Goal: Feedback & Contribution: Contribute content

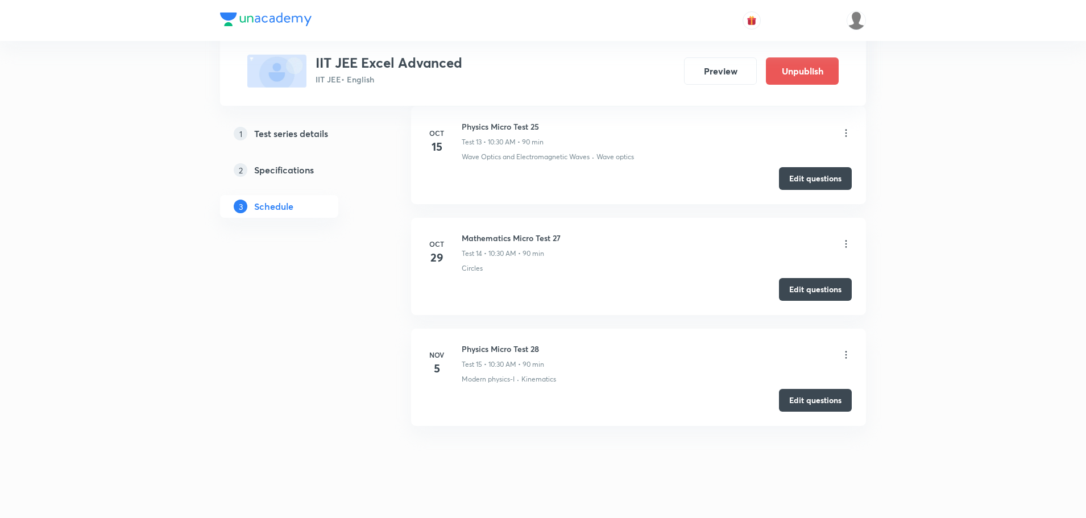
scroll to position [2214, 0]
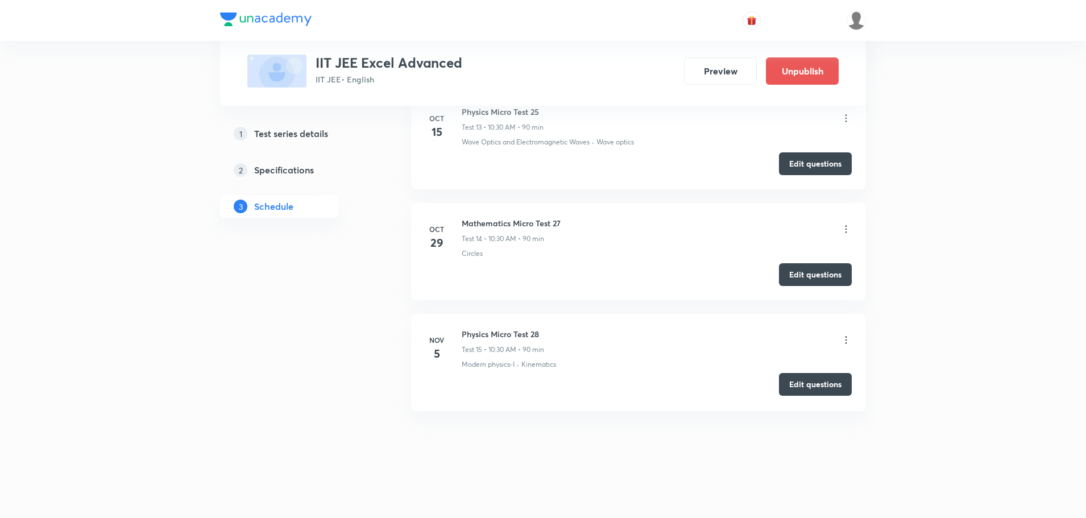
click at [810, 384] on button "Edit questions" at bounding box center [815, 384] width 73 height 23
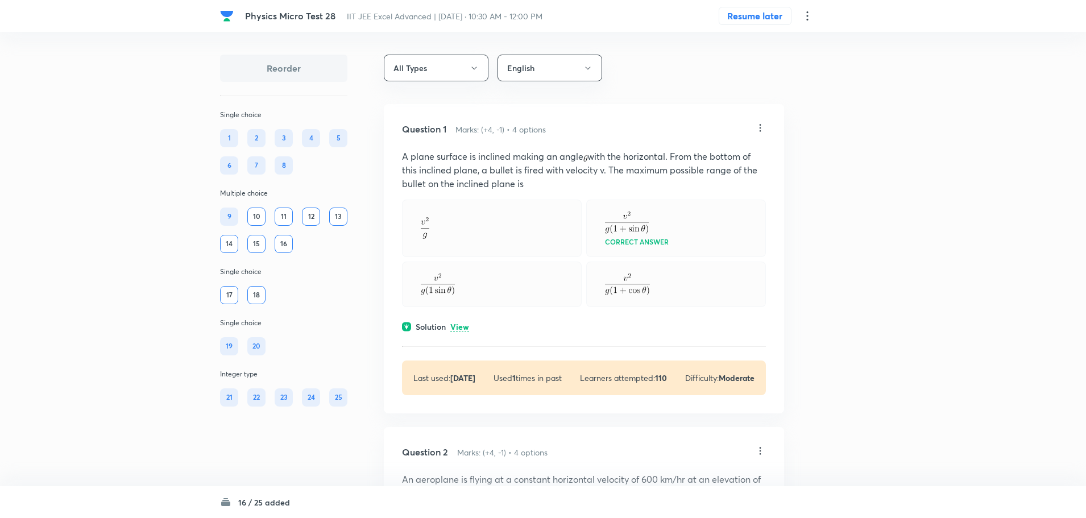
click at [757, 127] on icon at bounding box center [759, 127] width 11 height 11
drag, startPoint x: 693, startPoint y: 160, endPoint x: 638, endPoint y: 151, distance: 55.3
click at [692, 161] on li "Edit" at bounding box center [717, 156] width 96 height 21
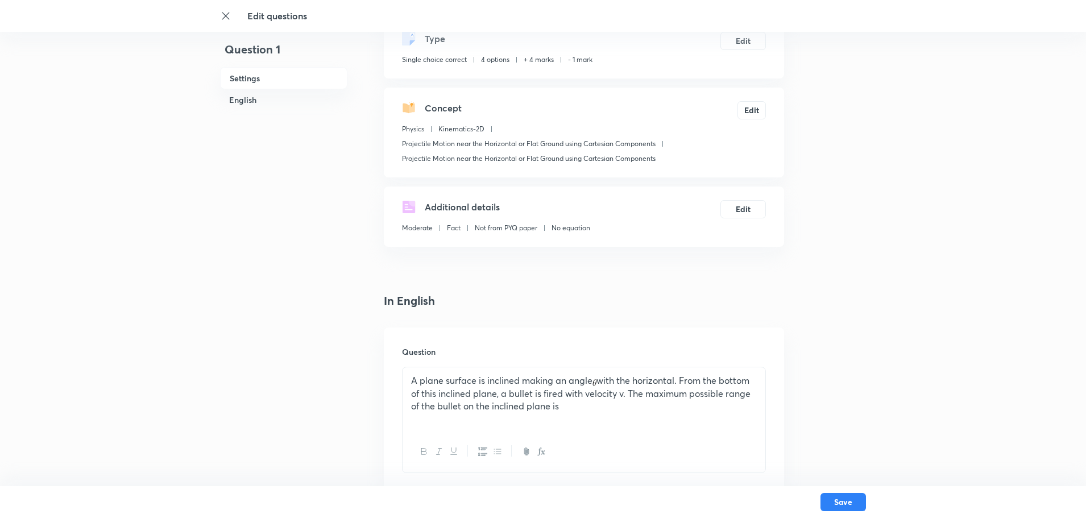
scroll to position [284, 0]
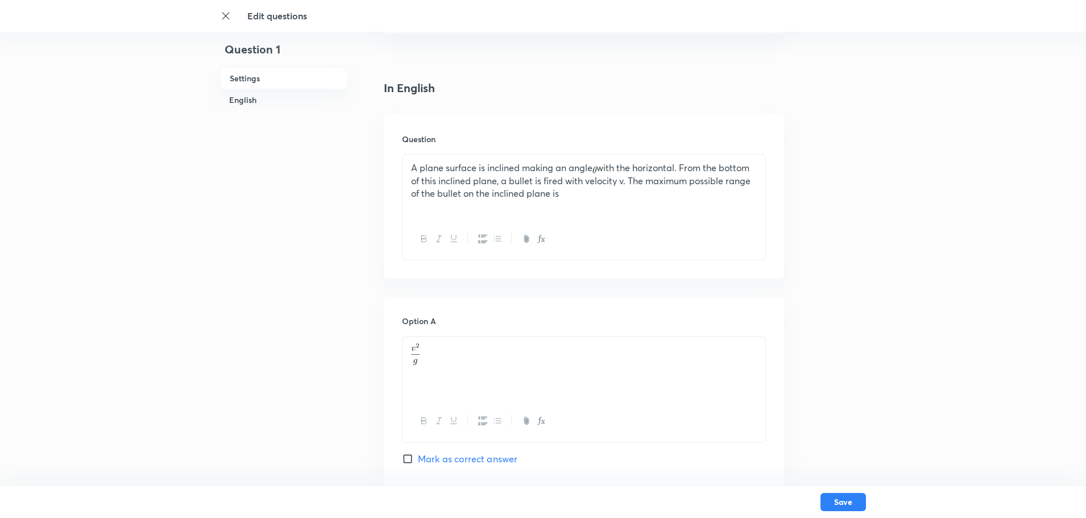
drag, startPoint x: 593, startPoint y: 202, endPoint x: 312, endPoint y: 140, distance: 288.2
click at [312, 140] on div "Question 1 Settings English Settings Type Single choice correct 4 options + 4 m…" at bounding box center [543, 500] width 646 height 1460
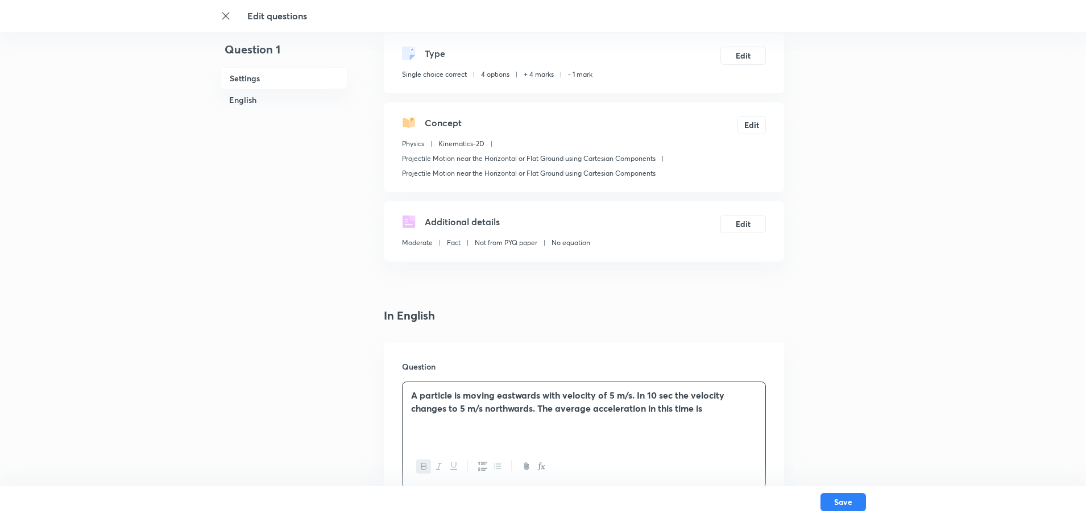
scroll to position [0, 0]
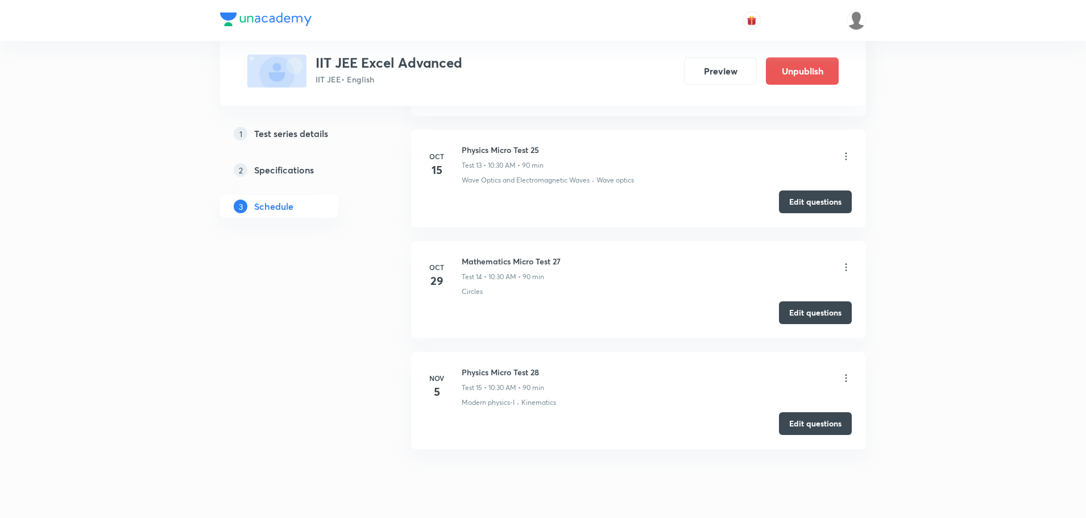
scroll to position [2157, 0]
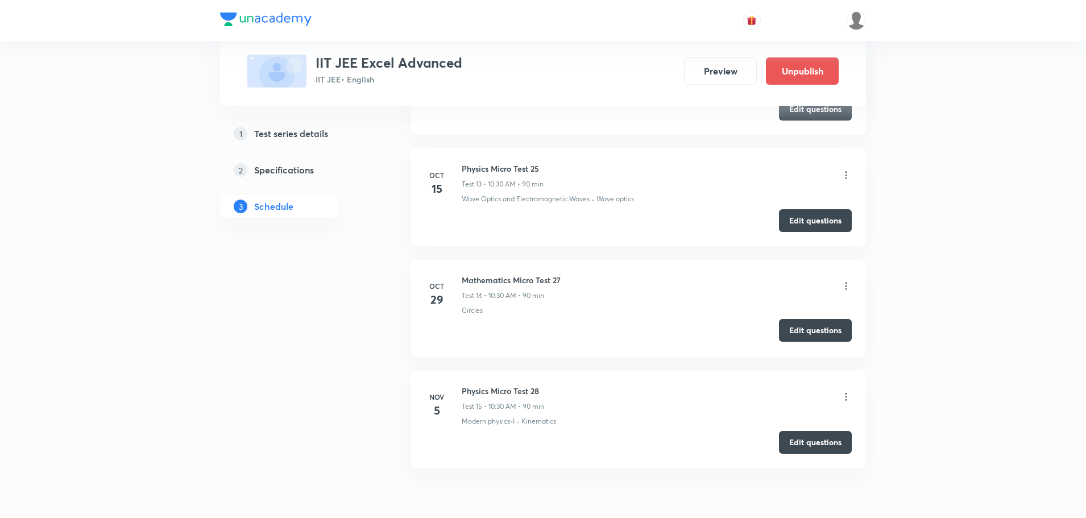
click at [811, 333] on button "Edit questions" at bounding box center [815, 330] width 73 height 23
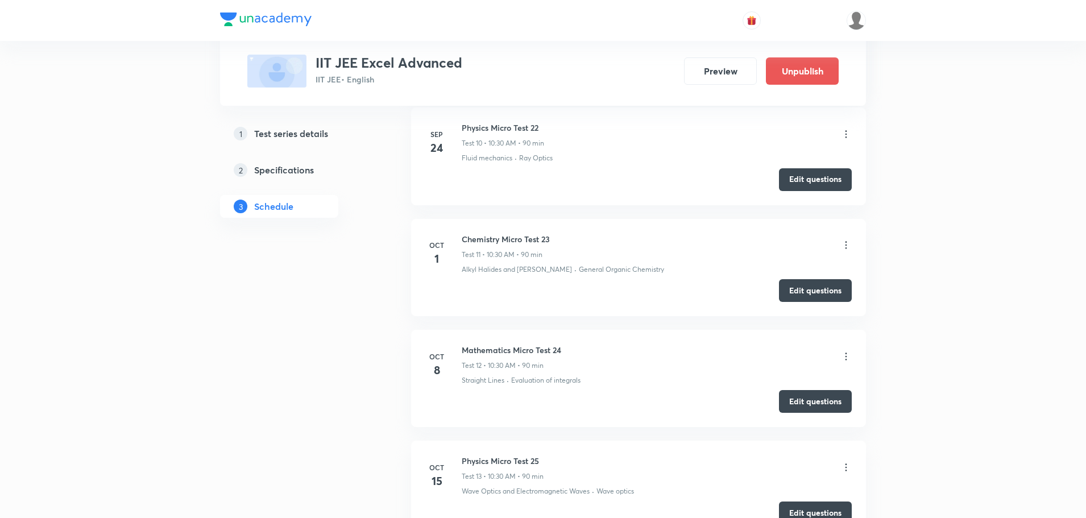
scroll to position [1816, 0]
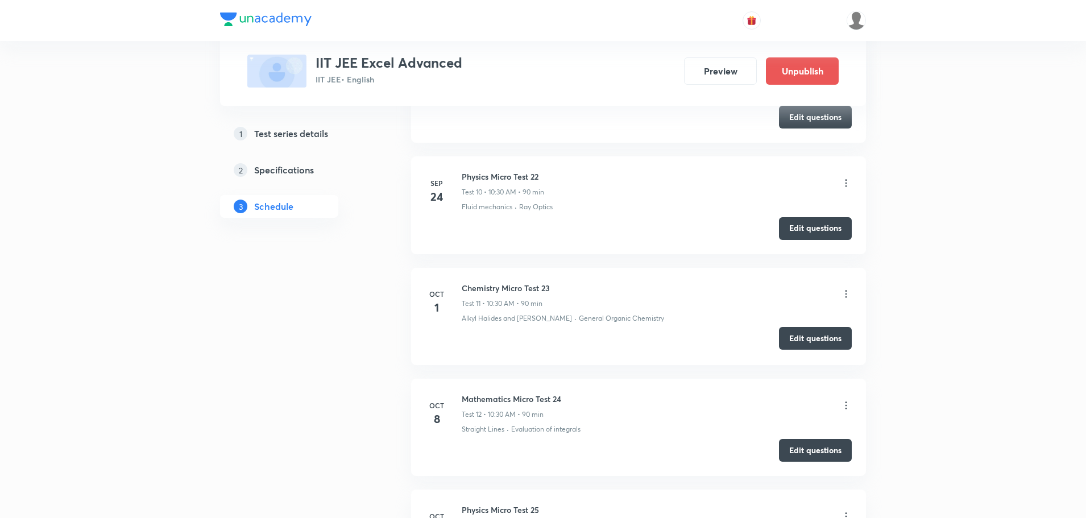
click at [806, 339] on button "Edit questions" at bounding box center [815, 338] width 73 height 23
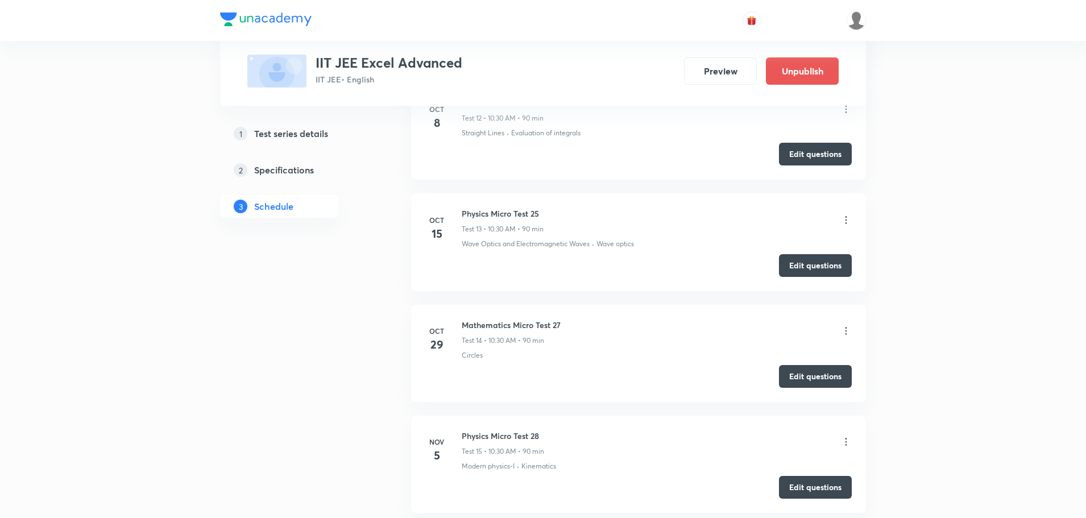
scroll to position [2214, 0]
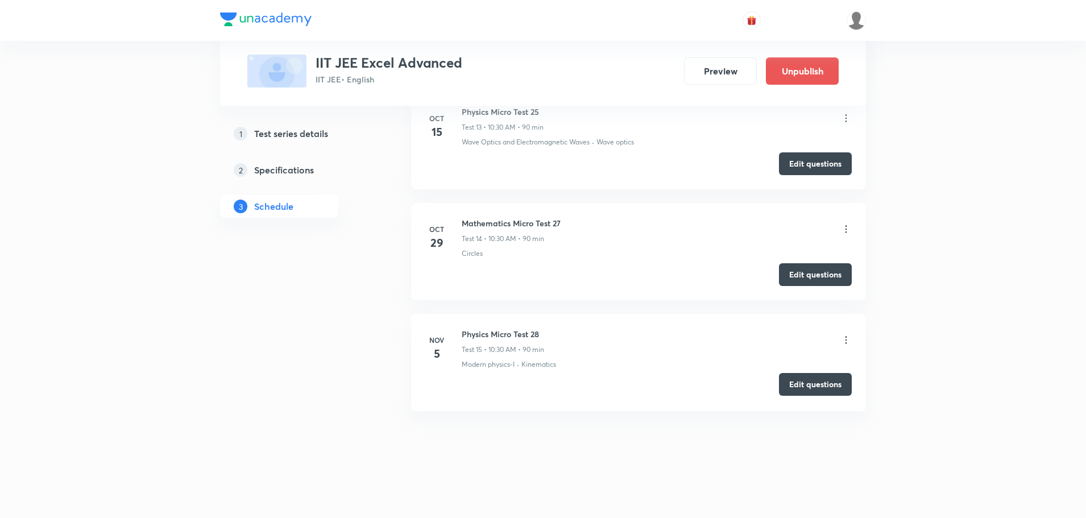
click at [807, 382] on button "Edit questions" at bounding box center [815, 384] width 73 height 23
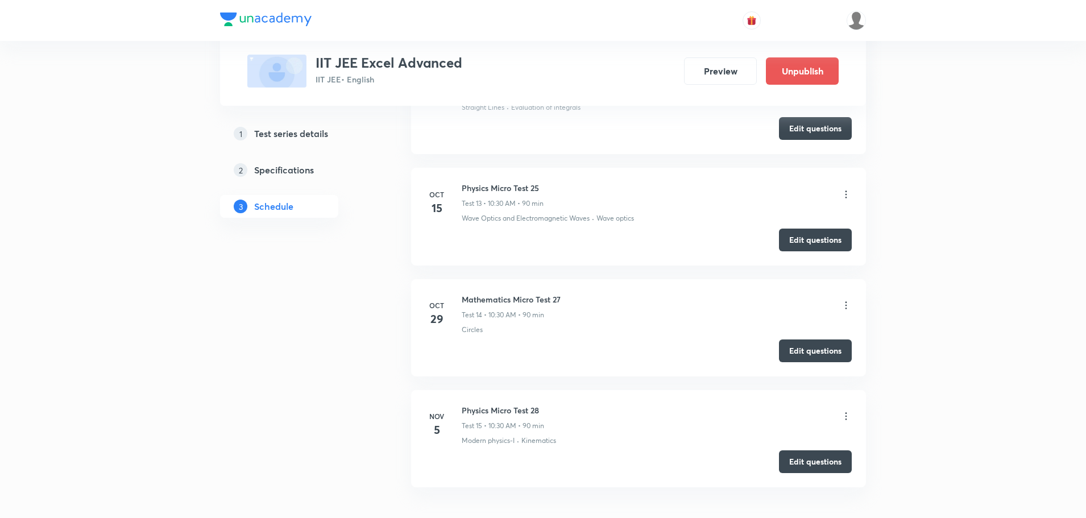
scroll to position [2100, 0]
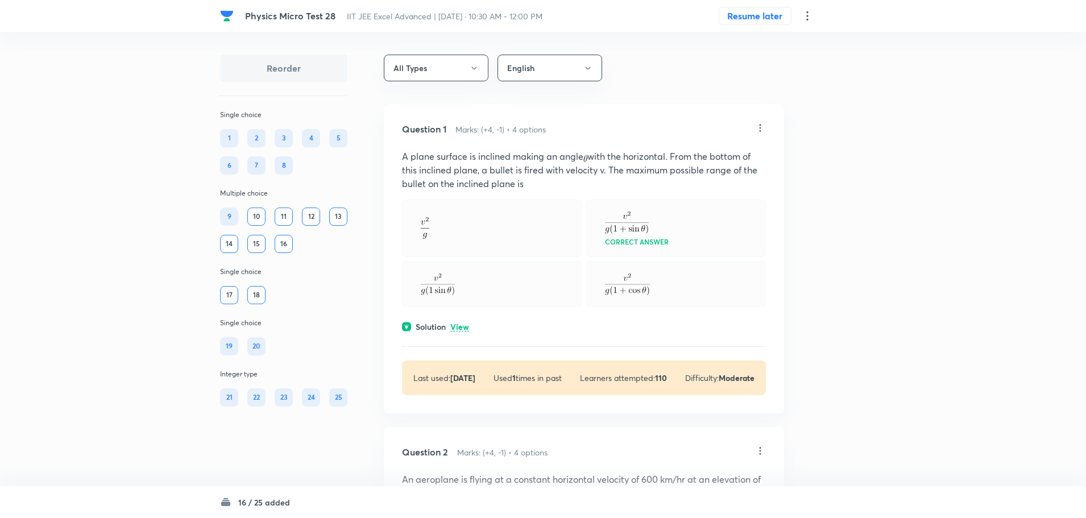
click at [761, 129] on icon at bounding box center [759, 127] width 11 height 11
click at [689, 156] on p "Edit" at bounding box center [685, 157] width 14 height 12
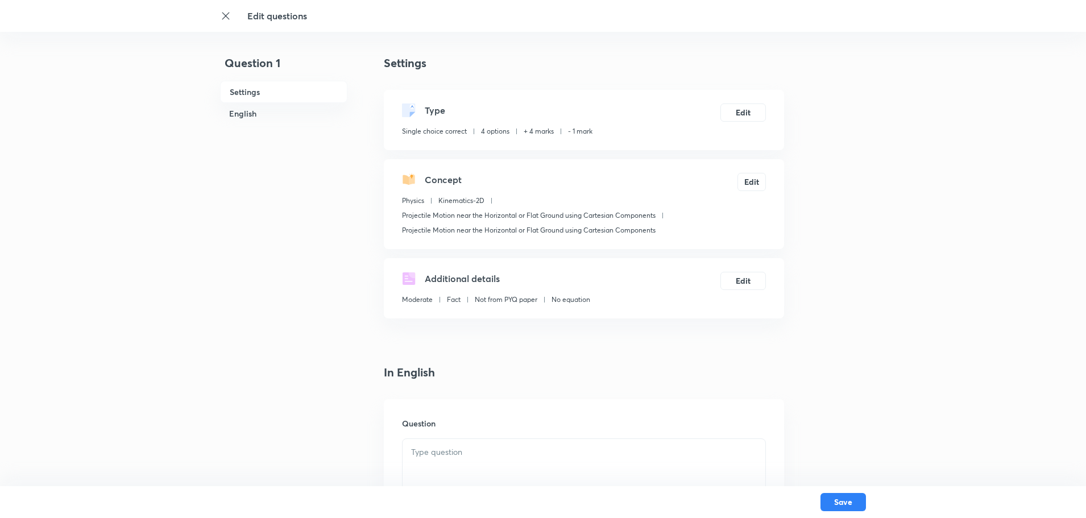
checkbox input "true"
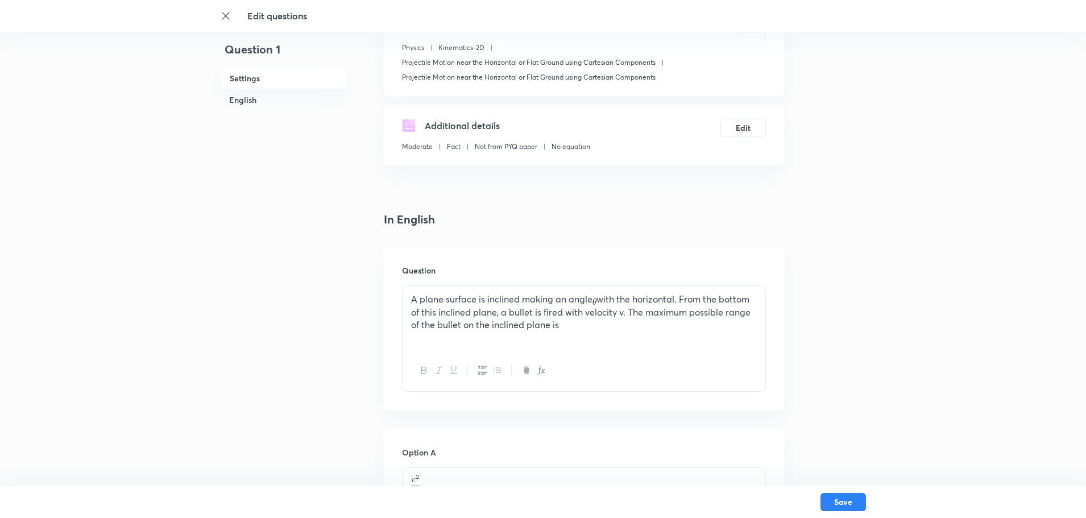
scroll to position [171, 0]
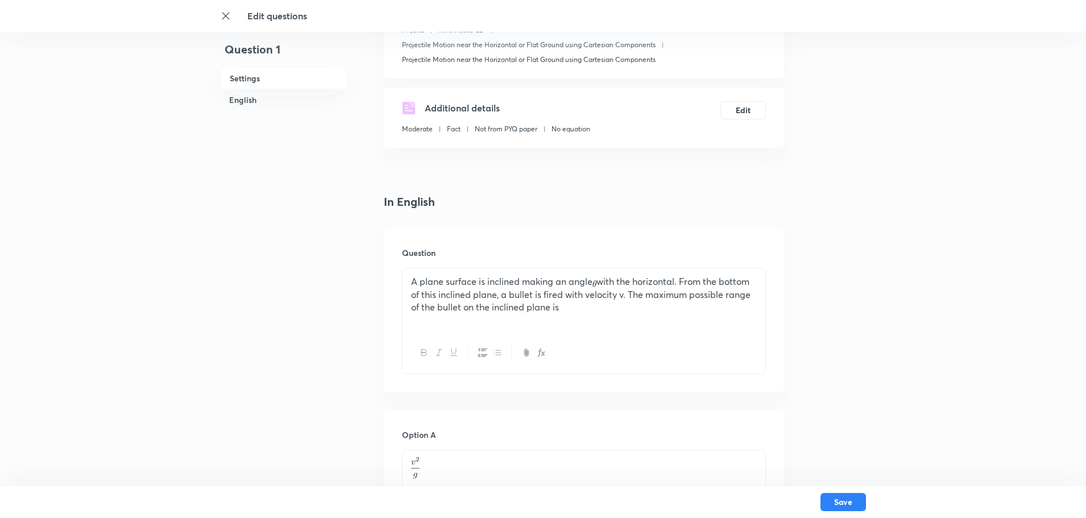
drag, startPoint x: 576, startPoint y: 314, endPoint x: 331, endPoint y: 261, distance: 250.8
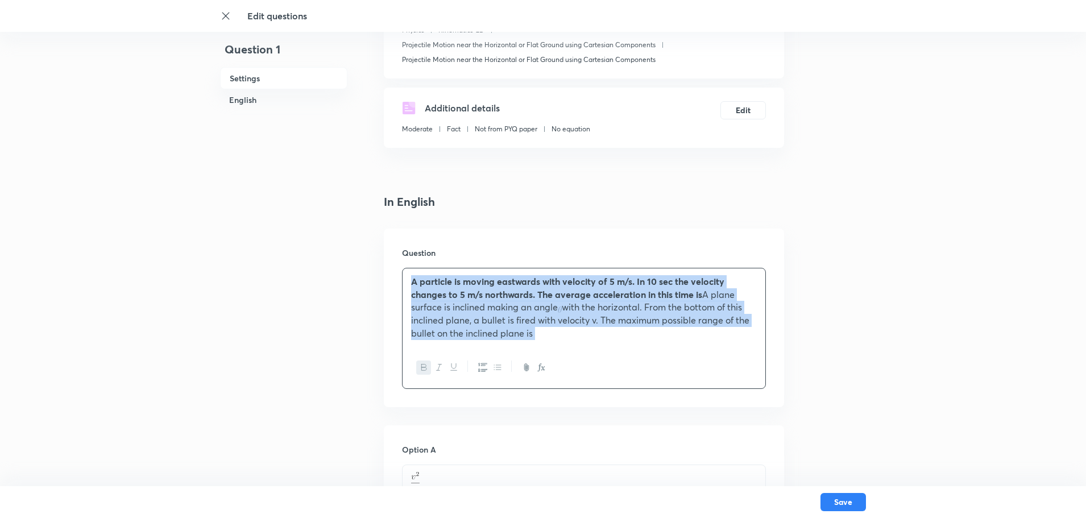
drag, startPoint x: 590, startPoint y: 352, endPoint x: 442, endPoint y: 305, distance: 155.9
click at [400, 294] on div "Question A particle is moving eastwards with velocity of 5 m/s. In 10 sec the v…" at bounding box center [584, 318] width 400 height 179
drag, startPoint x: 525, startPoint y: 322, endPoint x: 359, endPoint y: 279, distance: 171.0
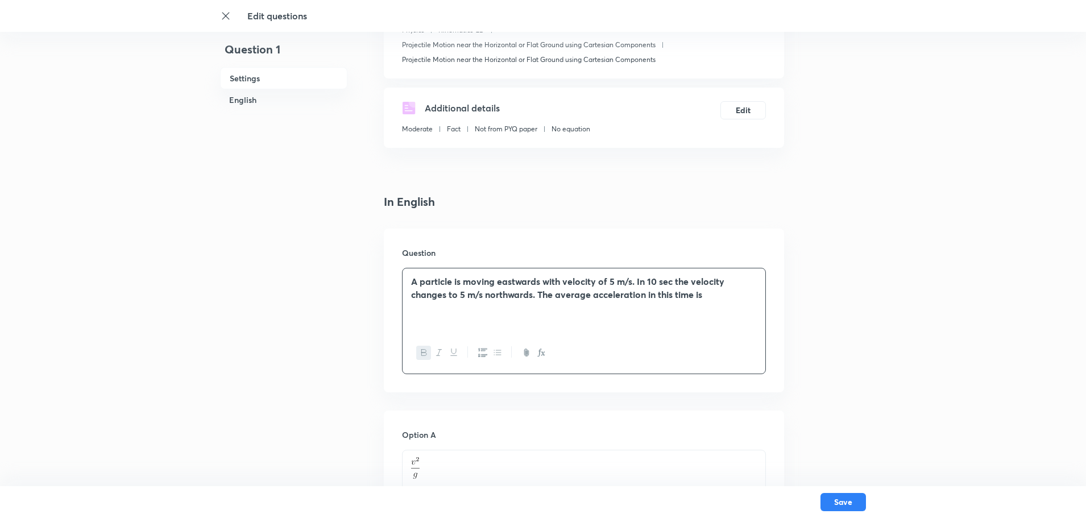
drag, startPoint x: 399, startPoint y: 279, endPoint x: 719, endPoint y: 307, distance: 321.9
click at [719, 307] on div "Question A particle is moving eastwards with velocity of 5 m/s. In 10 sec the v…" at bounding box center [584, 311] width 400 height 164
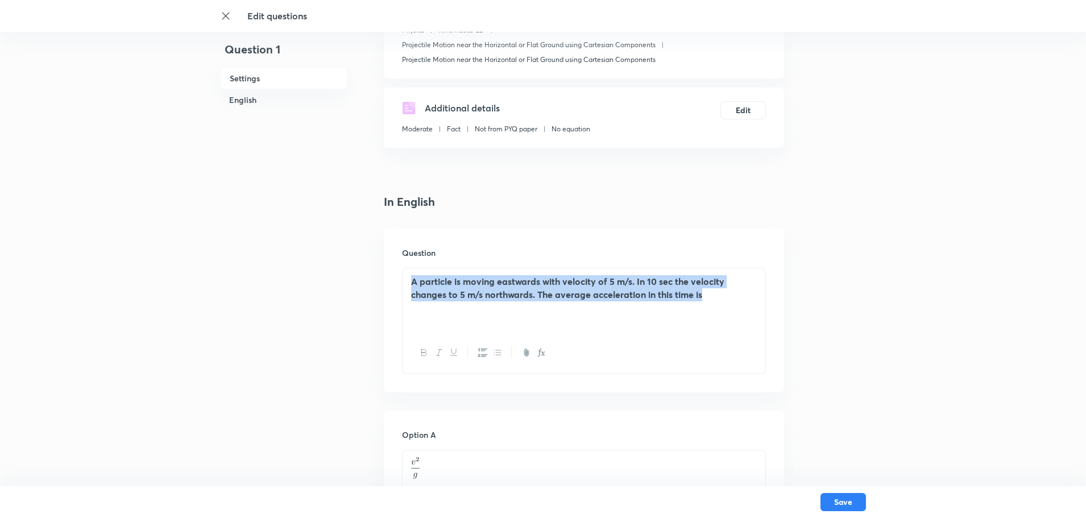
drag, startPoint x: 622, startPoint y: 289, endPoint x: 356, endPoint y: 271, distance: 266.1
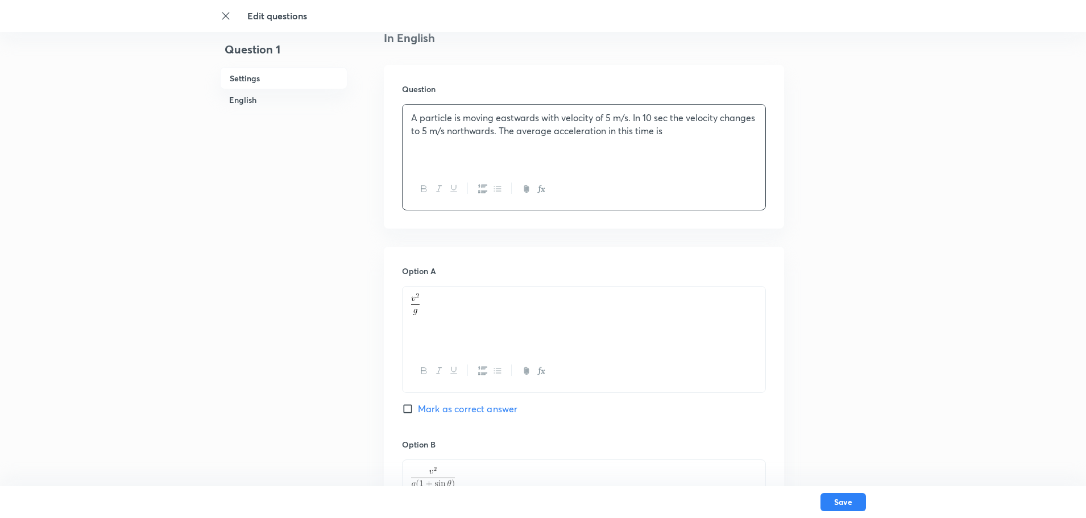
scroll to position [341, 0]
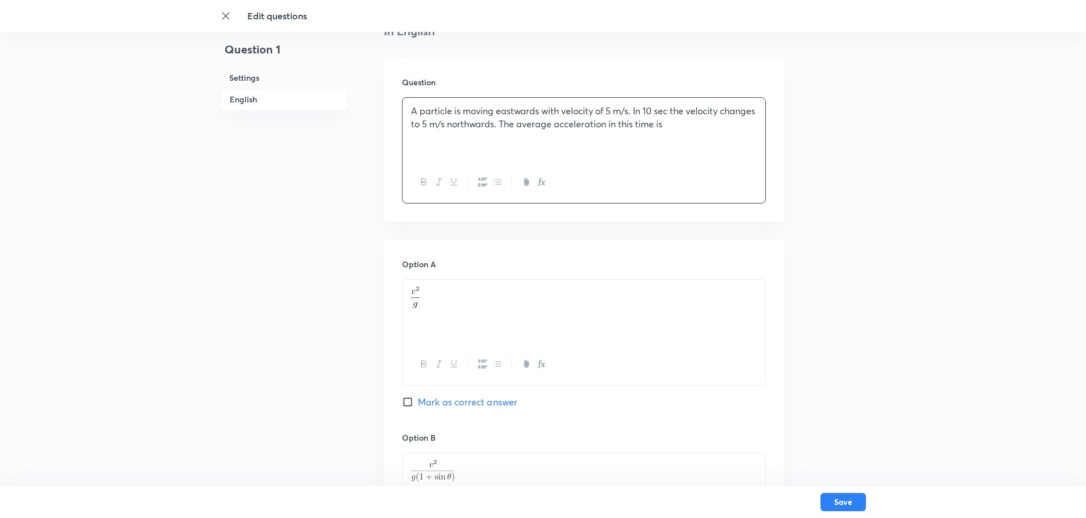
drag, startPoint x: 439, startPoint y: 302, endPoint x: 333, endPoint y: 296, distance: 106.5
click at [333, 296] on div "Question 1 Settings English Settings Type Single choice correct 4 options + 4 m…" at bounding box center [543, 443] width 646 height 1460
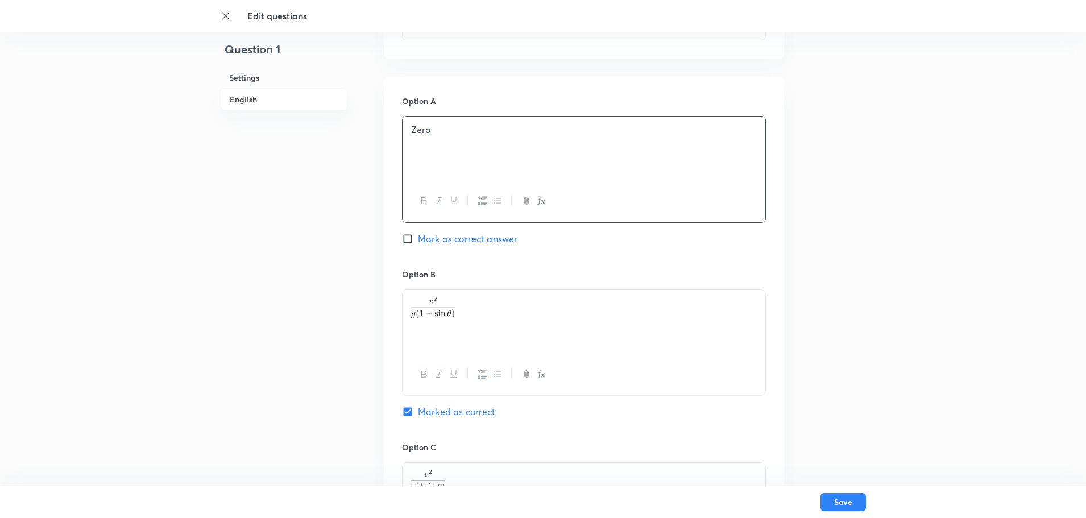
scroll to position [512, 0]
drag, startPoint x: 472, startPoint y: 311, endPoint x: 423, endPoint y: 281, distance: 57.4
click at [423, 281] on div "Option B Marked as correct" at bounding box center [584, 347] width 364 height 173
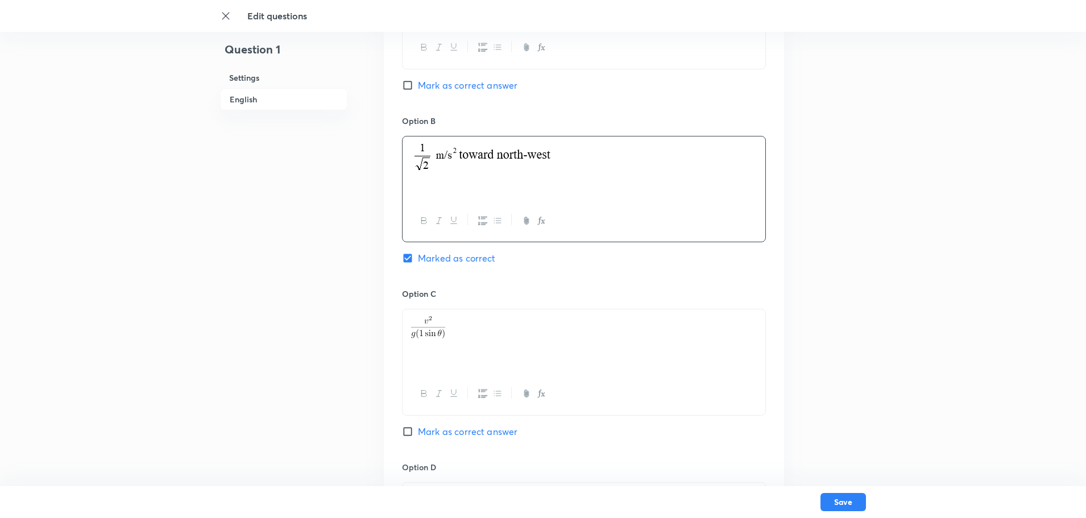
scroll to position [682, 0]
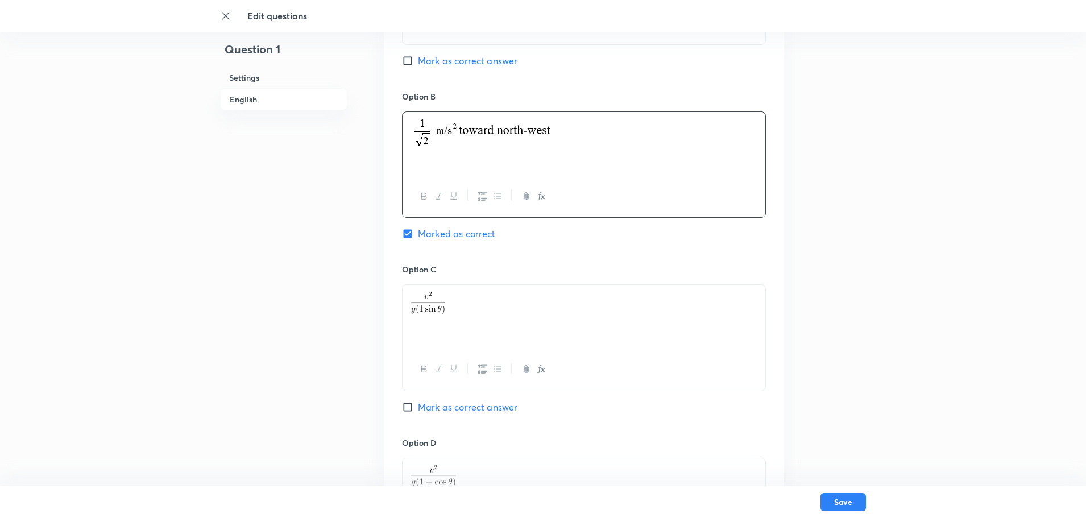
click at [467, 302] on p at bounding box center [584, 303] width 346 height 22
drag, startPoint x: 460, startPoint y: 304, endPoint x: 366, endPoint y: 305, distance: 94.4
click at [366, 305] on div "Question 1 Settings English Settings Type Single choice correct 4 options + 4 m…" at bounding box center [543, 102] width 646 height 1460
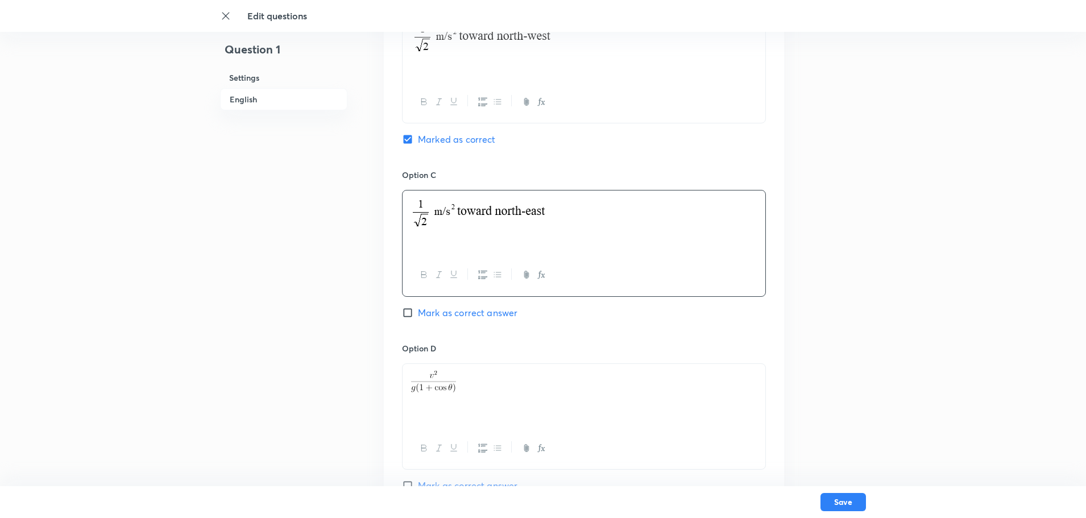
scroll to position [796, 0]
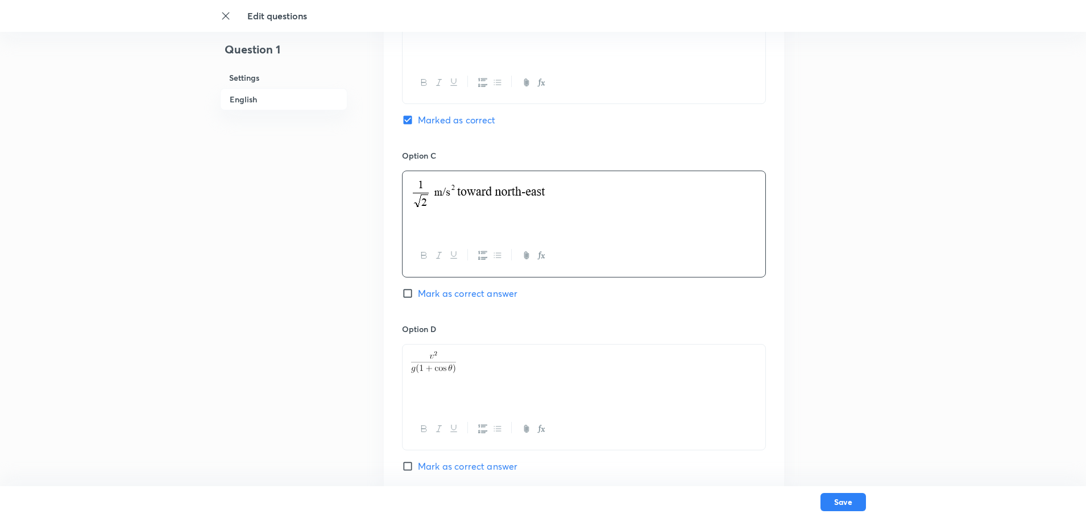
drag, startPoint x: 461, startPoint y: 364, endPoint x: 378, endPoint y: 351, distance: 84.1
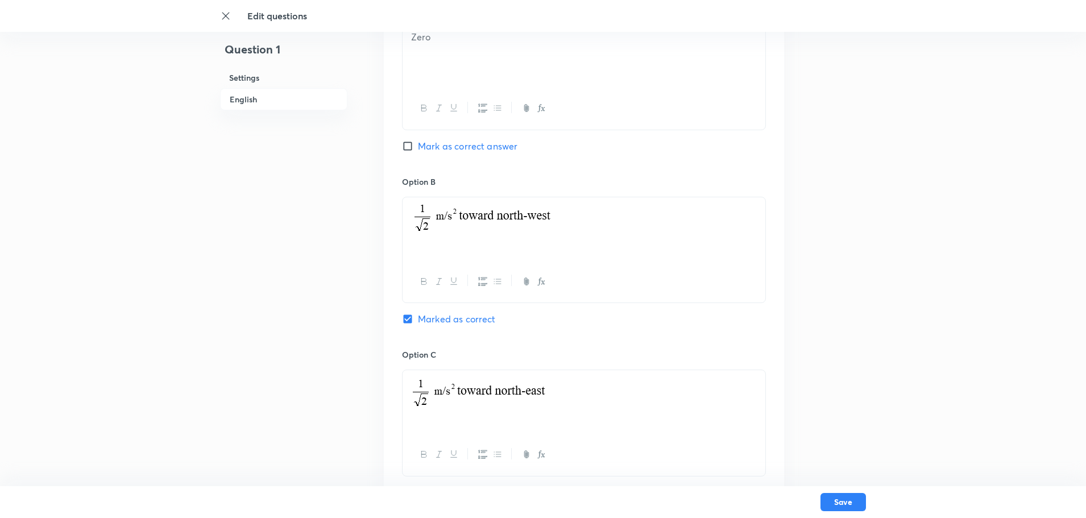
scroll to position [596, 0]
drag, startPoint x: 566, startPoint y: 220, endPoint x: 460, endPoint y: 233, distance: 106.0
click at [460, 233] on p at bounding box center [584, 221] width 346 height 33
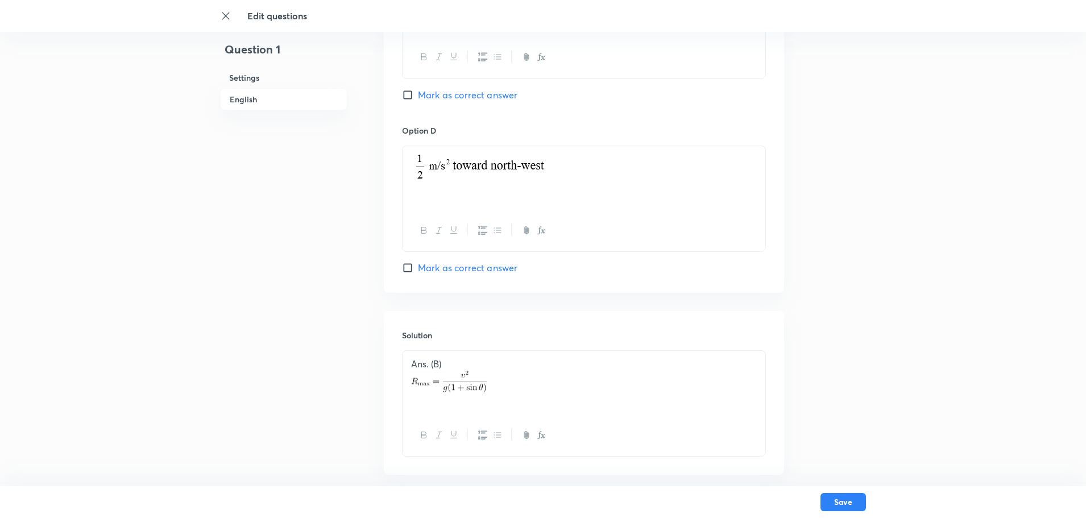
scroll to position [1051, 0]
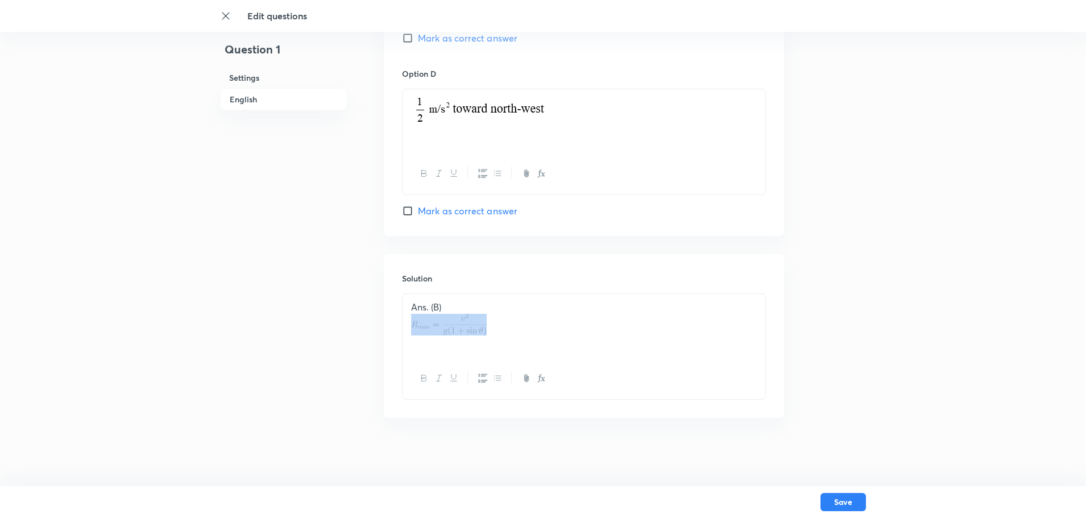
drag, startPoint x: 495, startPoint y: 310, endPoint x: 521, endPoint y: 348, distance: 45.7
click at [505, 354] on div "Ans. (B)" at bounding box center [584, 326] width 363 height 64
drag, startPoint x: 517, startPoint y: 339, endPoint x: 416, endPoint y: 324, distance: 102.8
click at [416, 324] on div "Ans. (B)" at bounding box center [584, 326] width 363 height 64
drag, startPoint x: 484, startPoint y: 328, endPoint x: 463, endPoint y: 337, distance: 23.2
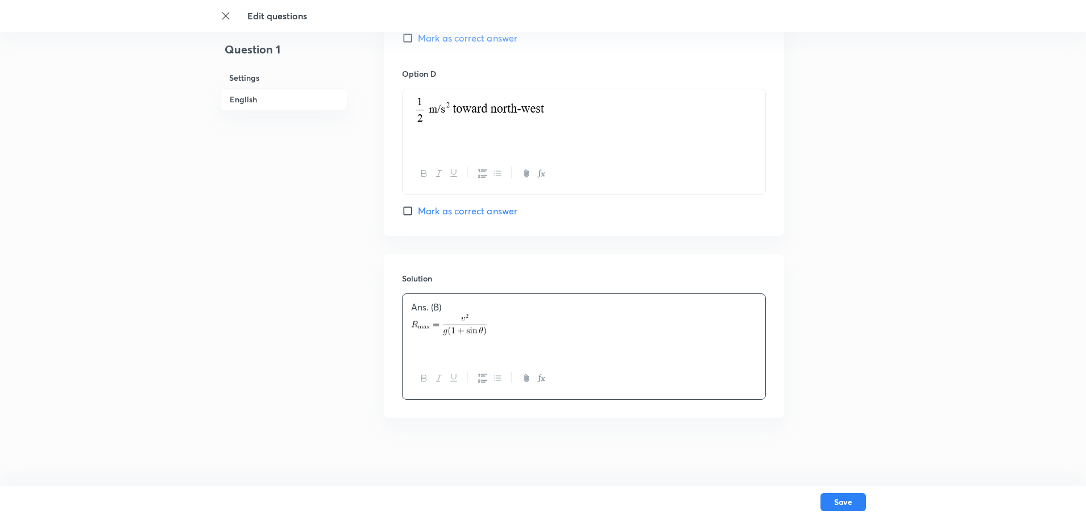
click at [463, 332] on img at bounding box center [449, 325] width 76 height 22
click at [833, 501] on button "Save" at bounding box center [842, 501] width 45 height 18
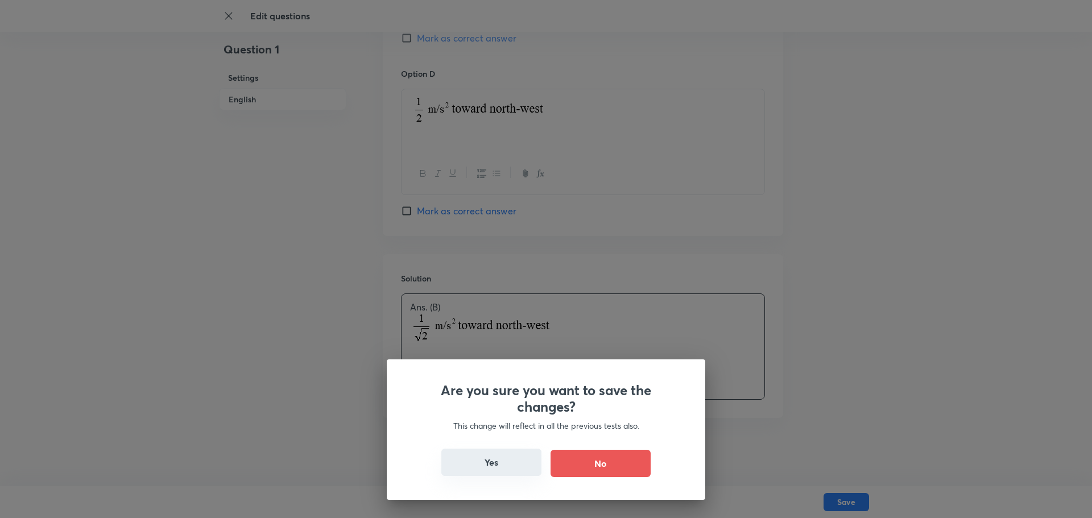
click at [528, 464] on button "Yes" at bounding box center [491, 462] width 100 height 27
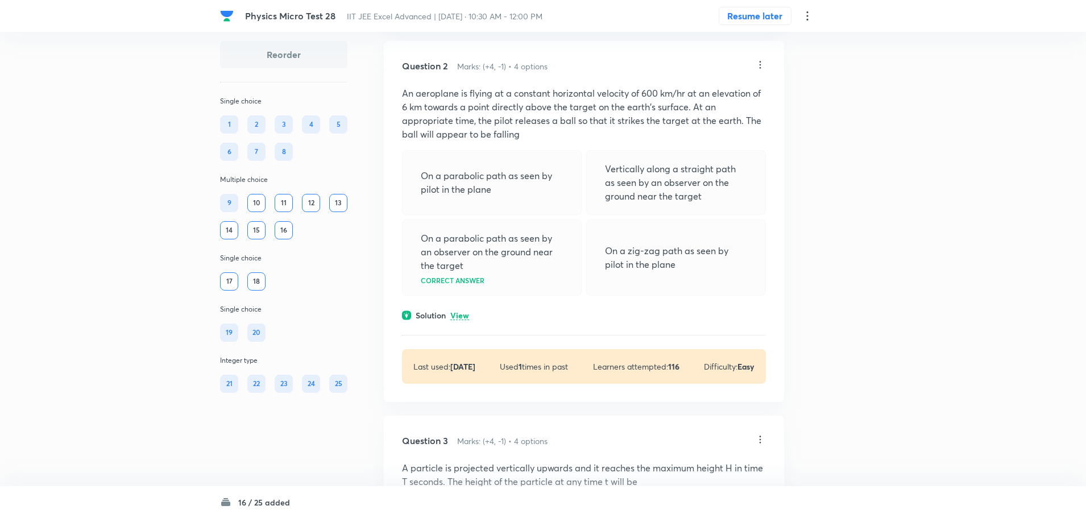
scroll to position [398, 0]
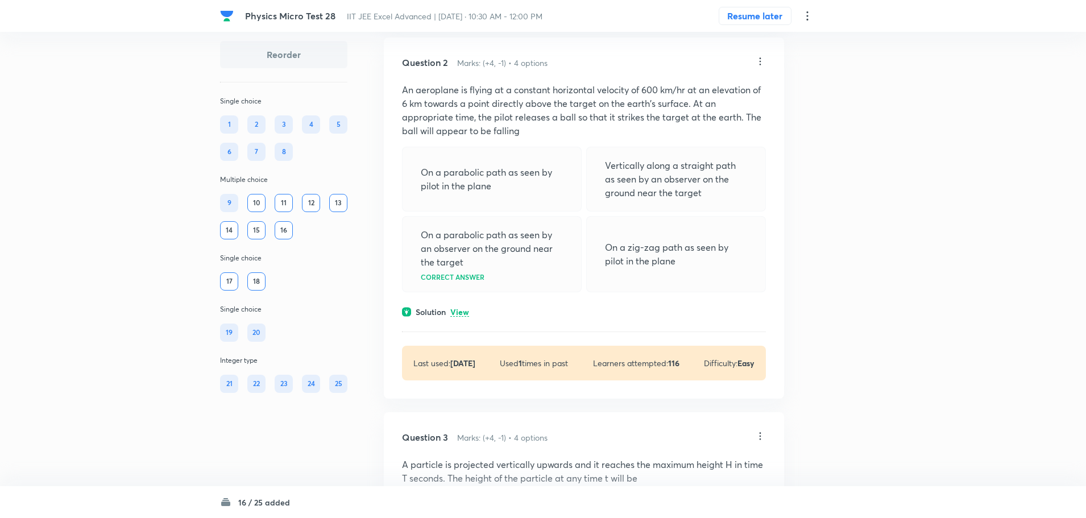
click at [760, 61] on icon at bounding box center [761, 60] width 2 height 7
click at [701, 93] on li "Edit" at bounding box center [717, 90] width 96 height 21
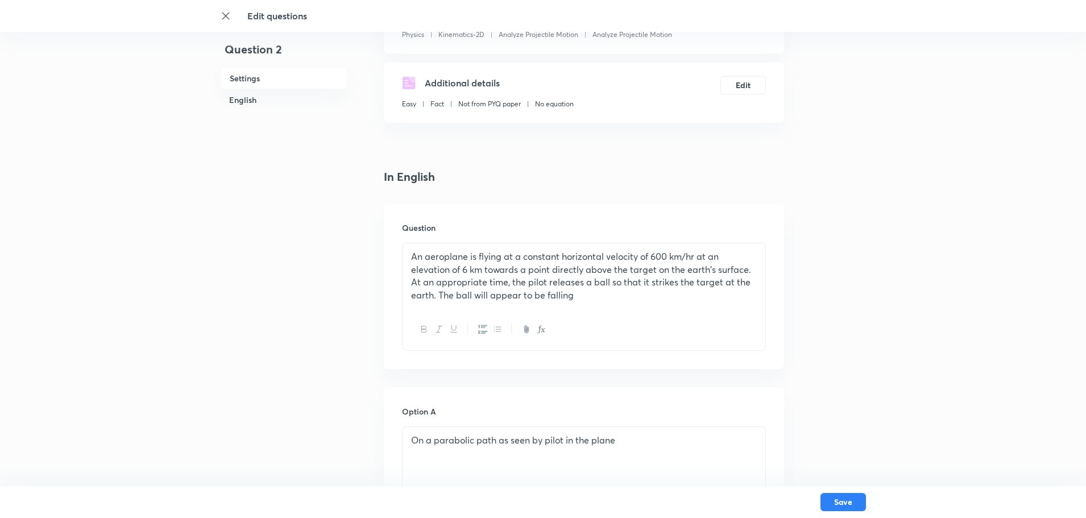
scroll to position [171, 0]
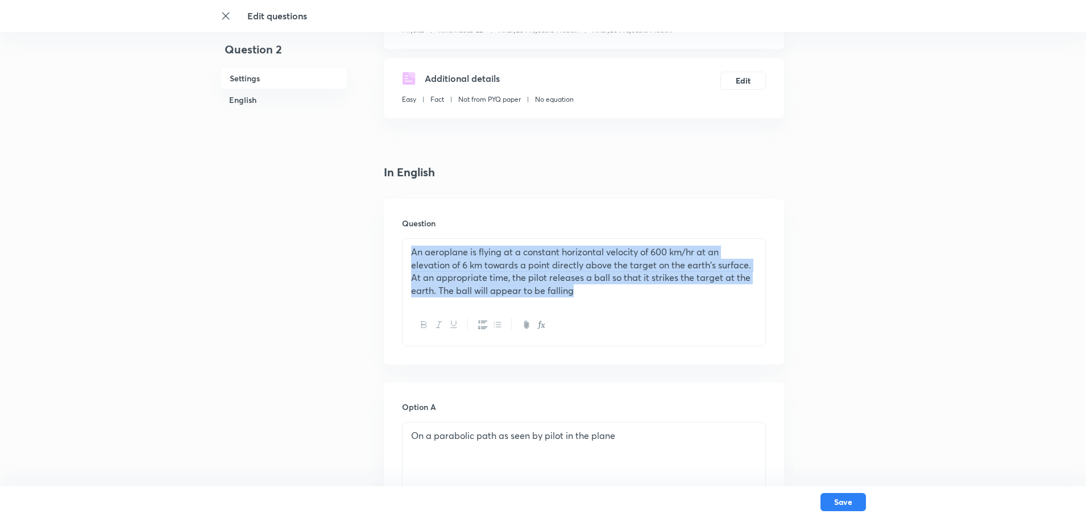
drag, startPoint x: 408, startPoint y: 249, endPoint x: 668, endPoint y: 316, distance: 268.3
click at [668, 316] on div "An aeroplane is flying at a constant horizontal velocity of 600 km/hr at an ele…" at bounding box center [584, 292] width 364 height 108
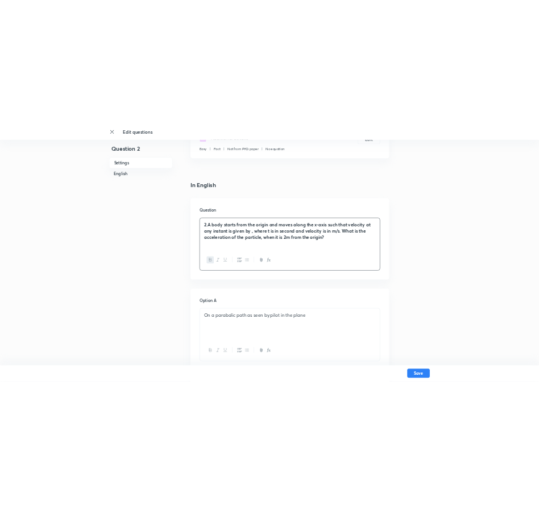
scroll to position [227, 0]
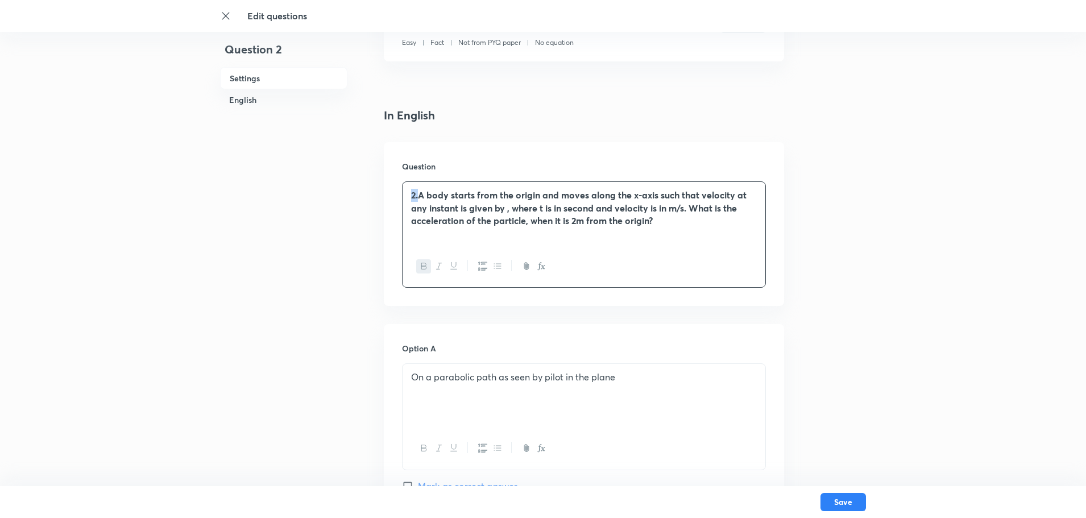
drag, startPoint x: 420, startPoint y: 198, endPoint x: 403, endPoint y: 196, distance: 16.6
click at [403, 196] on div "2.A body starts from the origin and moves along the x-axis such that velocity a…" at bounding box center [584, 214] width 363 height 64
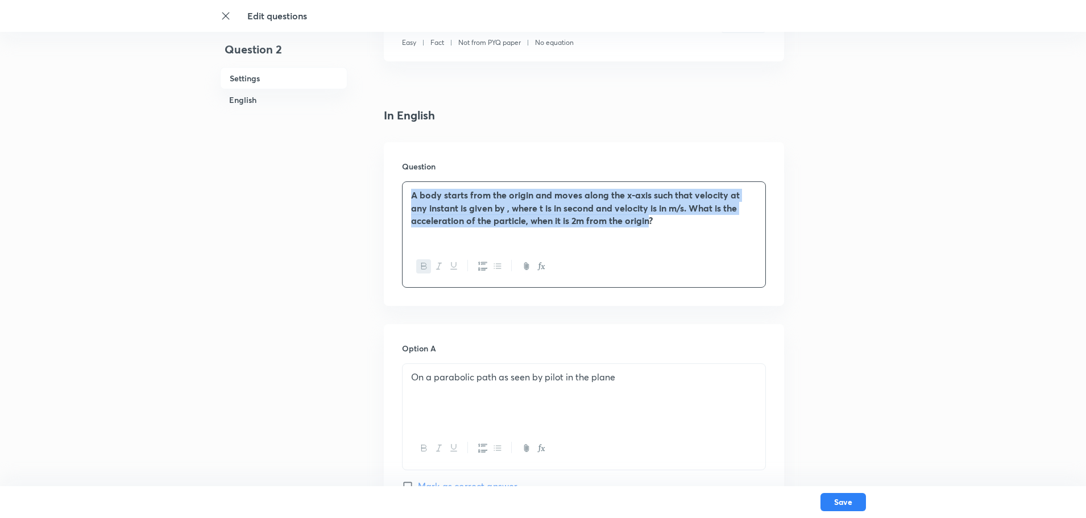
drag, startPoint x: 635, startPoint y: 221, endPoint x: 319, endPoint y: 175, distance: 319.5
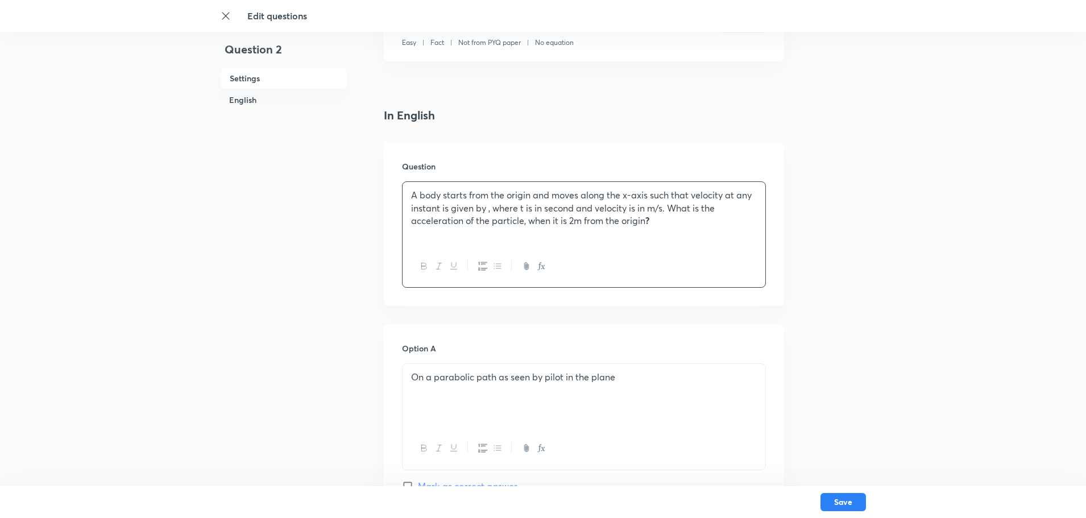
click at [649, 233] on div "A body starts from the origin and moves along the x-axis such that velocity at …" at bounding box center [584, 214] width 363 height 64
click at [678, 260] on div at bounding box center [584, 267] width 363 height 42
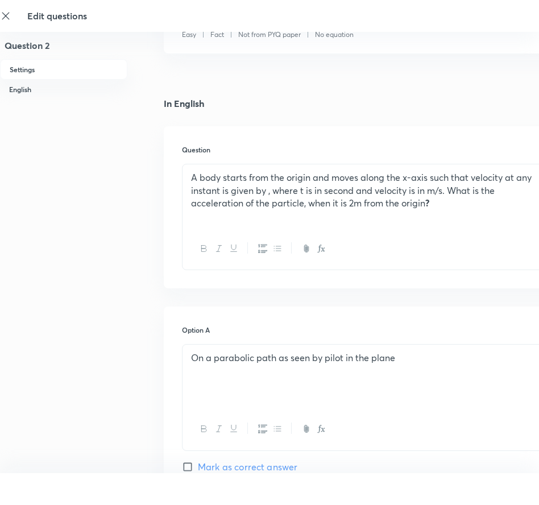
click at [449, 204] on p "A body starts from the origin and moves along the x-axis such that velocity at …" at bounding box center [364, 190] width 346 height 39
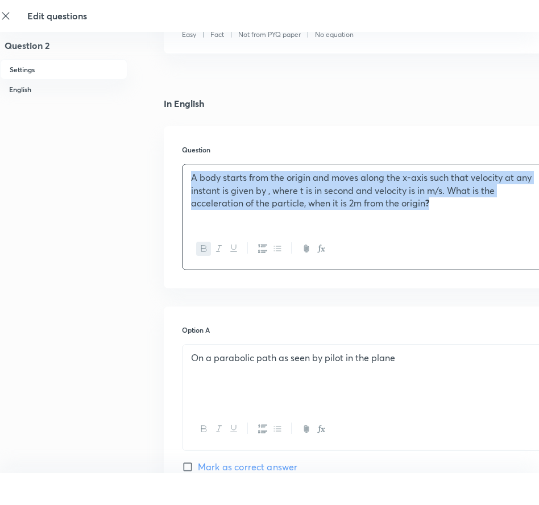
drag, startPoint x: 448, startPoint y: 204, endPoint x: 150, endPoint y: 168, distance: 300.0
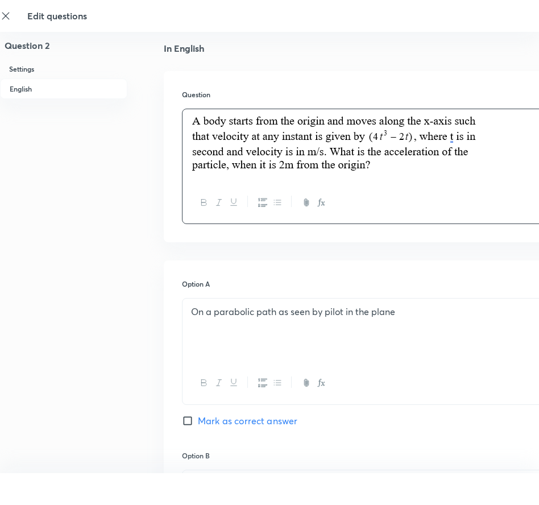
scroll to position [398, 0]
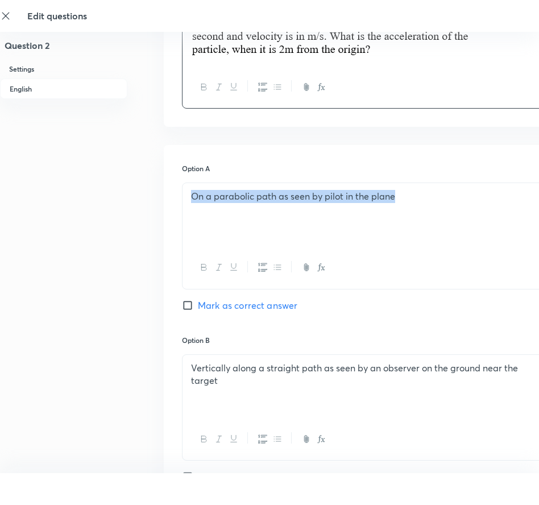
drag, startPoint x: 408, startPoint y: 229, endPoint x: 106, endPoint y: 206, distance: 302.7
click at [106, 206] on div "Question 2 Settings English Settings Type Single choice correct 4 options + 4 m…" at bounding box center [323, 364] width 646 height 1415
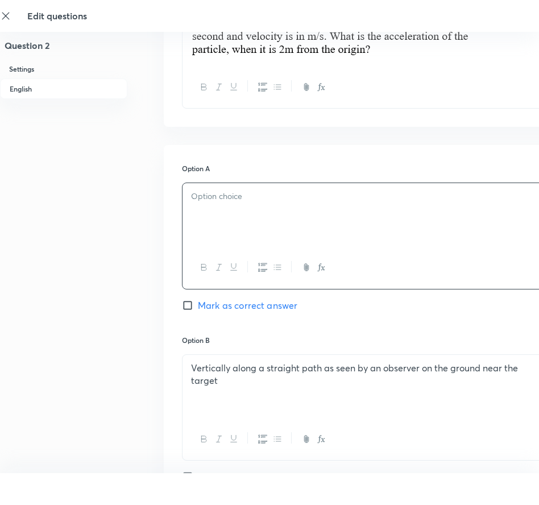
click at [279, 204] on div at bounding box center [363, 215] width 363 height 64
click at [311, 155] on div "Option A Mark as correct answer Option B Vertically along a straight path as se…" at bounding box center [364, 494] width 400 height 699
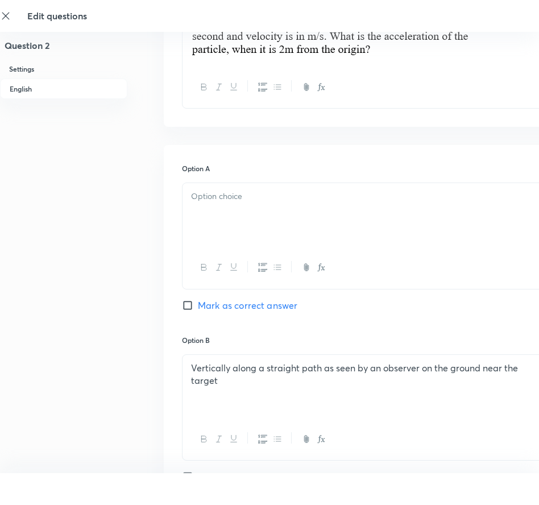
click at [319, 210] on div at bounding box center [363, 215] width 363 height 64
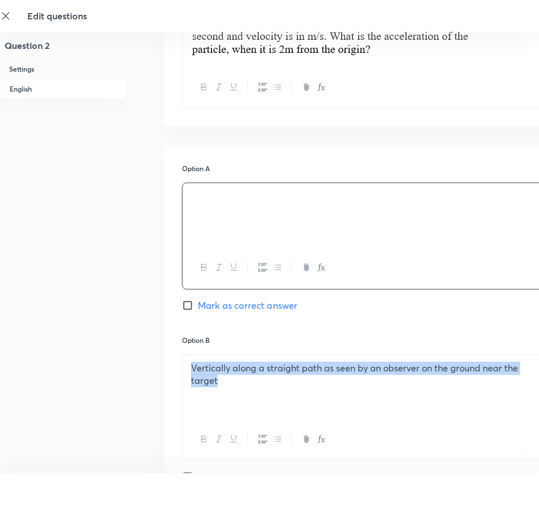
drag, startPoint x: 307, startPoint y: 379, endPoint x: 131, endPoint y: 354, distance: 178.0
click at [129, 355] on div "Question 2 Settings English Settings Type Single choice correct 4 options + 4 m…" at bounding box center [323, 364] width 646 height 1415
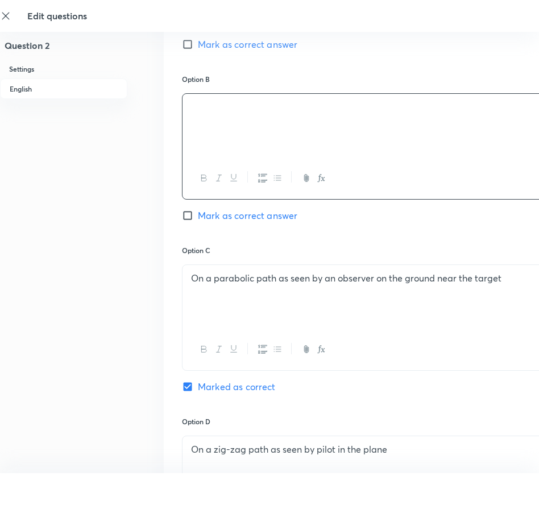
scroll to position [682, 0]
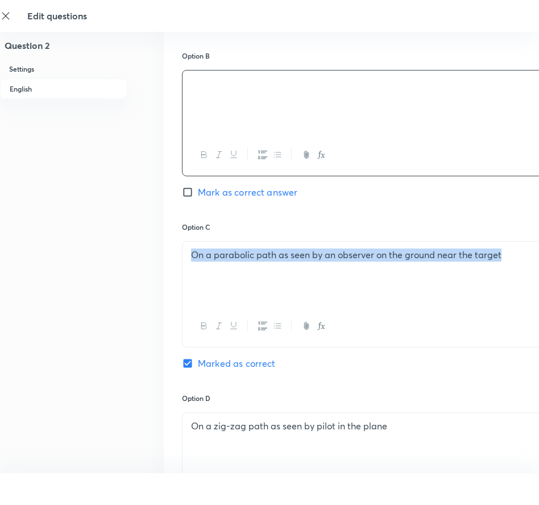
drag, startPoint x: 521, startPoint y: 267, endPoint x: 126, endPoint y: 253, distance: 395.9
click at [126, 253] on div "Question 2 Settings English Settings Type Single choice correct 4 options + 4 m…" at bounding box center [323, 79] width 646 height 1415
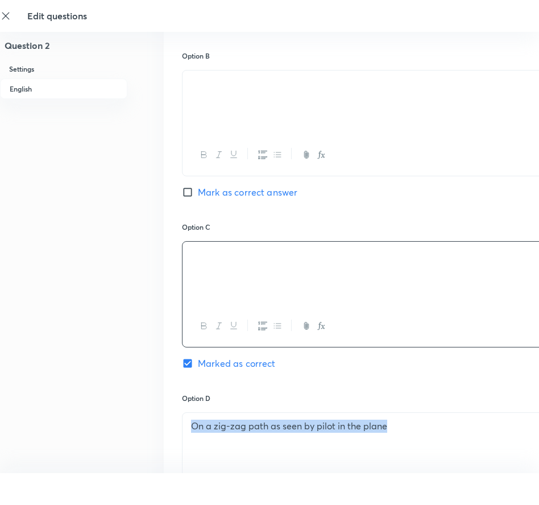
drag, startPoint x: 403, startPoint y: 421, endPoint x: 66, endPoint y: 406, distance: 337.5
click at [67, 408] on div "Question 2 Settings English Settings Type Single choice correct 4 options + 4 m…" at bounding box center [323, 79] width 646 height 1415
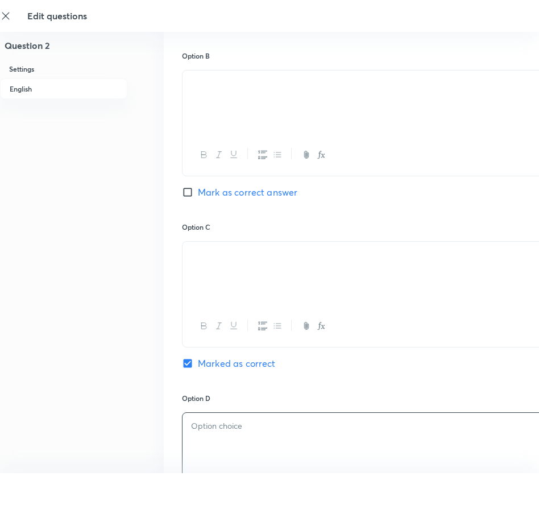
click at [222, 435] on div at bounding box center [363, 445] width 363 height 64
click at [217, 425] on p at bounding box center [364, 426] width 346 height 13
click at [322, 412] on div "Option D Mark as correct answer" at bounding box center [364, 467] width 364 height 148
click at [281, 426] on p at bounding box center [364, 426] width 346 height 13
click at [239, 433] on p at bounding box center [364, 426] width 346 height 13
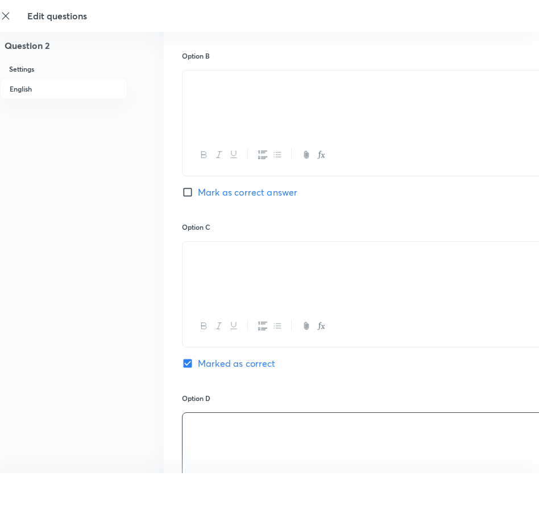
drag, startPoint x: 258, startPoint y: 429, endPoint x: 159, endPoint y: 427, distance: 99.5
click at [159, 427] on div "Question 2 Settings English Settings Type Single choice correct 4 options + 4 m…" at bounding box center [323, 79] width 646 height 1415
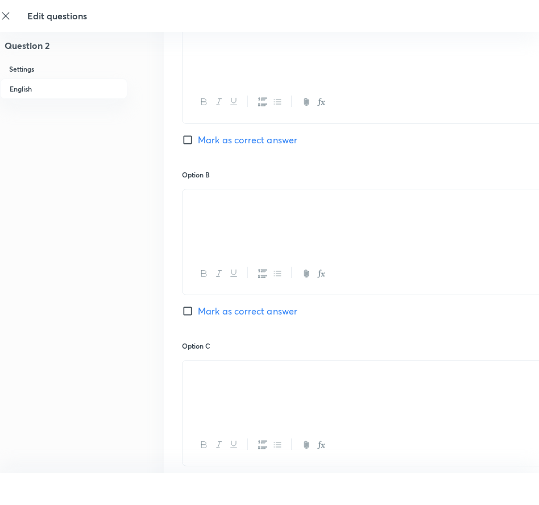
scroll to position [565, 0]
click at [188, 308] on input "Mark as correct answer" at bounding box center [190, 309] width 16 height 11
checkbox input "true"
checkbox input "false"
drag, startPoint x: 272, startPoint y: 210, endPoint x: 142, endPoint y: 201, distance: 130.5
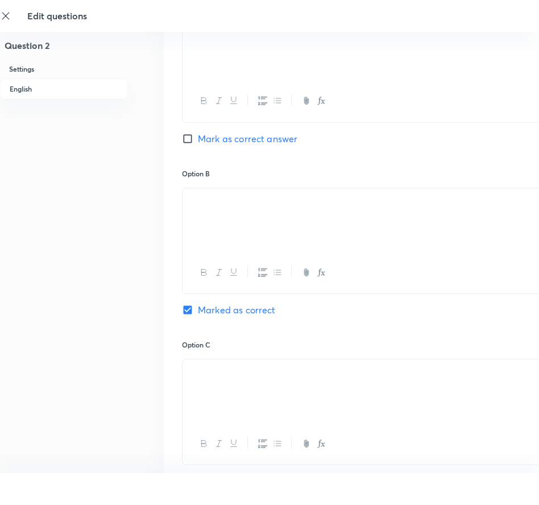
click at [142, 201] on div "Question 2 Settings English Settings Type Single choice correct 4 options + 4 m…" at bounding box center [323, 197] width 646 height 1415
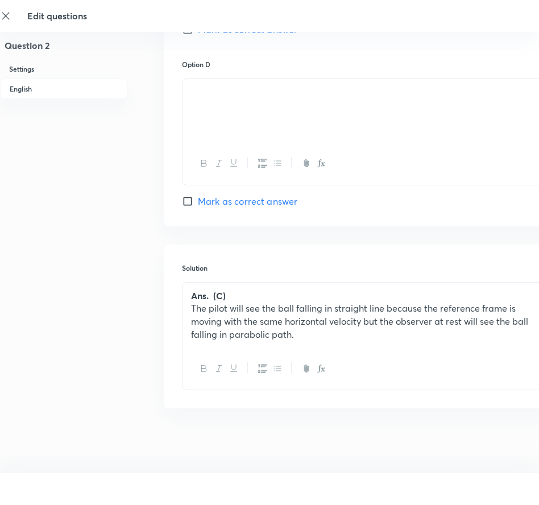
scroll to position [1019, 0]
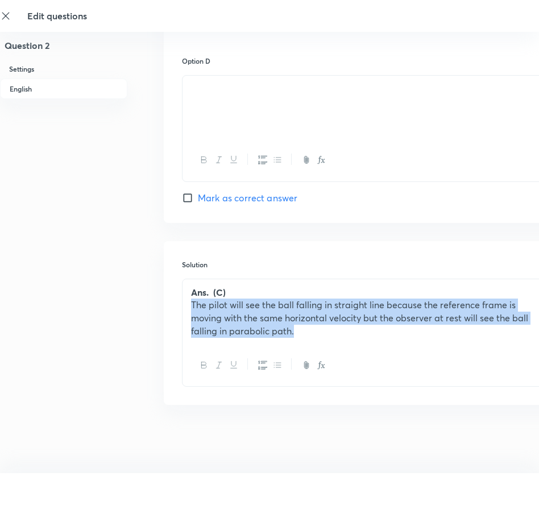
drag, startPoint x: 308, startPoint y: 331, endPoint x: 181, endPoint y: 310, distance: 128.0
click at [182, 309] on div "Ans. (C) The pilot will see the ball falling in straight line because the refer…" at bounding box center [363, 311] width 363 height 65
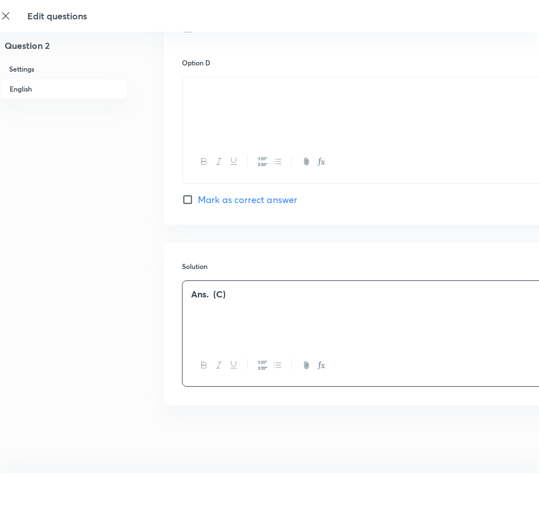
scroll to position [1009, 0]
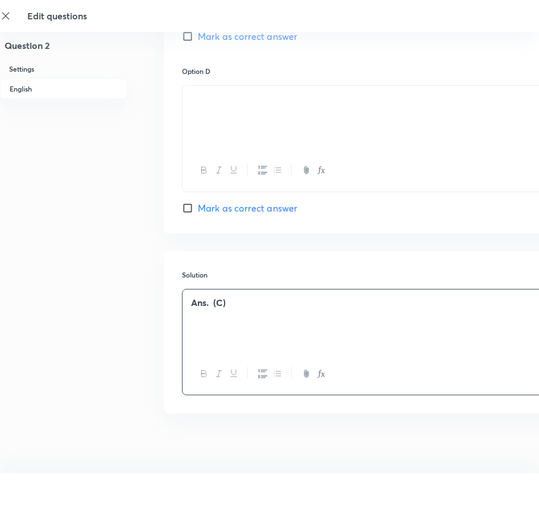
click at [221, 301] on strong "Ans. (C)" at bounding box center [208, 302] width 35 height 12
click at [260, 322] on p at bounding box center [364, 315] width 346 height 13
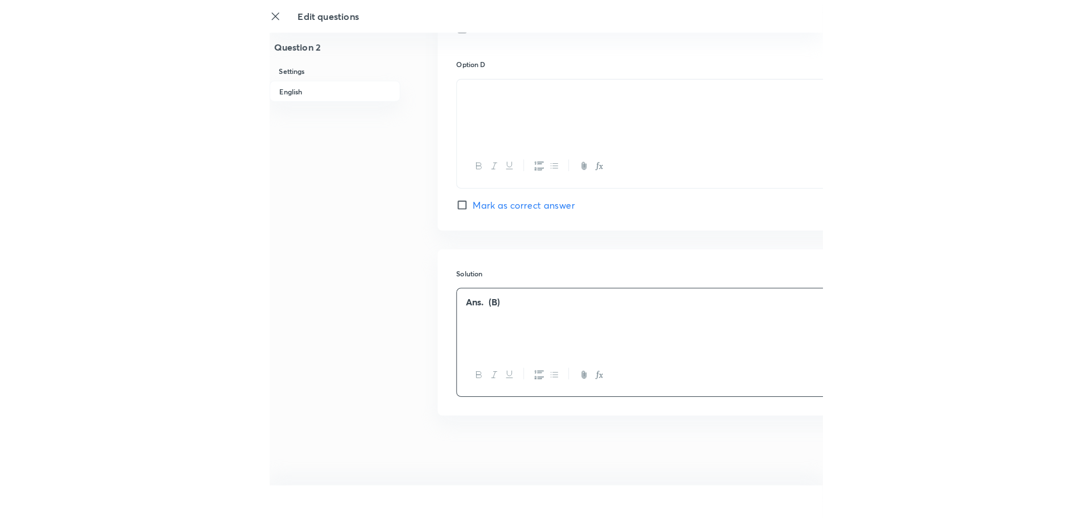
scroll to position [1031, 0]
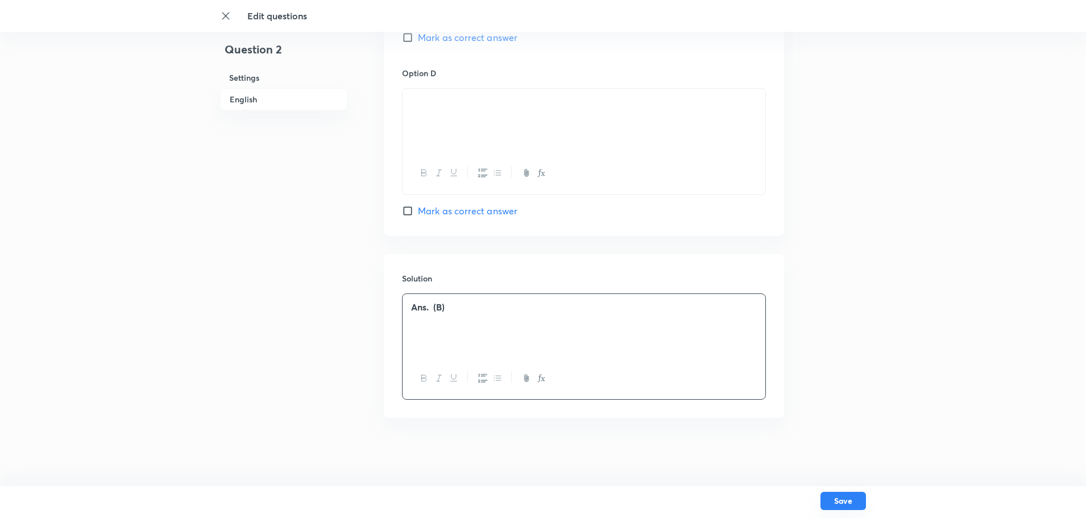
click at [839, 502] on button "Save" at bounding box center [842, 501] width 45 height 18
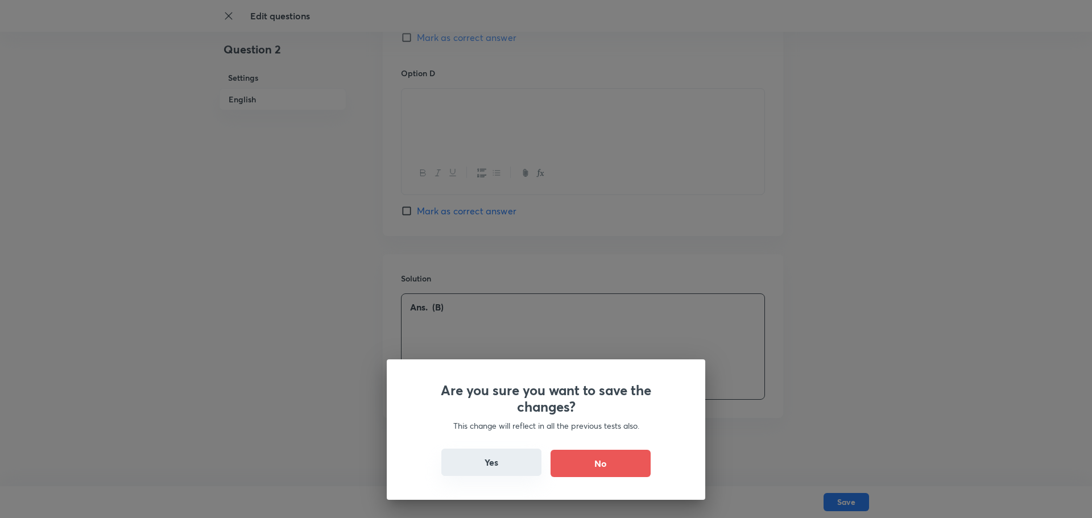
click at [488, 468] on button "Yes" at bounding box center [491, 462] width 100 height 27
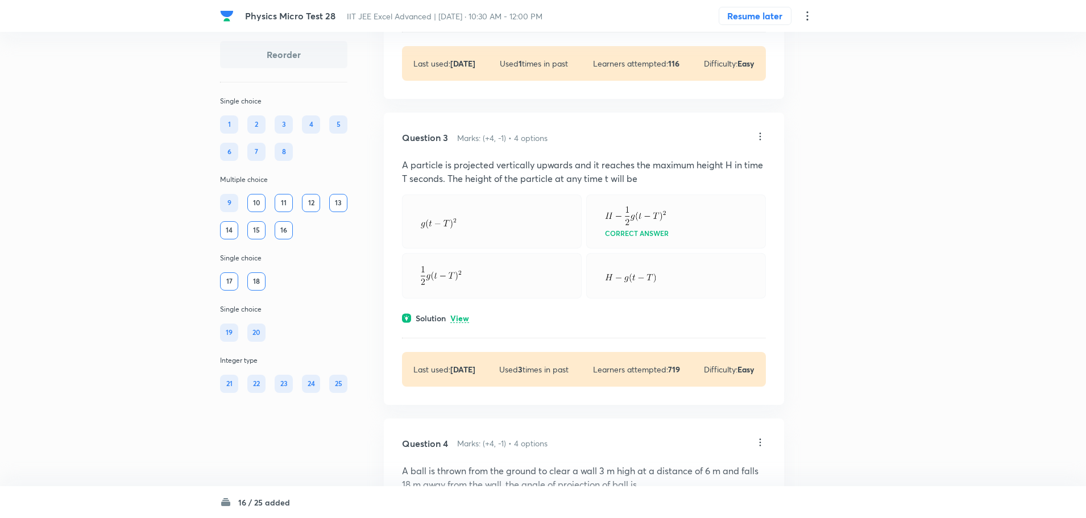
scroll to position [739, 0]
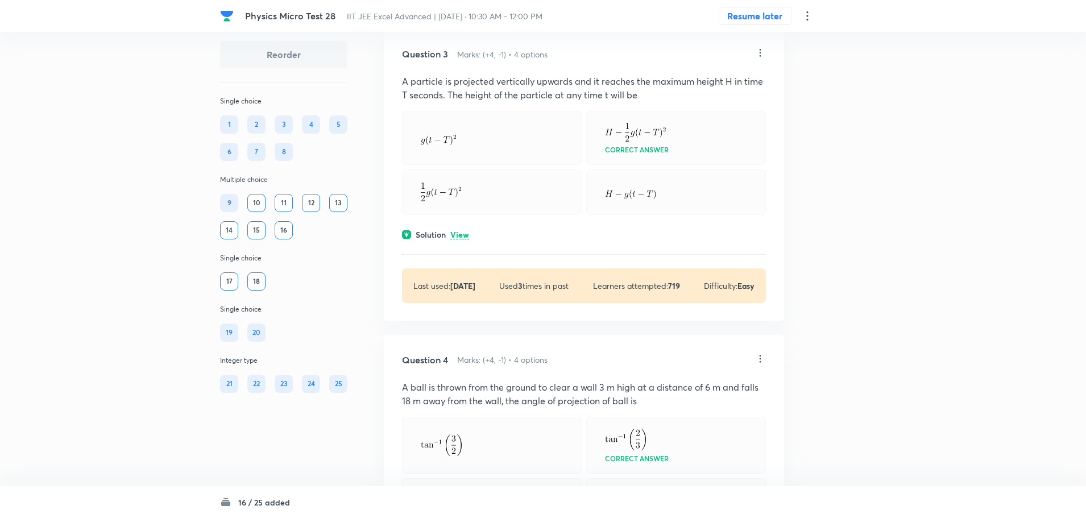
click at [762, 59] on icon at bounding box center [759, 52] width 11 height 11
click at [692, 84] on p "Edit" at bounding box center [685, 87] width 14 height 12
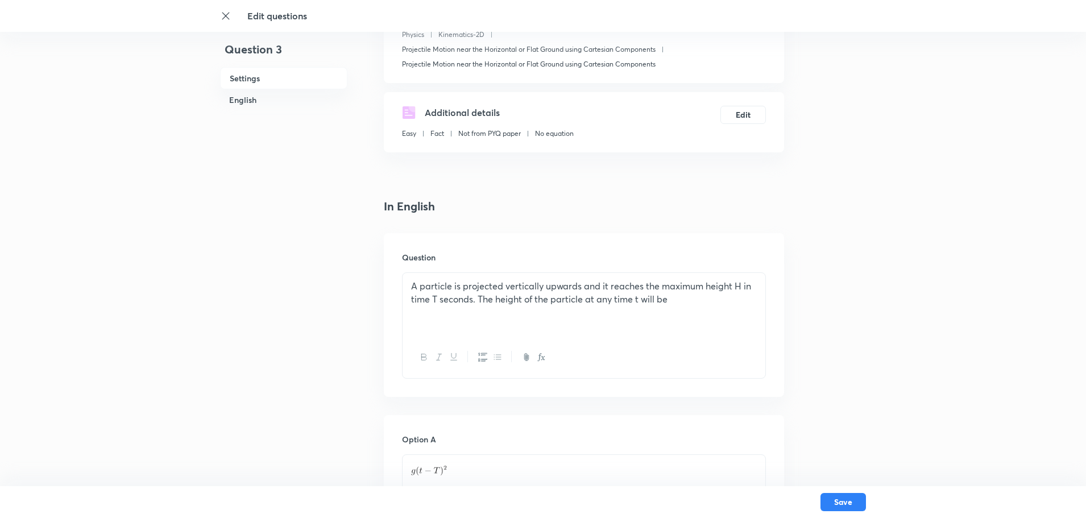
scroll to position [171, 0]
click at [414, 277] on p "A particle is projected vertically upwards and it reaches the maximum height H …" at bounding box center [584, 288] width 346 height 26
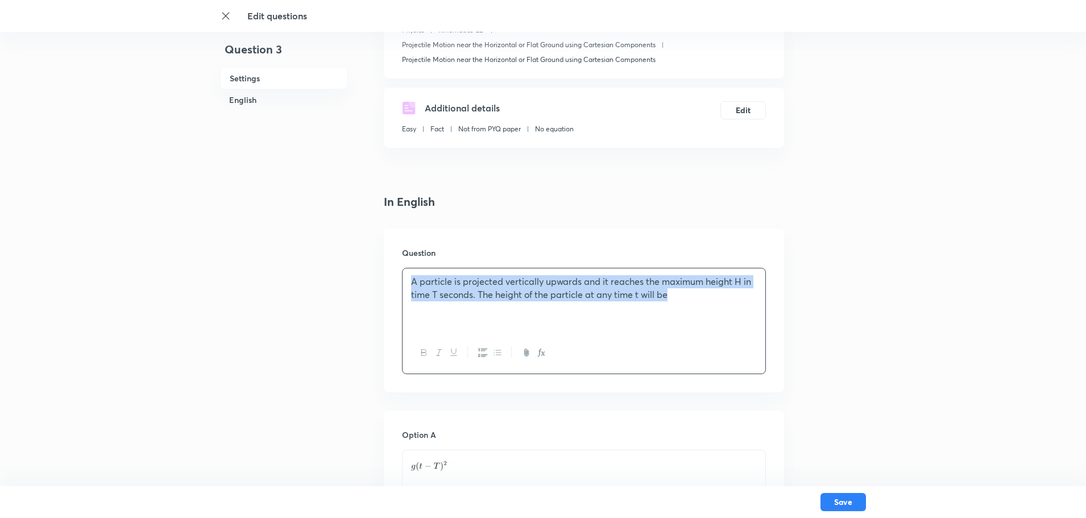
drag, startPoint x: 692, startPoint y: 301, endPoint x: 386, endPoint y: 271, distance: 307.9
click at [386, 271] on div "Question A particle is projected vertically upwards and it reaches the maximum …" at bounding box center [584, 311] width 400 height 164
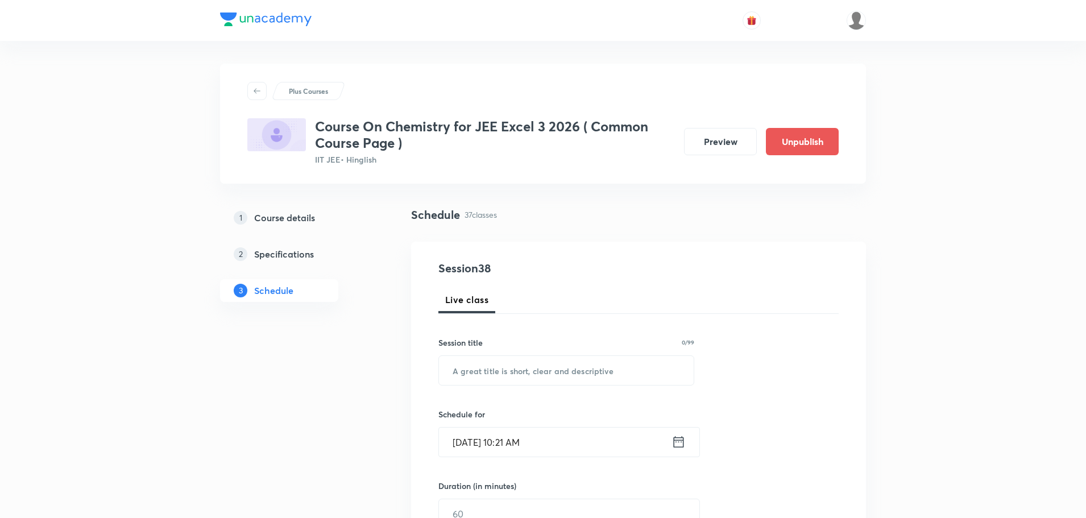
scroll to position [398, 0]
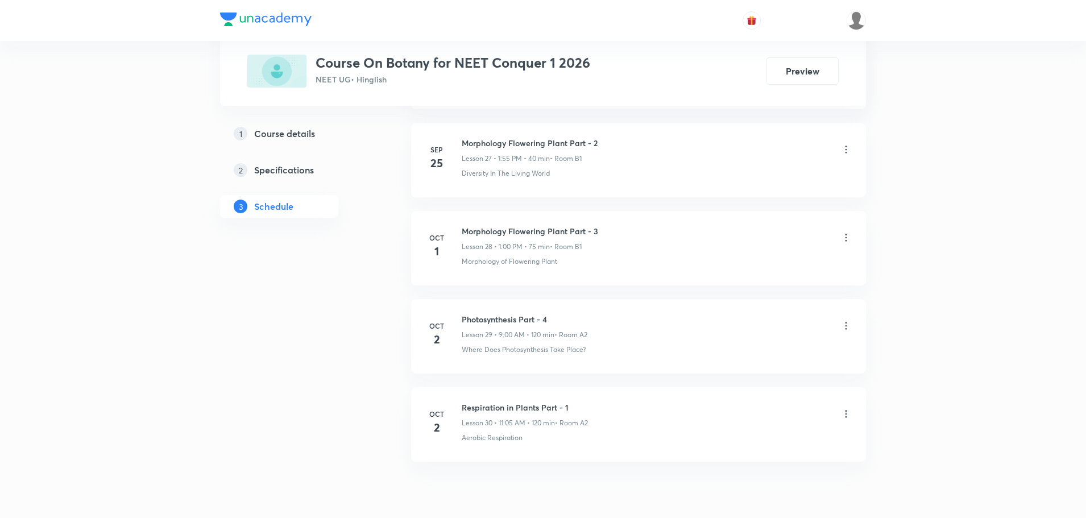
scroll to position [3037, 0]
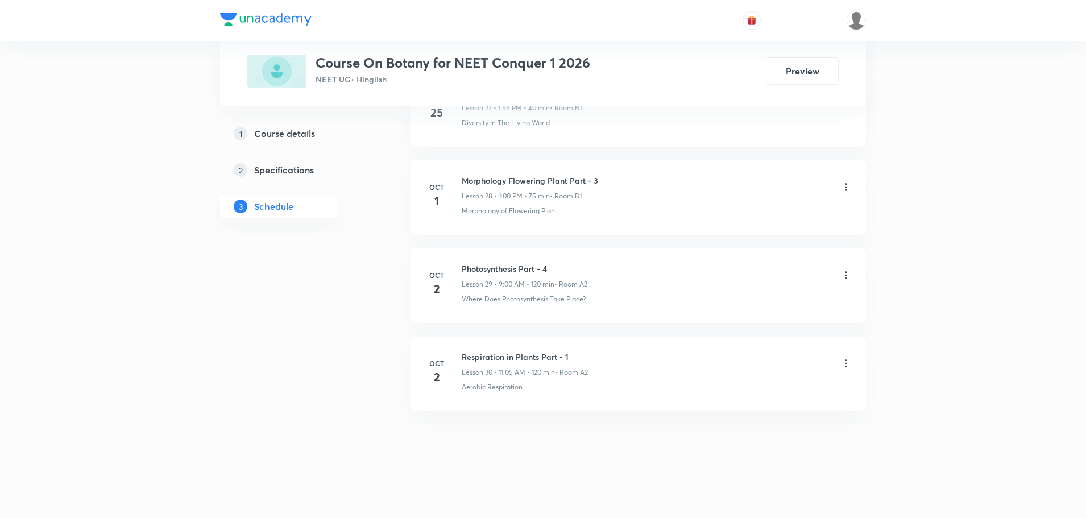
click at [848, 362] on icon at bounding box center [845, 363] width 11 height 11
click at [754, 409] on p "Delete" at bounding box center [747, 413] width 24 height 12
click at [703, 499] on button "Delete" at bounding box center [707, 493] width 100 height 27
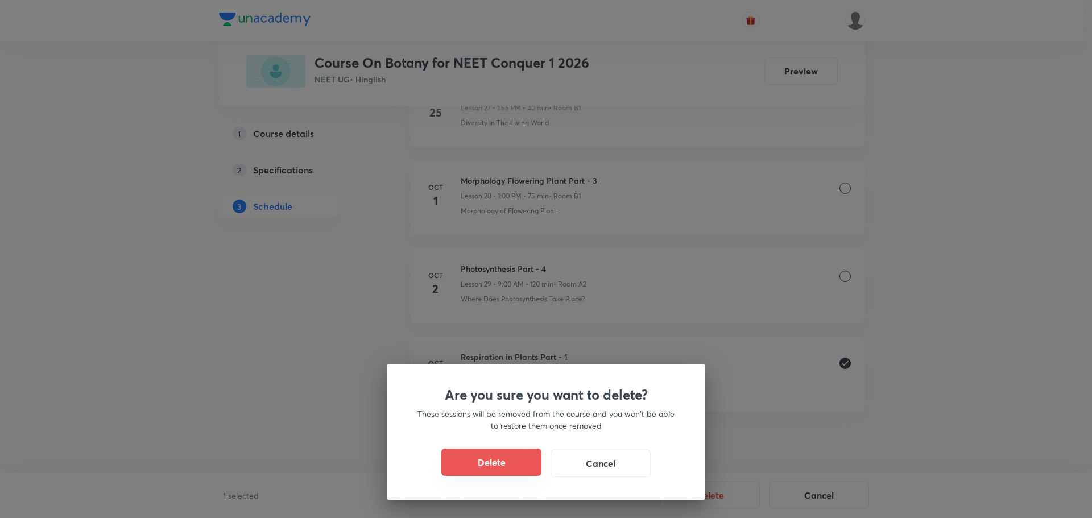
click at [496, 453] on button "Delete" at bounding box center [491, 462] width 100 height 27
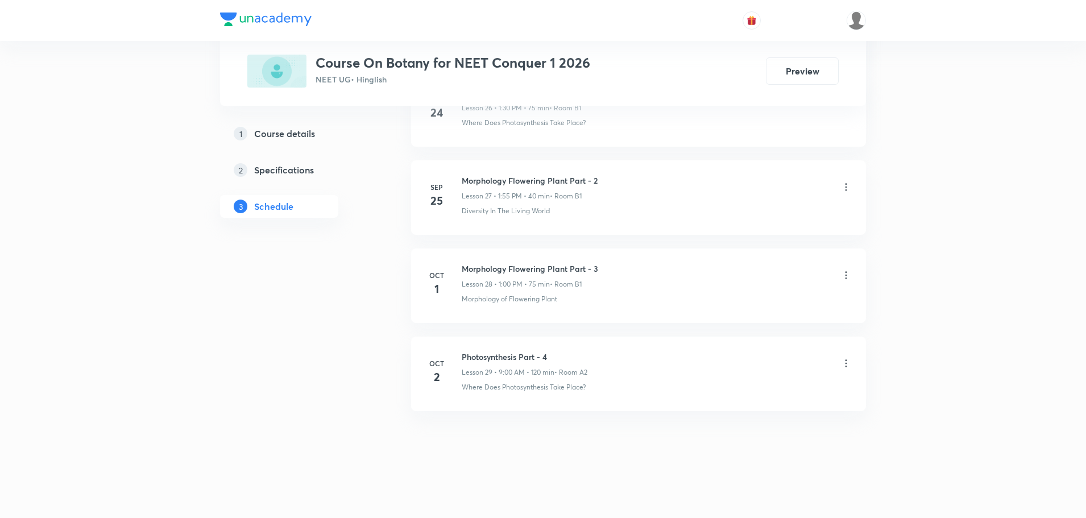
scroll to position [2949, 0]
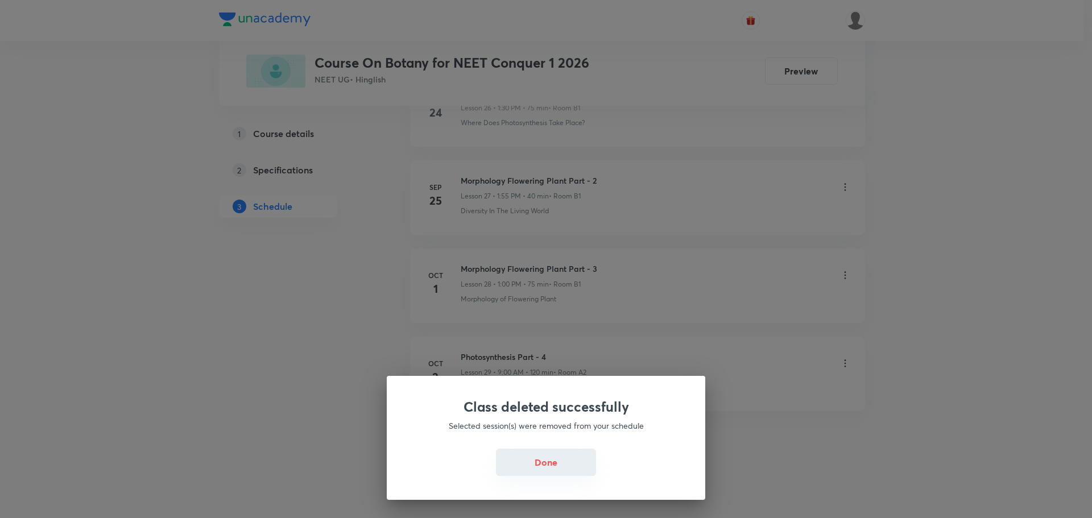
click at [562, 467] on button "Done" at bounding box center [546, 462] width 100 height 27
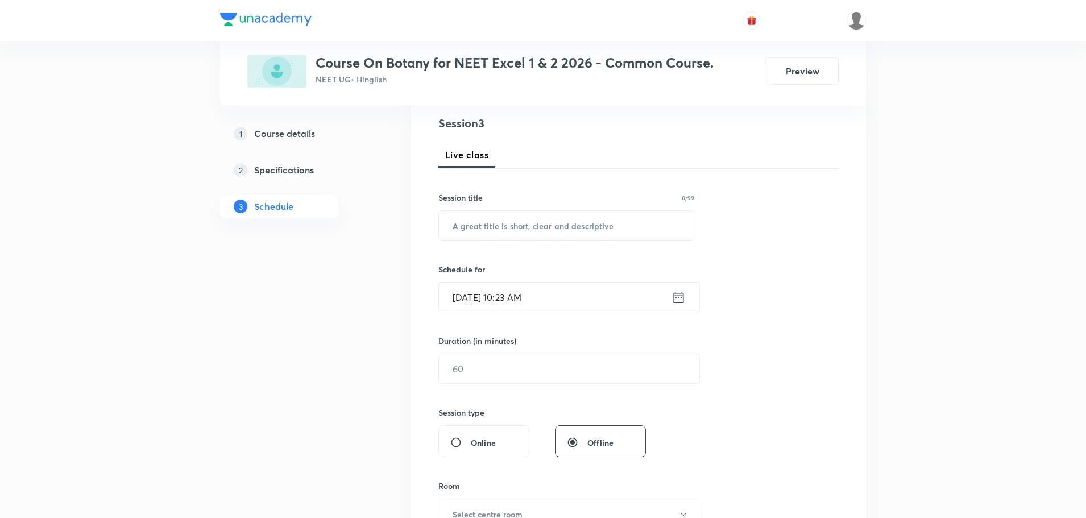
scroll to position [115, 0]
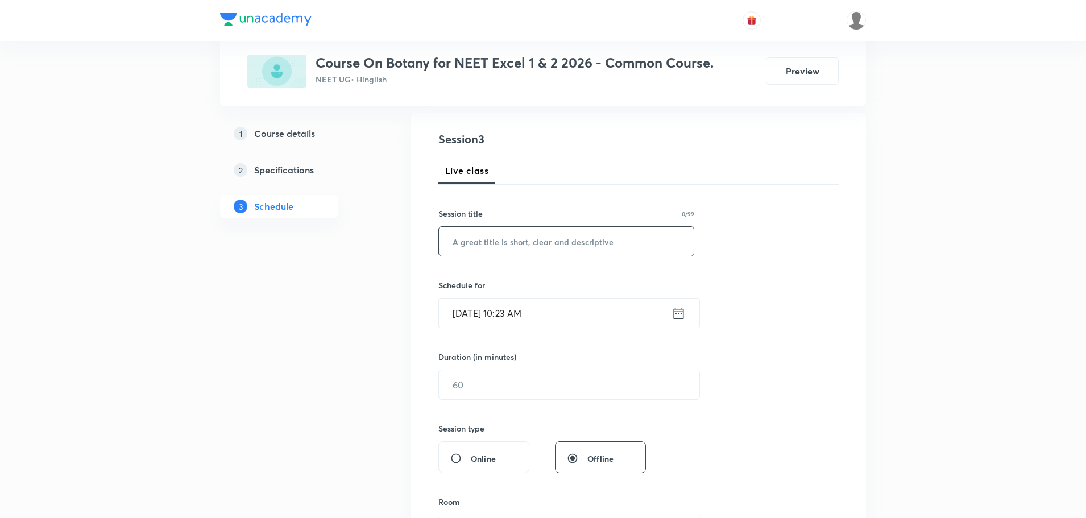
click at [533, 235] on input "text" at bounding box center [566, 241] width 255 height 29
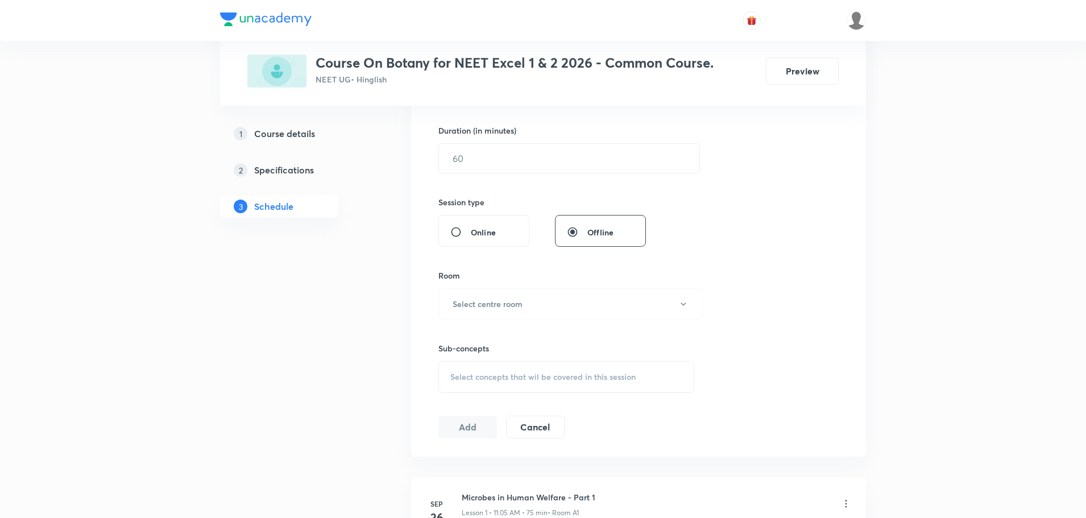
scroll to position [342, 0]
click at [531, 312] on button "Select centre room" at bounding box center [570, 302] width 264 height 31
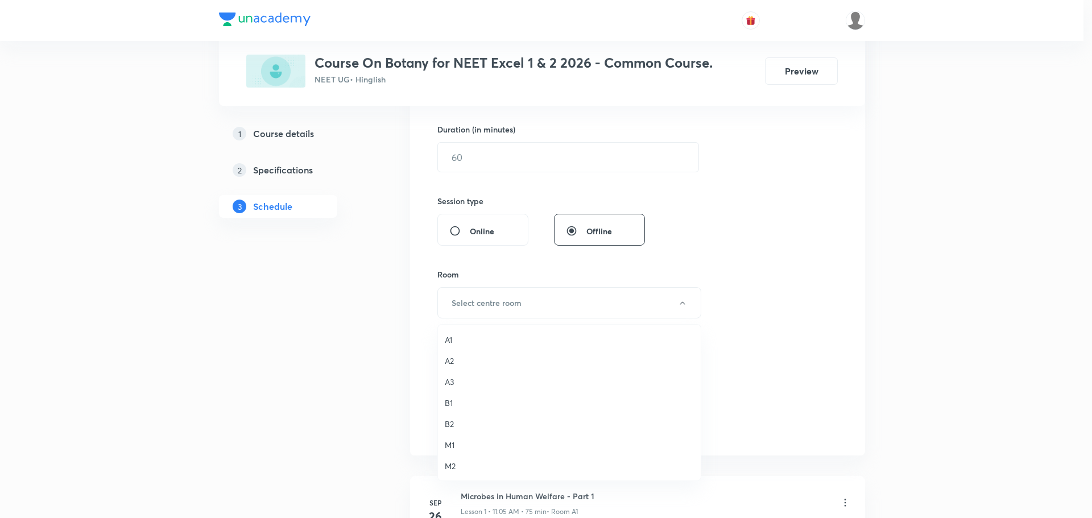
click at [799, 244] on div at bounding box center [546, 259] width 1092 height 518
click at [583, 373] on span "Select concepts that wil be covered in this session" at bounding box center [542, 375] width 185 height 9
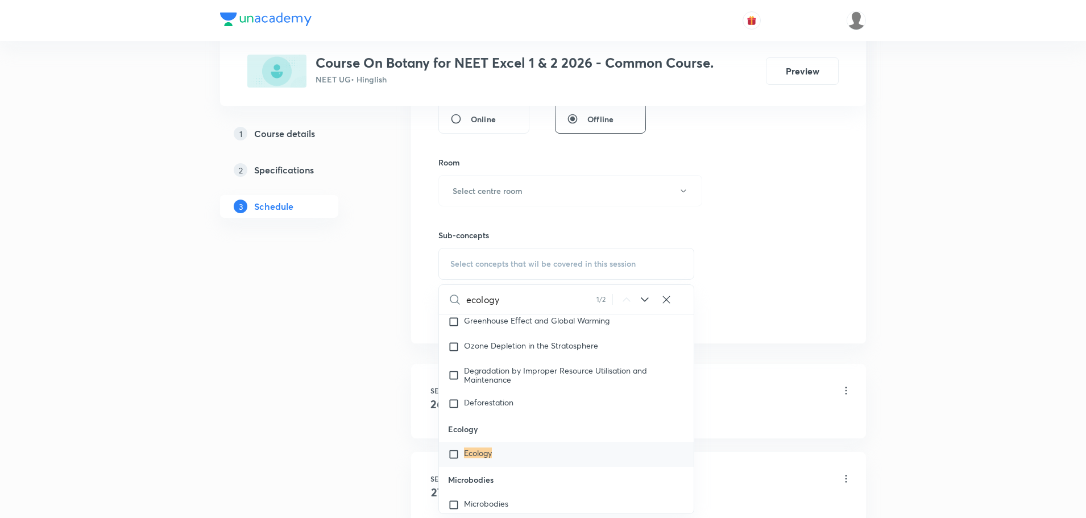
scroll to position [456, 0]
type input "ecology"
click at [451, 457] on input "checkbox" at bounding box center [456, 452] width 16 height 11
checkbox input "true"
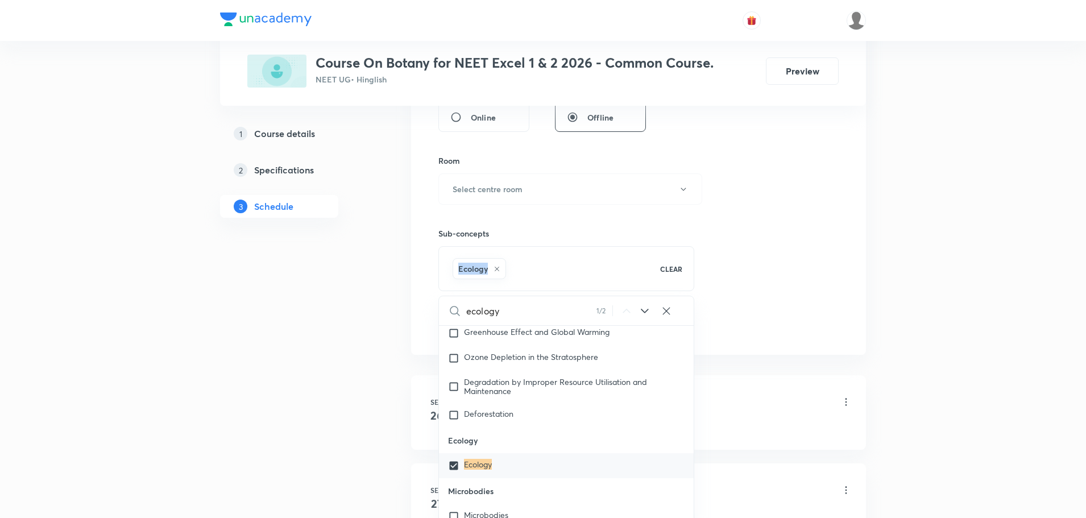
drag, startPoint x: 457, startPoint y: 268, endPoint x: 493, endPoint y: 274, distance: 36.9
click at [497, 273] on div "Ecology" at bounding box center [479, 268] width 53 height 21
copy h6 "Ecology"
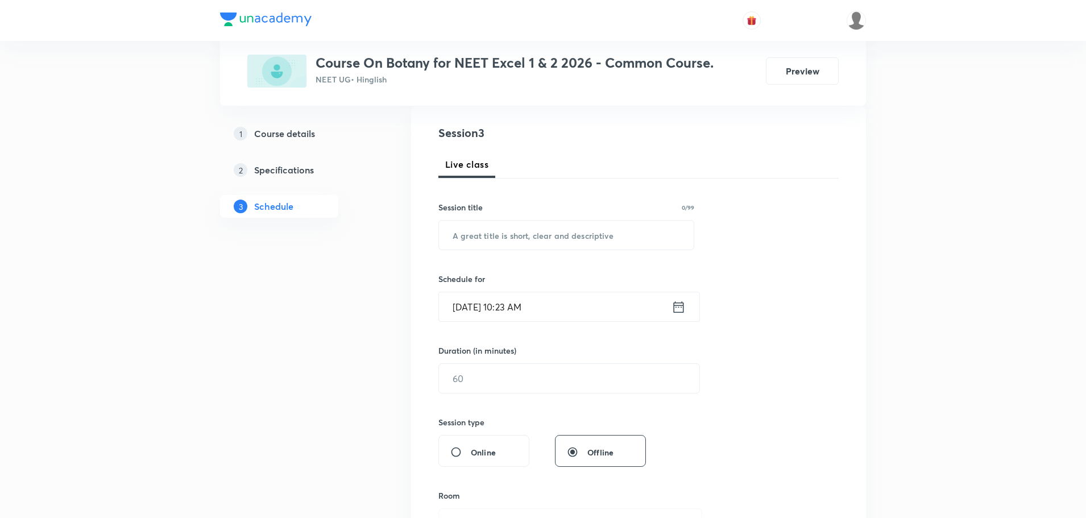
scroll to position [115, 0]
click at [484, 237] on input "text" at bounding box center [566, 241] width 255 height 29
paste input "Ecology"
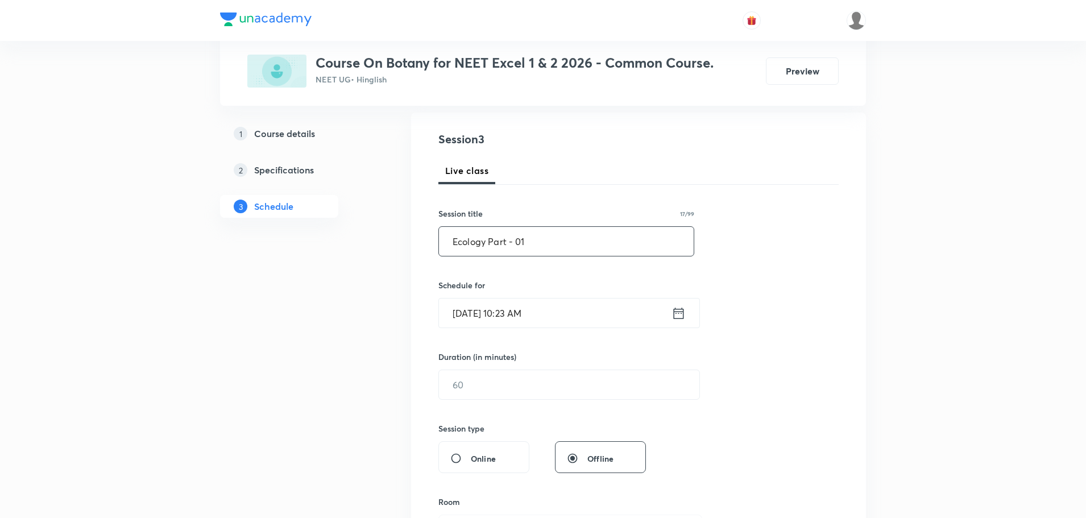
type input "Ecology Part - 01"
click at [508, 309] on input "Oct 3, 2025, 10:23 AM" at bounding box center [555, 312] width 233 height 29
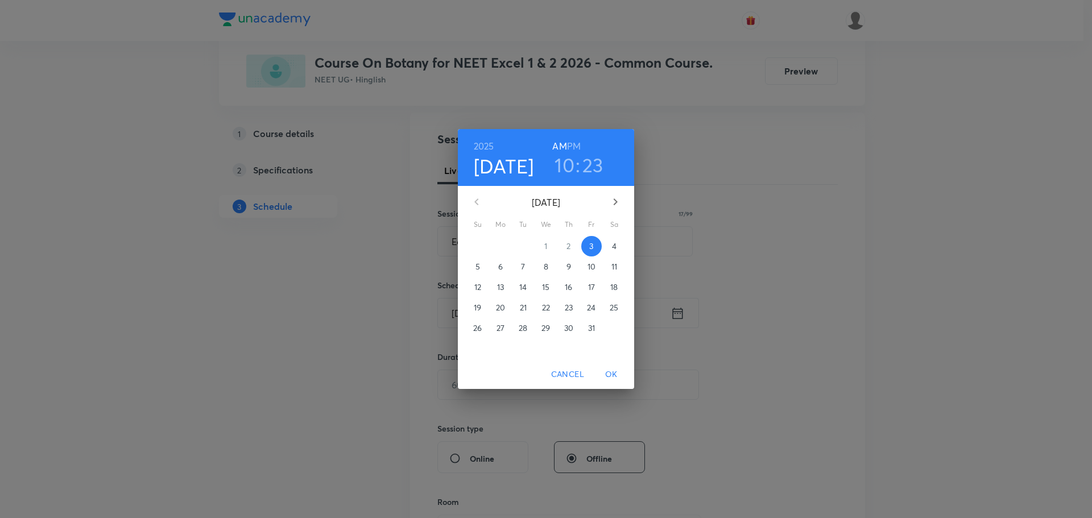
click at [594, 161] on h3 "23" at bounding box center [592, 165] width 21 height 24
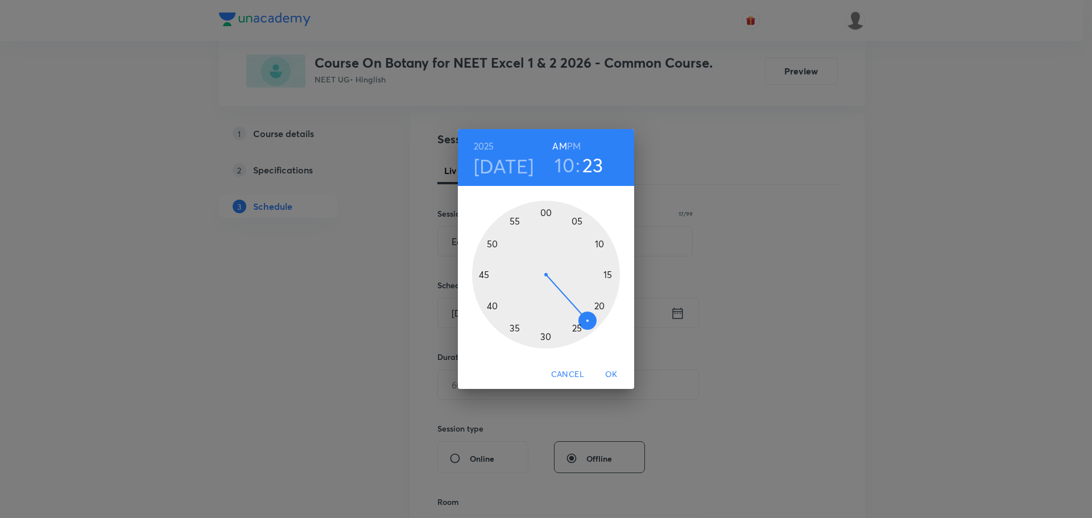
click at [578, 222] on div at bounding box center [546, 275] width 148 height 148
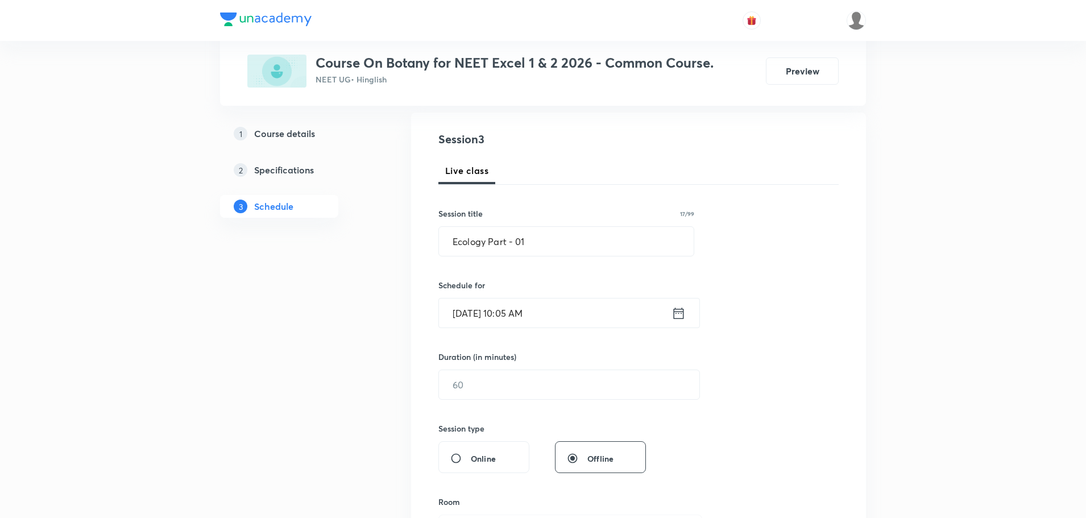
click at [670, 316] on input "Oct 3, 2025, 10:05 AM" at bounding box center [555, 312] width 233 height 29
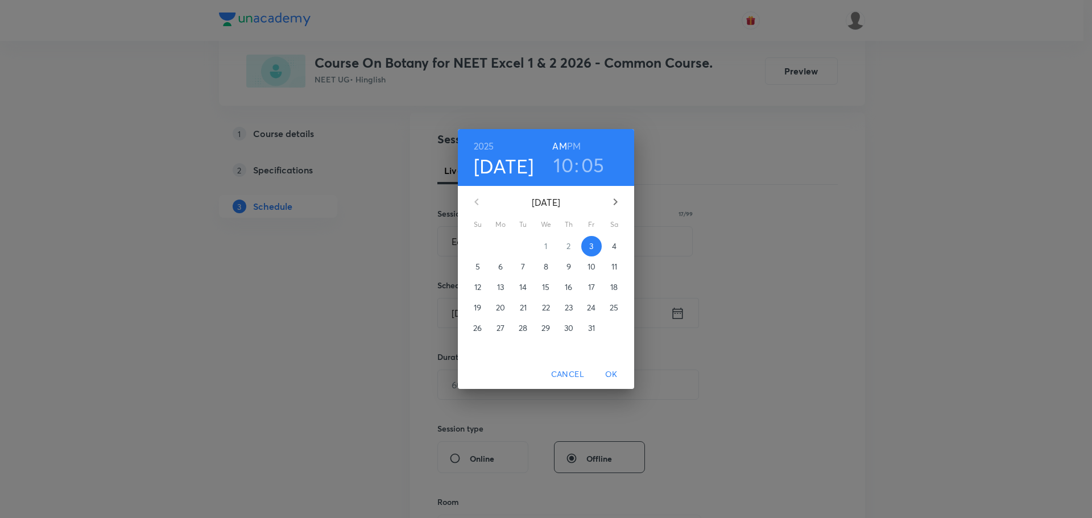
click at [590, 164] on h3 "05" at bounding box center [592, 165] width 23 height 24
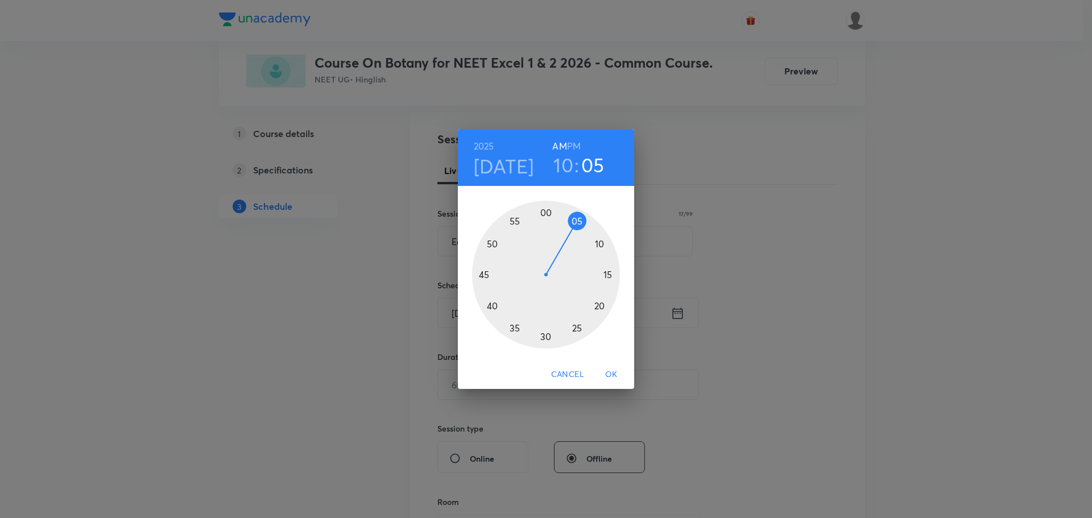
click at [571, 165] on h3 "10" at bounding box center [563, 165] width 20 height 24
click at [516, 221] on div at bounding box center [546, 275] width 148 height 148
click at [609, 367] on span "OK" at bounding box center [611, 374] width 27 height 14
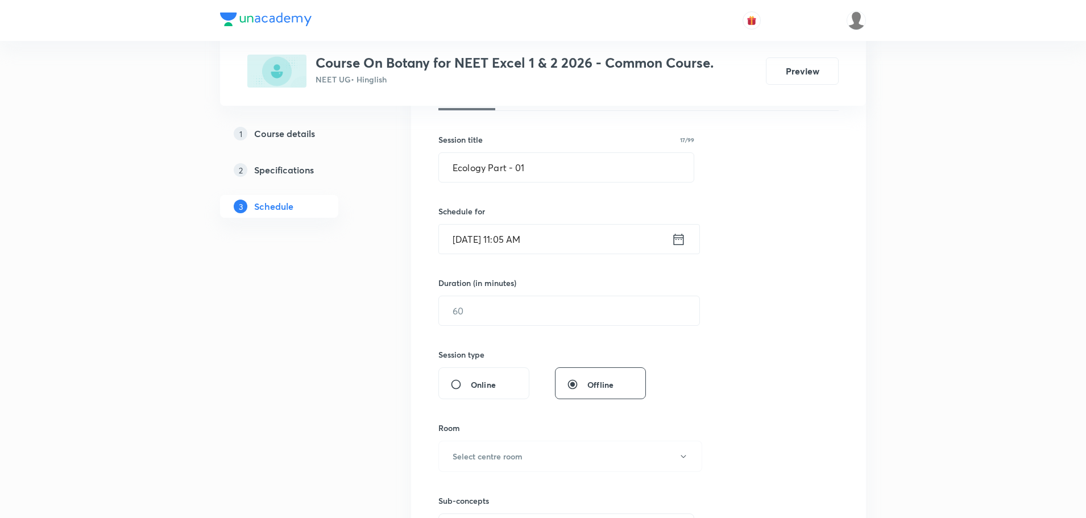
scroll to position [229, 0]
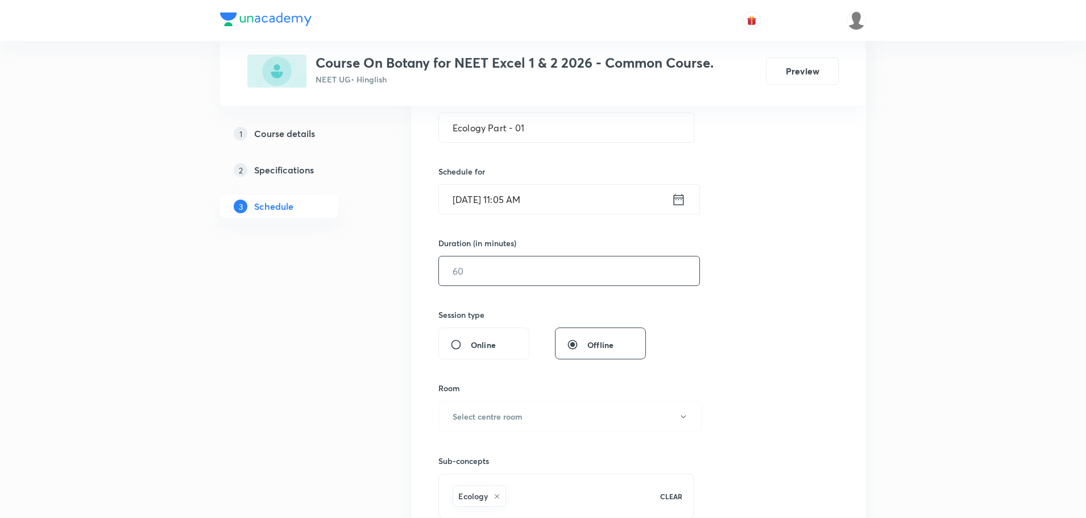
click at [475, 276] on input "text" at bounding box center [569, 270] width 260 height 29
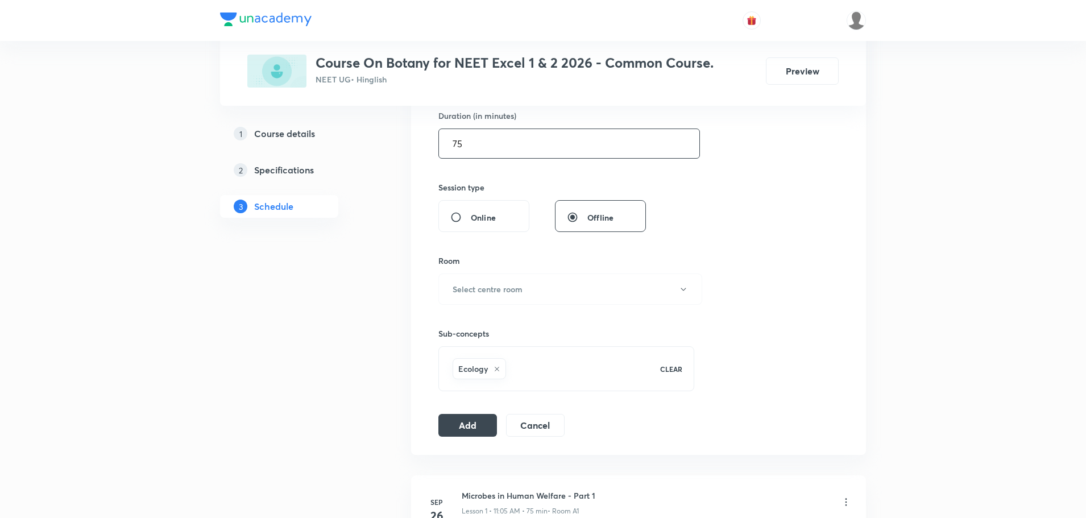
scroll to position [342, 0]
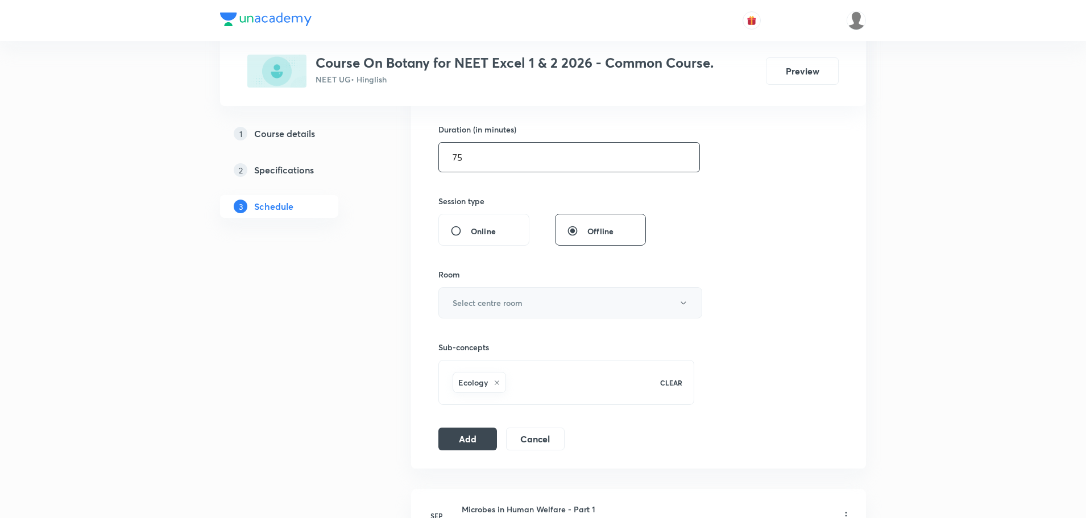
type input "75"
click at [496, 301] on h6 "Select centre room" at bounding box center [488, 303] width 70 height 12
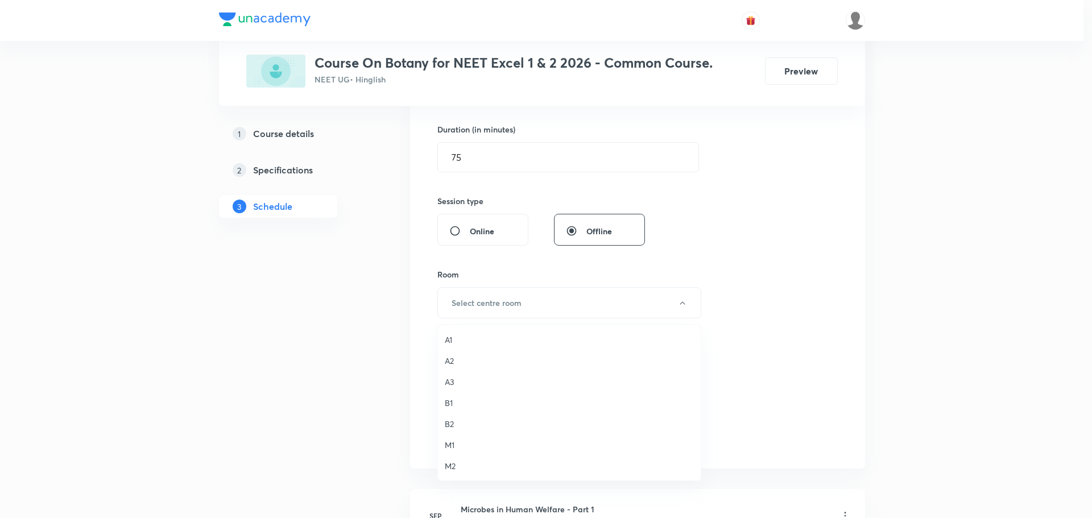
click at [444, 422] on li "B2" at bounding box center [569, 423] width 263 height 21
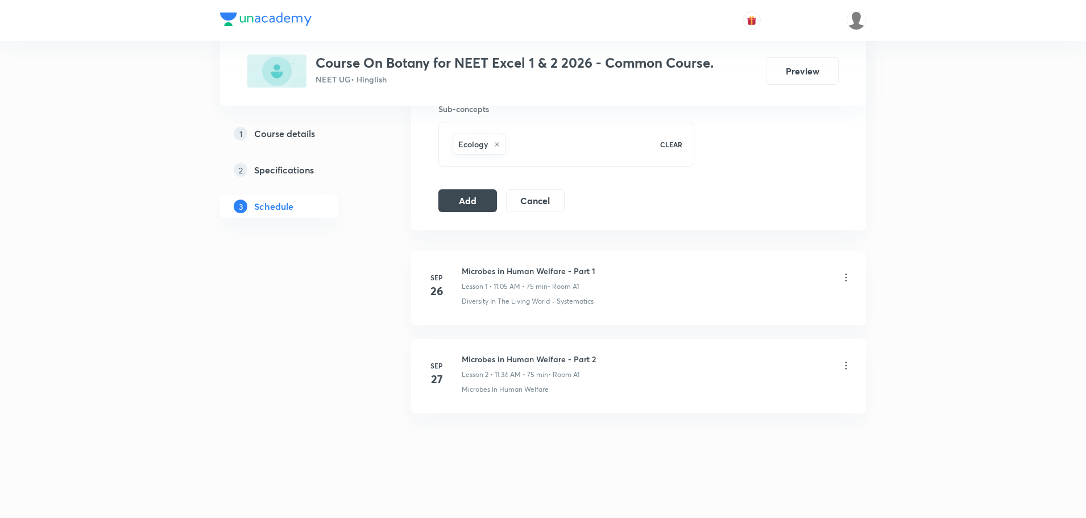
scroll to position [583, 0]
click at [479, 198] on button "Add" at bounding box center [467, 197] width 59 height 23
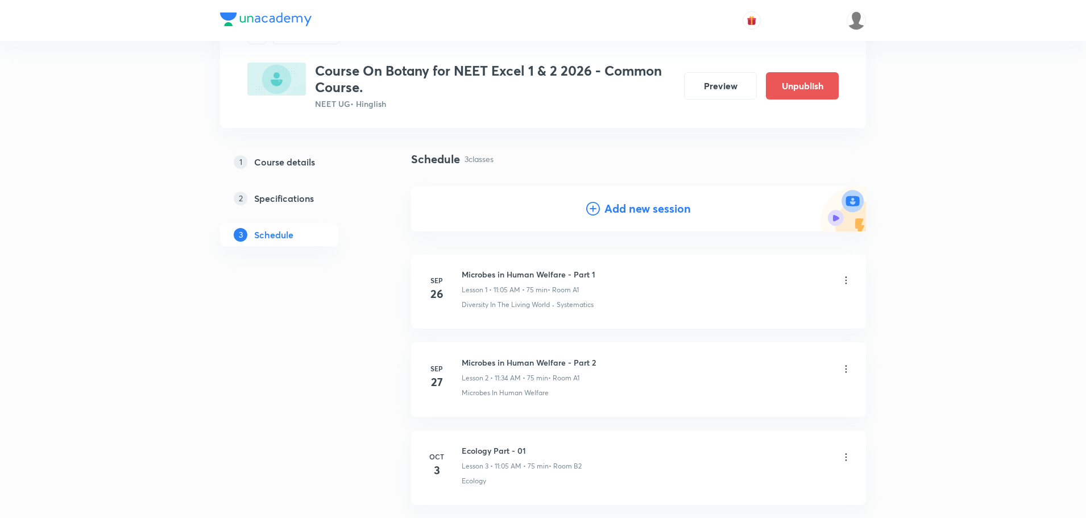
scroll to position [150, 0]
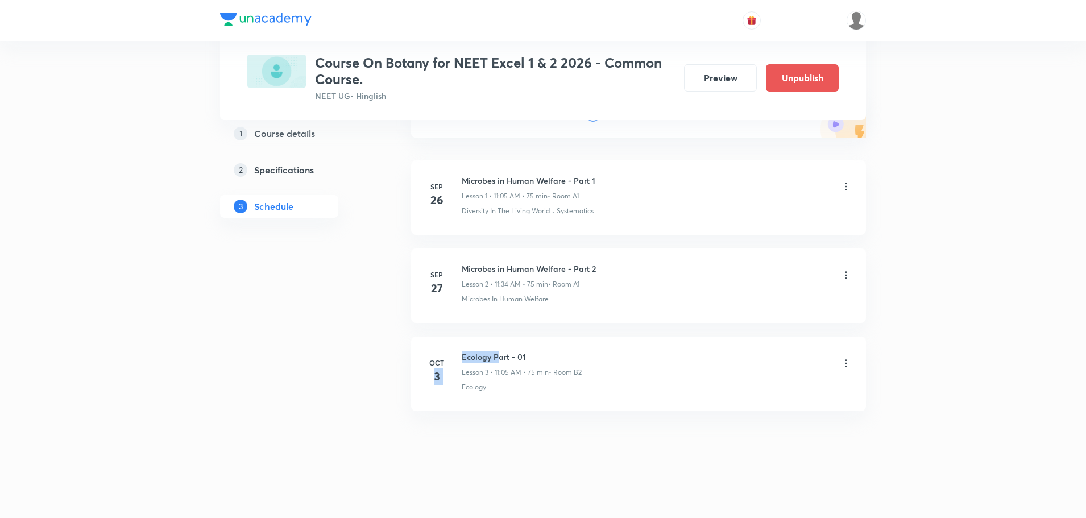
drag, startPoint x: 457, startPoint y: 356, endPoint x: 501, endPoint y: 357, distance: 44.3
click at [501, 357] on div "Oct 3 Ecology Part - 01 Lesson 3 • 11:05 AM • 75 min • Room B2 Ecology" at bounding box center [638, 372] width 426 height 42
click at [501, 357] on h6 "Ecology Part - 01" at bounding box center [522, 357] width 120 height 12
drag, startPoint x: 461, startPoint y: 356, endPoint x: 528, endPoint y: 353, distance: 67.1
click at [528, 353] on div "Oct 3 Ecology Part - 01 Lesson 3 • 11:05 AM • 75 min • Room B2 Ecology" at bounding box center [638, 372] width 426 height 42
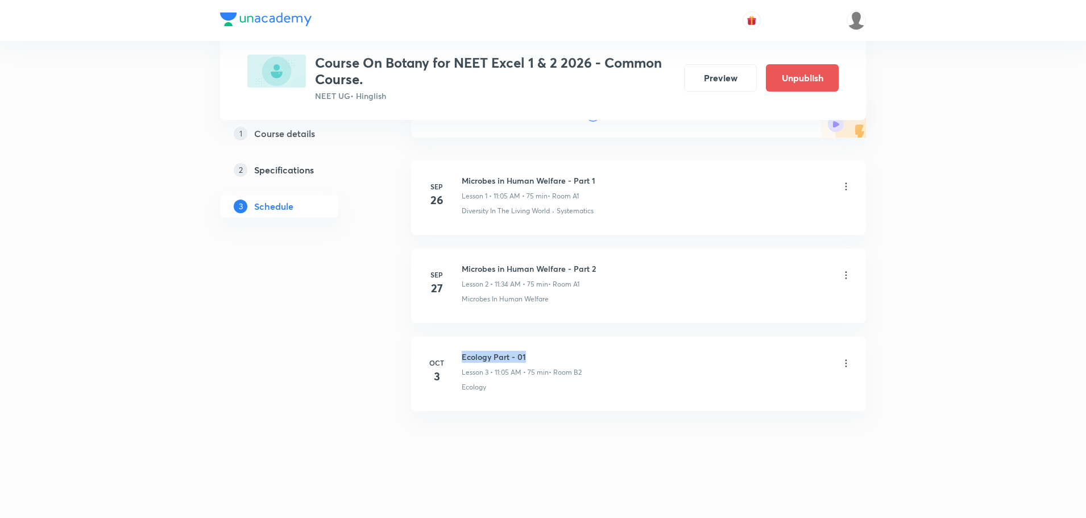
copy h6 "Ecology Part - 01"
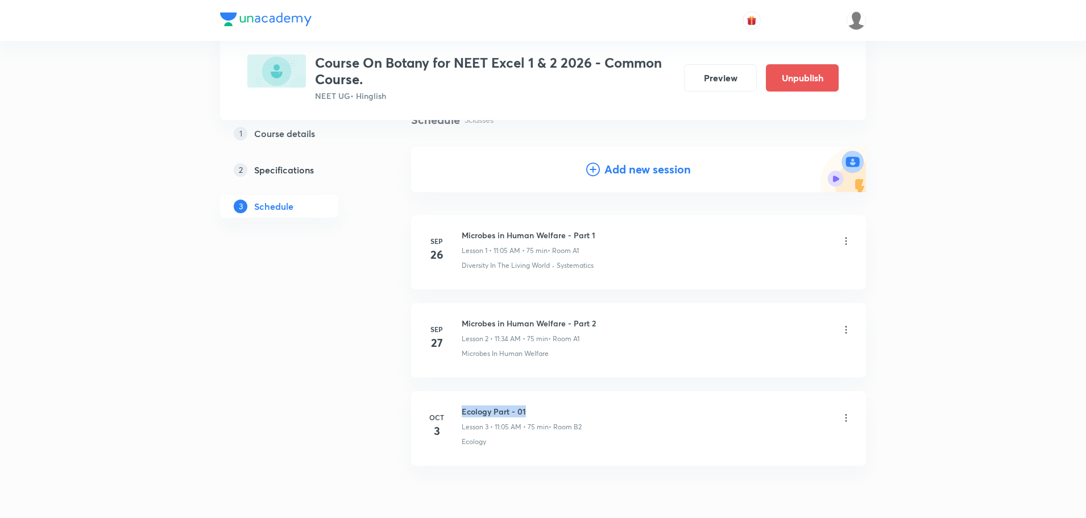
scroll to position [0, 0]
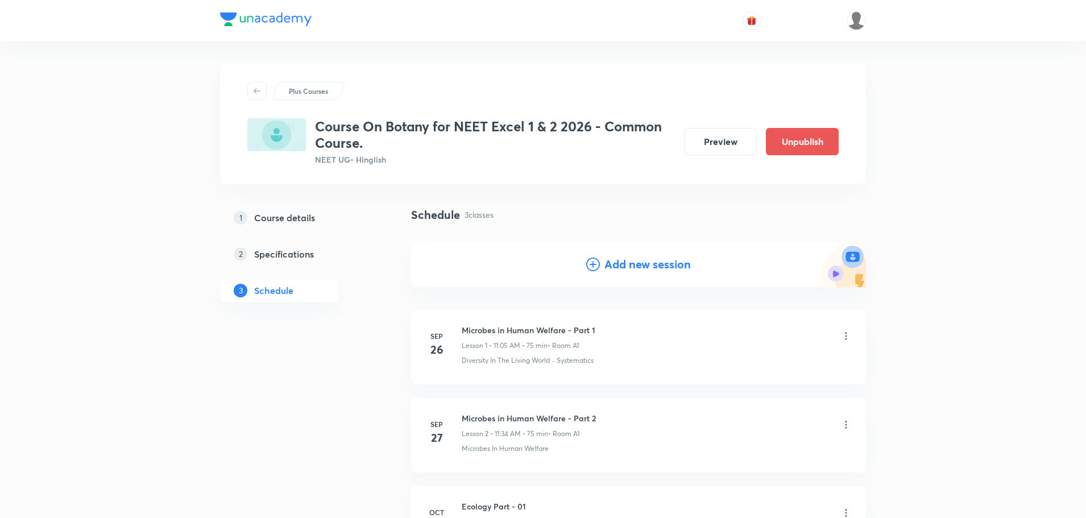
click at [588, 264] on icon at bounding box center [593, 265] width 14 height 14
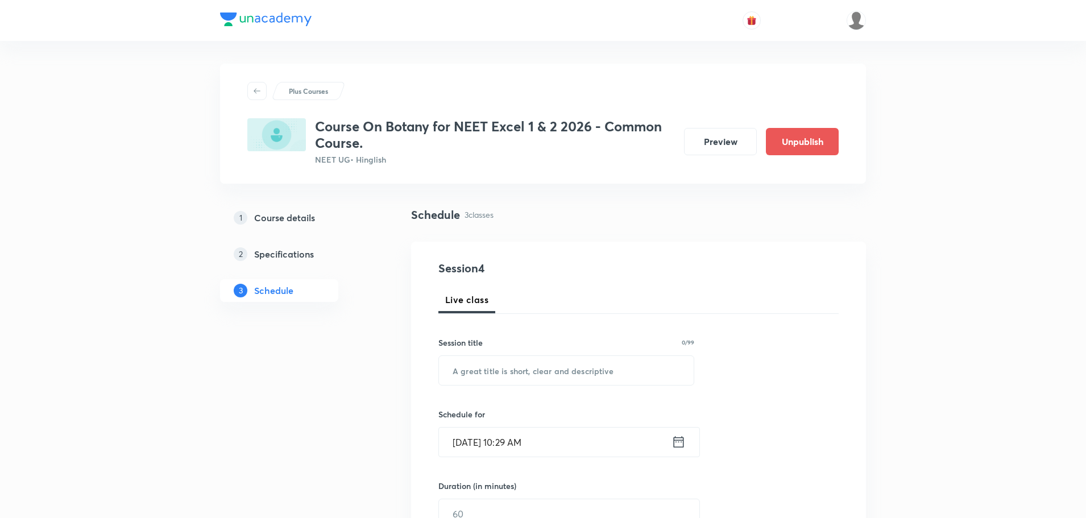
scroll to position [341, 0]
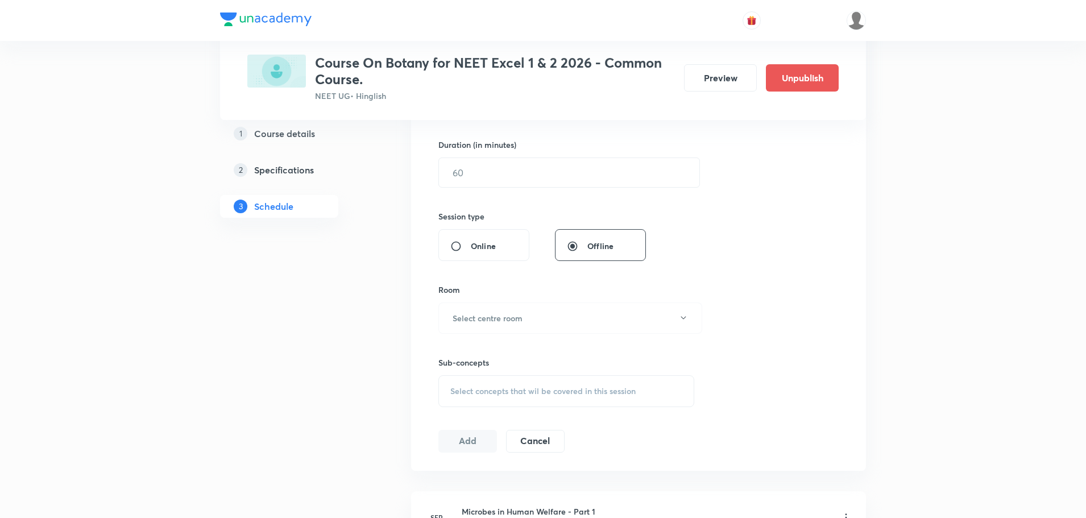
click at [470, 390] on span "Select concepts that wil be covered in this session" at bounding box center [542, 391] width 185 height 9
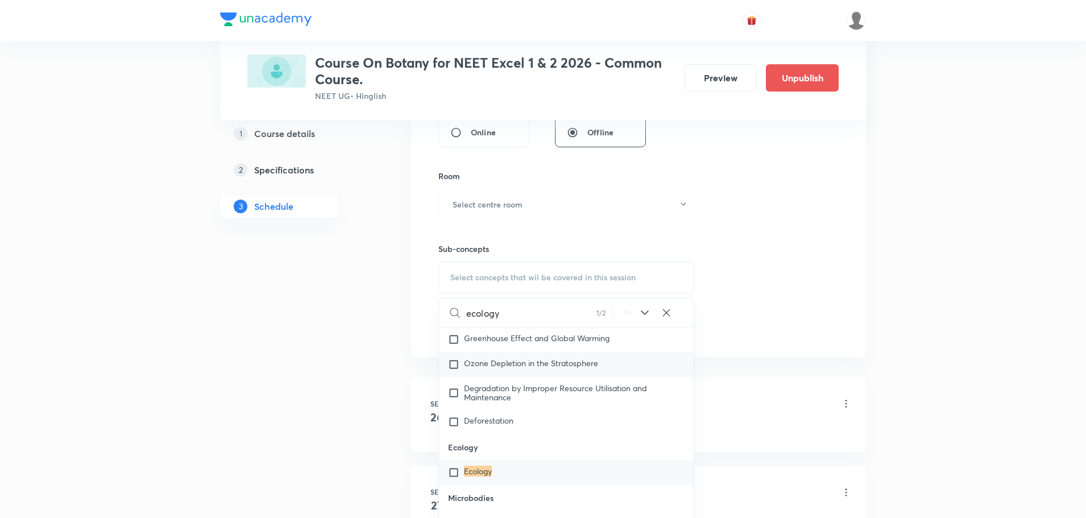
scroll to position [10491, 0]
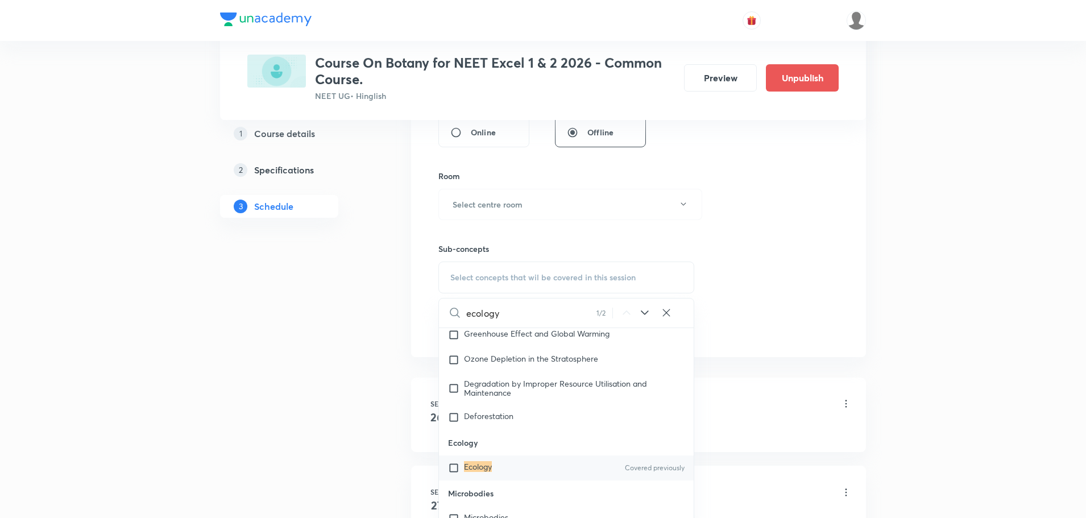
type input "ecology"
click at [451, 474] on input "checkbox" at bounding box center [456, 467] width 16 height 11
checkbox input "true"
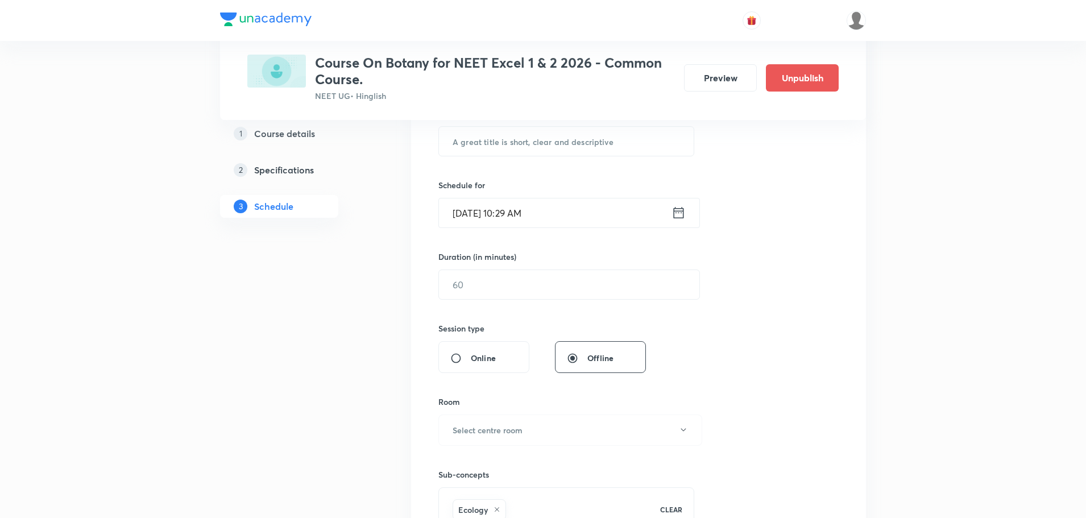
scroll to position [227, 0]
click at [471, 219] on input "Oct 3, 2025, 10:29 AM" at bounding box center [555, 214] width 233 height 29
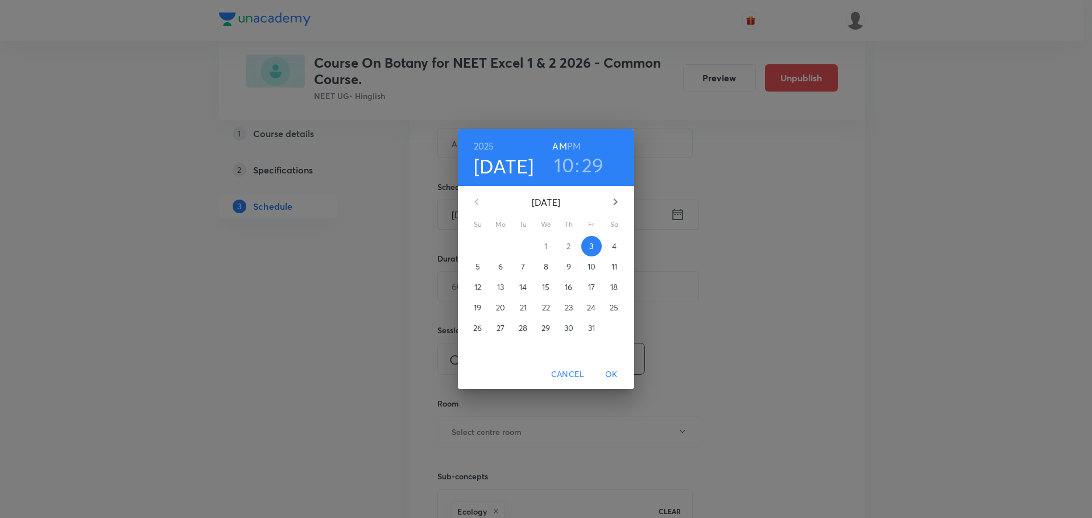
click at [614, 245] on p "4" at bounding box center [614, 245] width 5 height 11
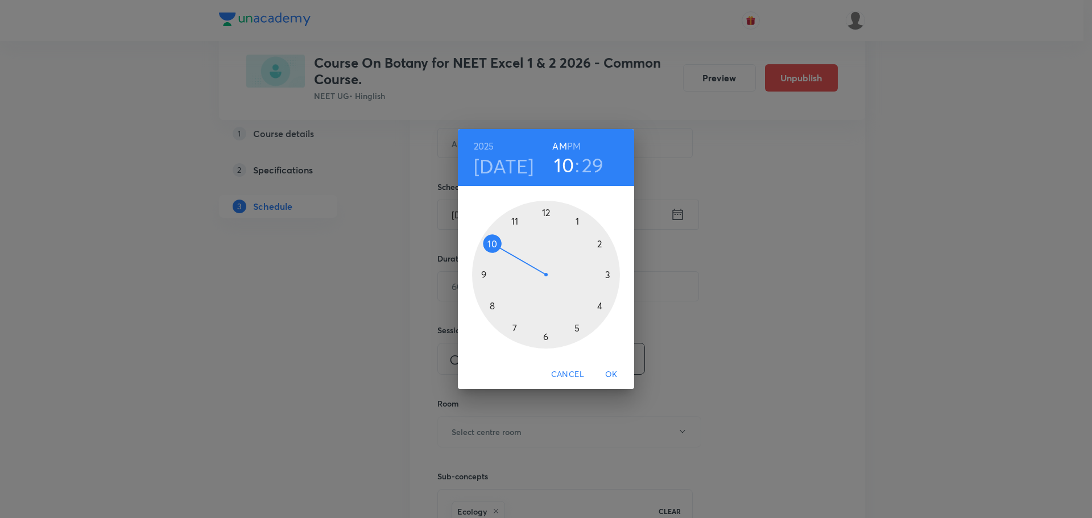
click at [563, 166] on h3 "10" at bounding box center [564, 165] width 20 height 24
click at [514, 222] on div at bounding box center [546, 275] width 148 height 148
click at [588, 169] on h3 "29" at bounding box center [590, 165] width 22 height 24
click at [577, 222] on div at bounding box center [546, 275] width 148 height 148
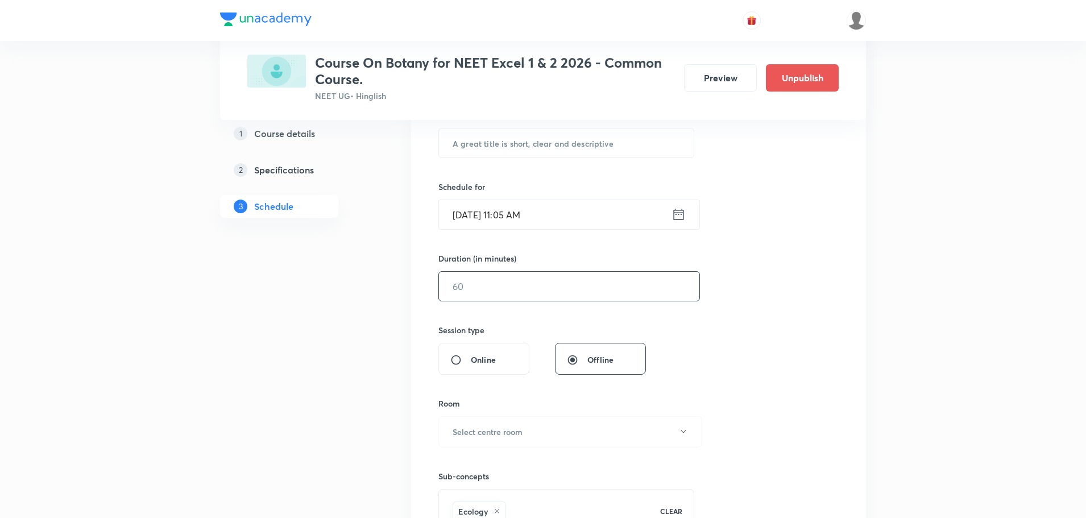
drag, startPoint x: 468, startPoint y: 286, endPoint x: 429, endPoint y: 287, distance: 39.2
click at [429, 287] on div "Session 4 Live class Session title 0/99 ​ Schedule for Oct 4, 2025, 11:05 AM ​ …" at bounding box center [638, 305] width 455 height 583
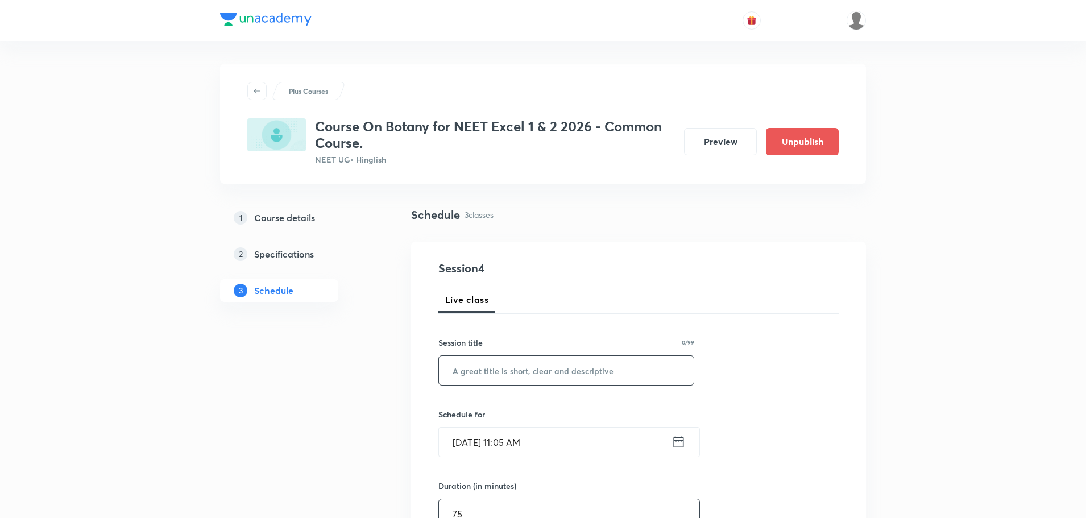
type input "75"
click at [479, 374] on input "text" at bounding box center [566, 370] width 255 height 29
paste input "Ecology Part - 01"
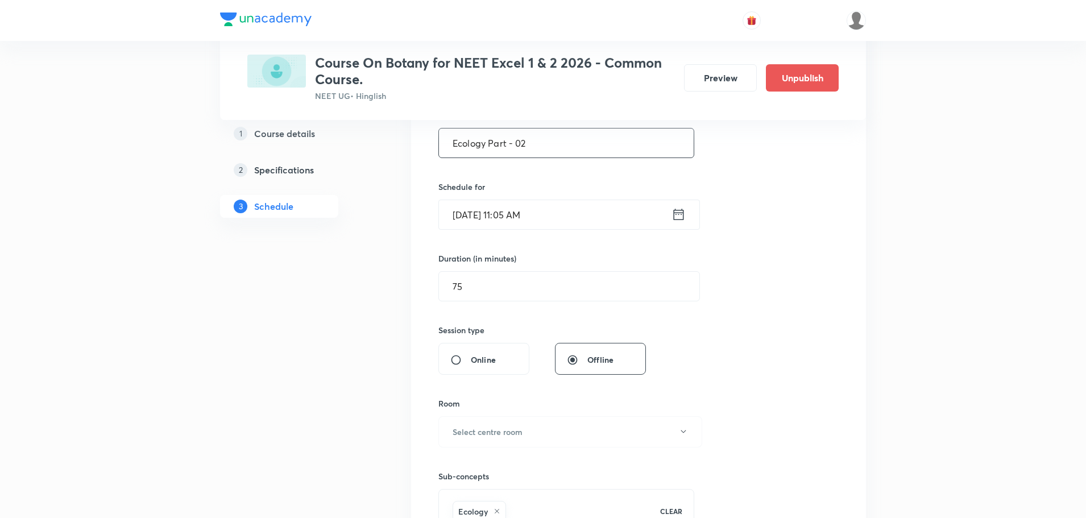
scroll to position [284, 0]
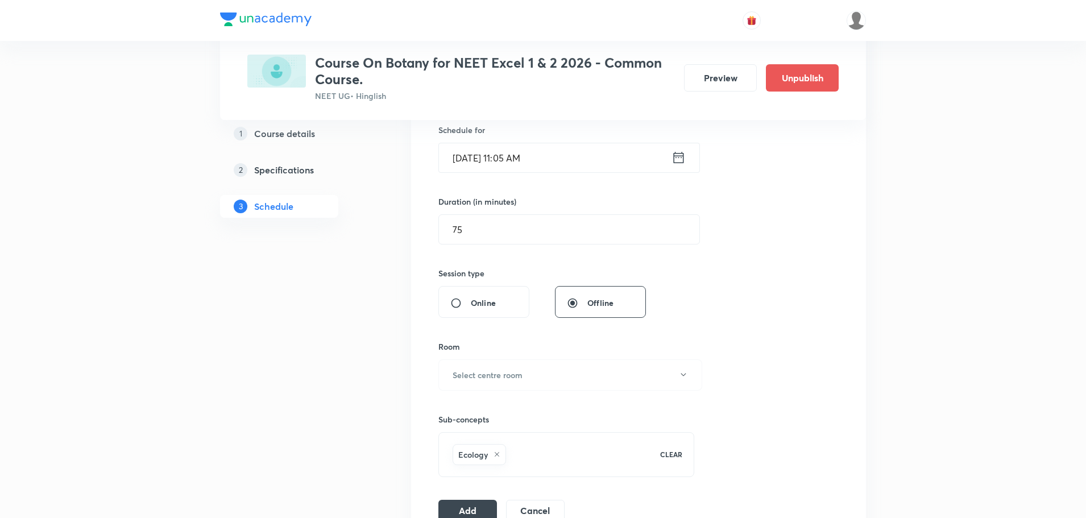
type input "Ecology Part - 02"
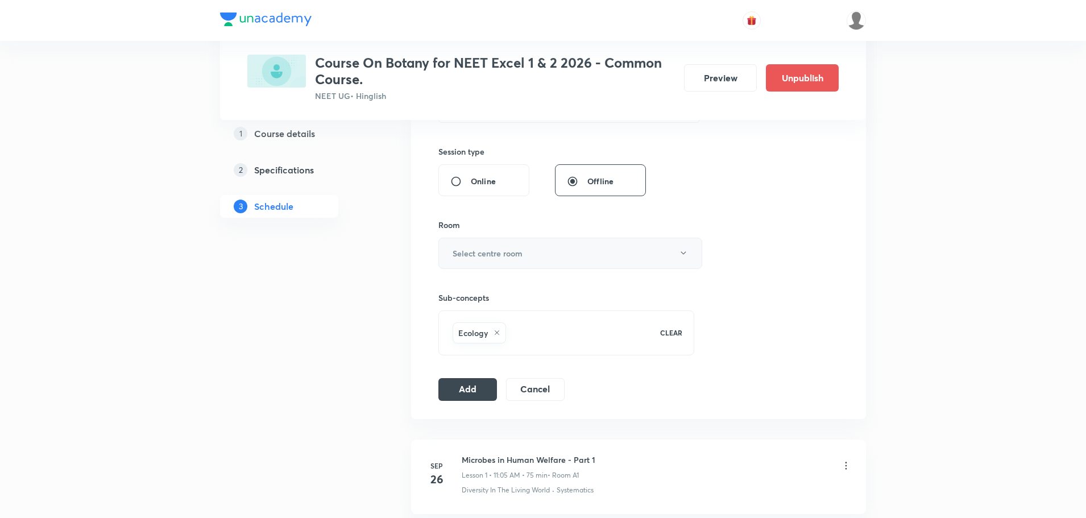
scroll to position [398, 0]
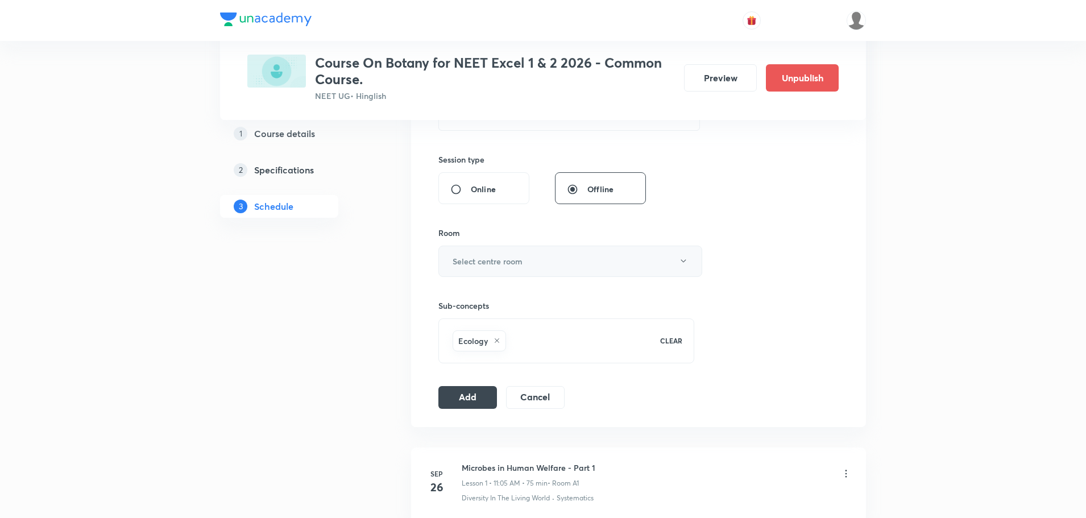
click at [482, 252] on button "Select centre room" at bounding box center [570, 261] width 264 height 31
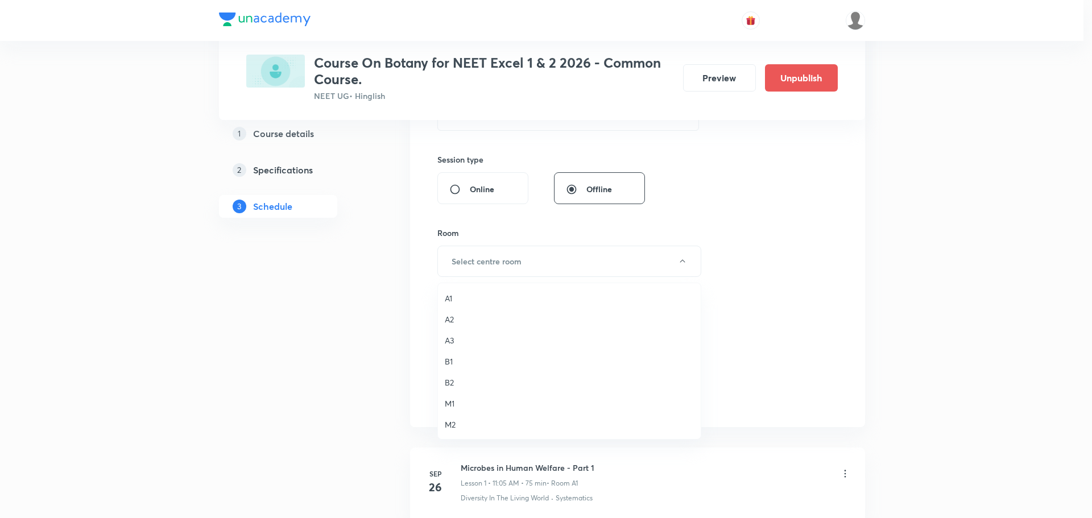
click at [449, 382] on span "B2" at bounding box center [569, 382] width 249 height 12
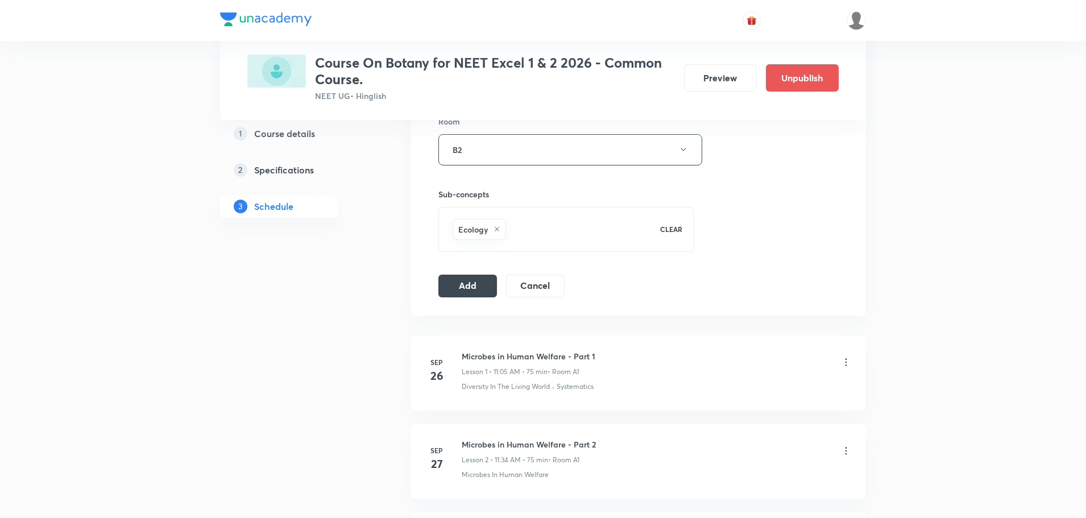
scroll to position [512, 0]
click at [524, 148] on button "B2" at bounding box center [570, 147] width 264 height 31
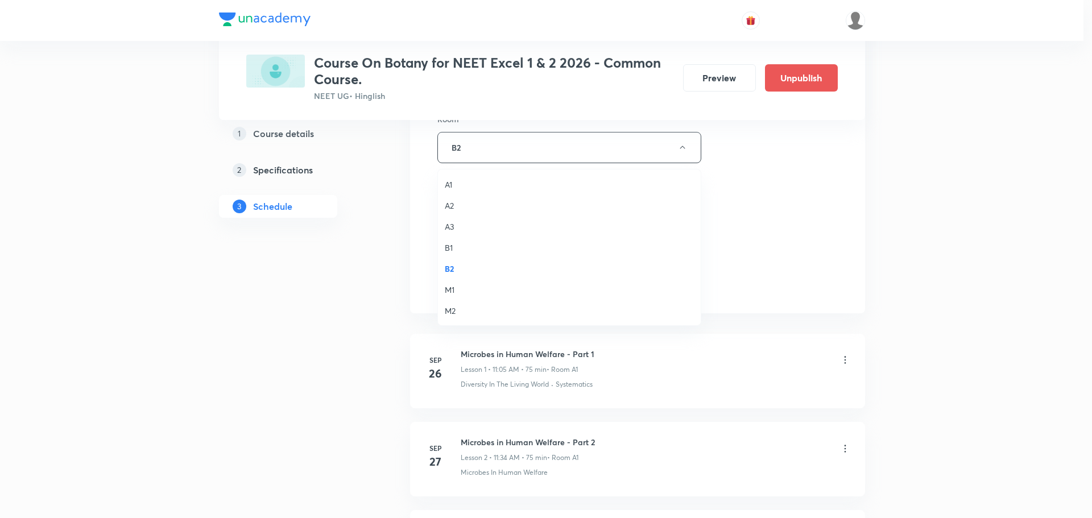
click at [451, 184] on span "A1" at bounding box center [569, 185] width 249 height 12
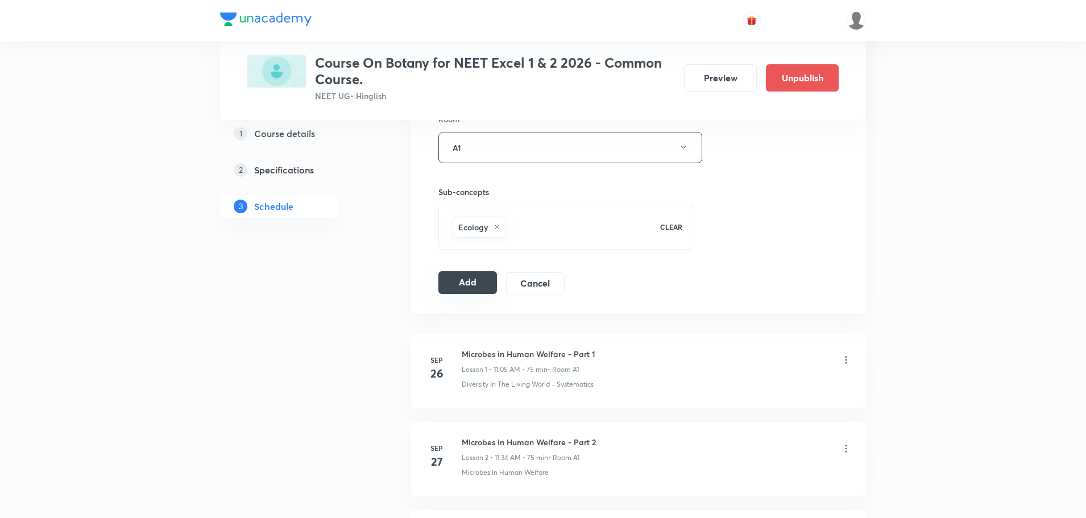
click at [468, 281] on button "Add" at bounding box center [467, 282] width 59 height 23
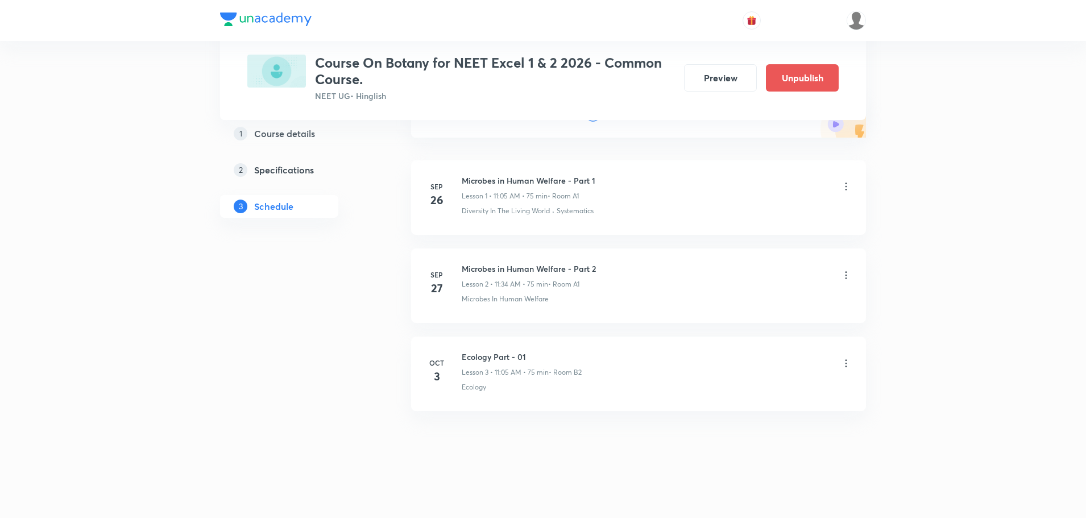
scroll to position [150, 0]
click at [846, 364] on icon at bounding box center [846, 362] width 2 height 7
click at [758, 391] on li "Edit" at bounding box center [787, 391] width 125 height 21
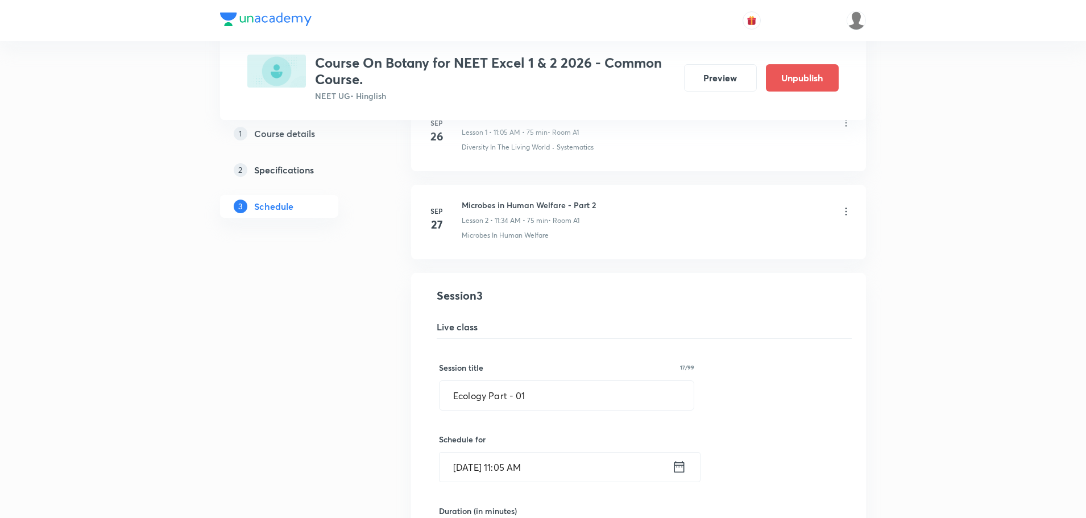
scroll to position [434, 0]
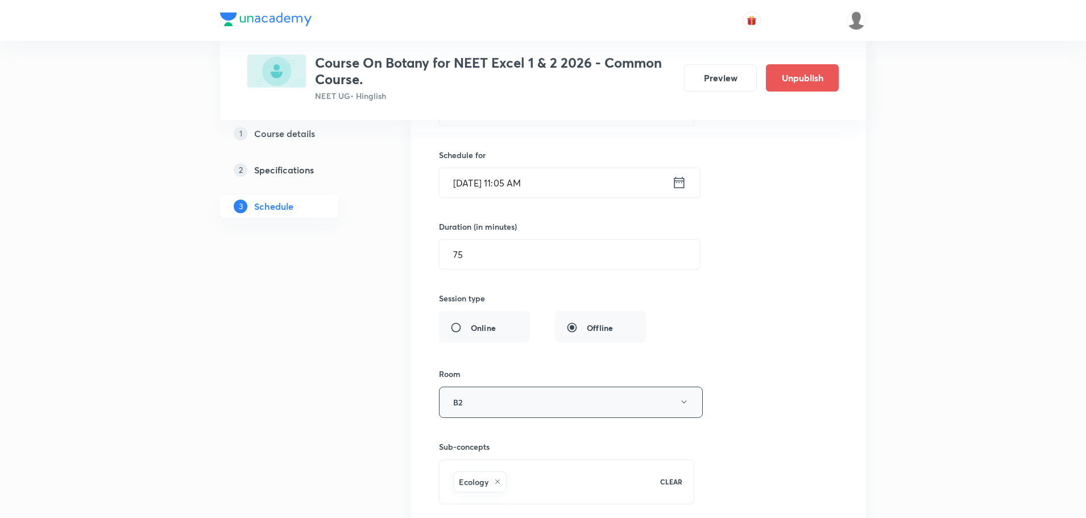
click at [458, 403] on button "B2" at bounding box center [571, 402] width 264 height 31
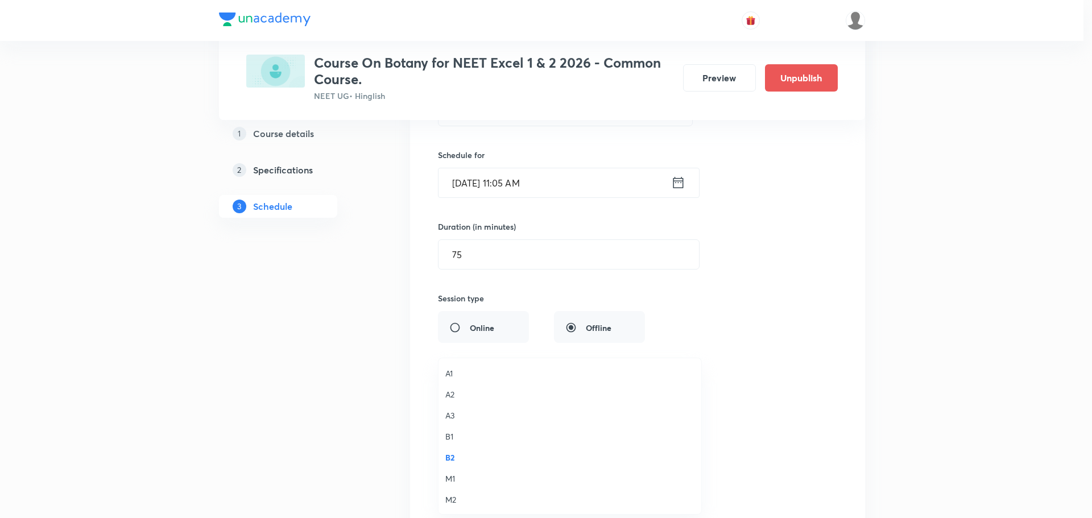
click at [448, 371] on span "A1" at bounding box center [569, 373] width 249 height 12
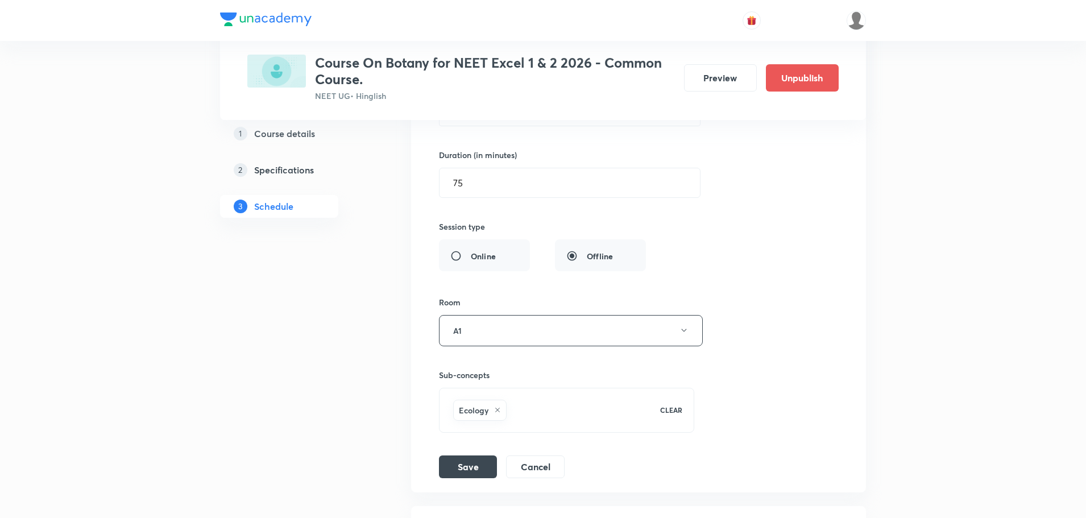
scroll to position [675, 0]
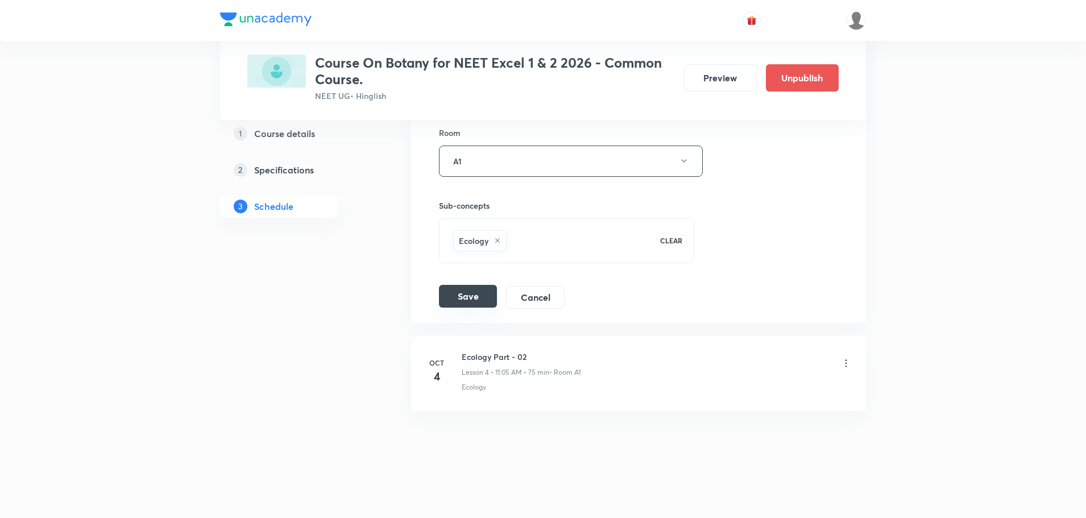
click at [474, 292] on button "Save" at bounding box center [468, 296] width 58 height 23
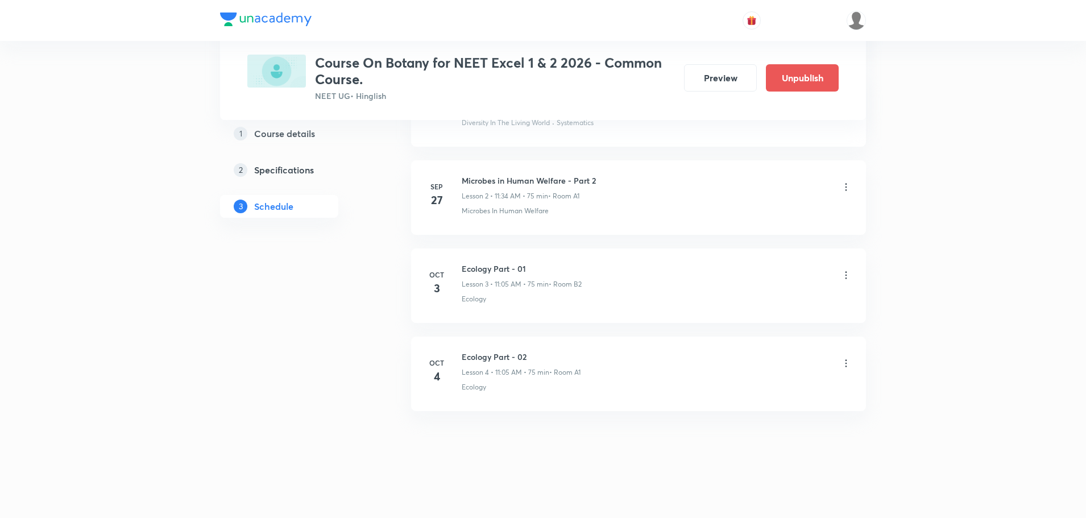
scroll to position [238, 0]
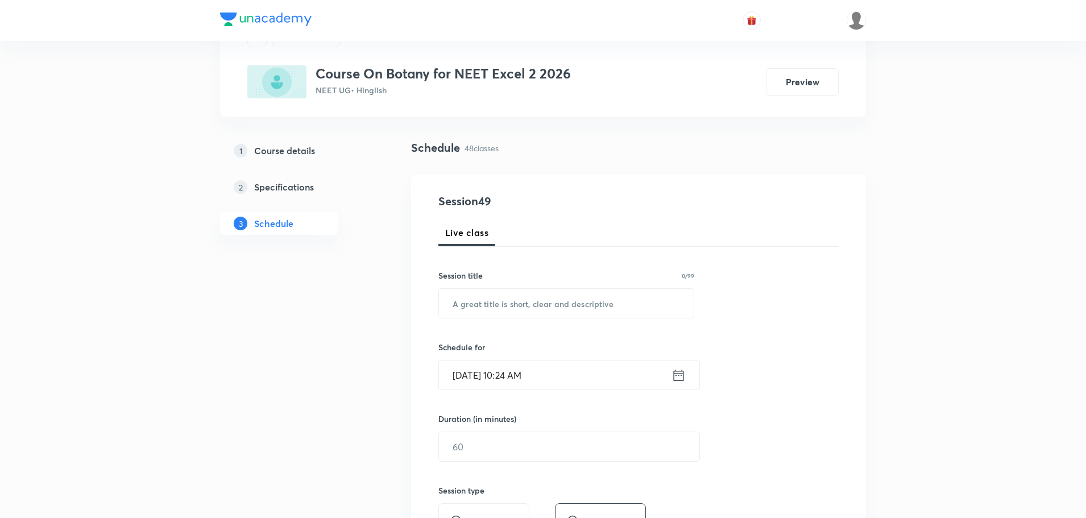
scroll to position [34, 0]
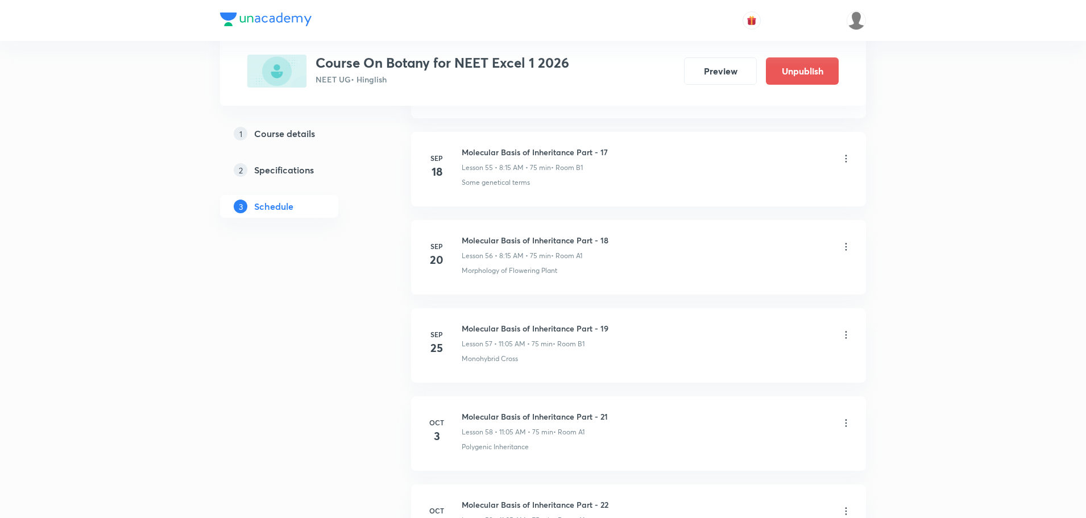
scroll to position [5593, 0]
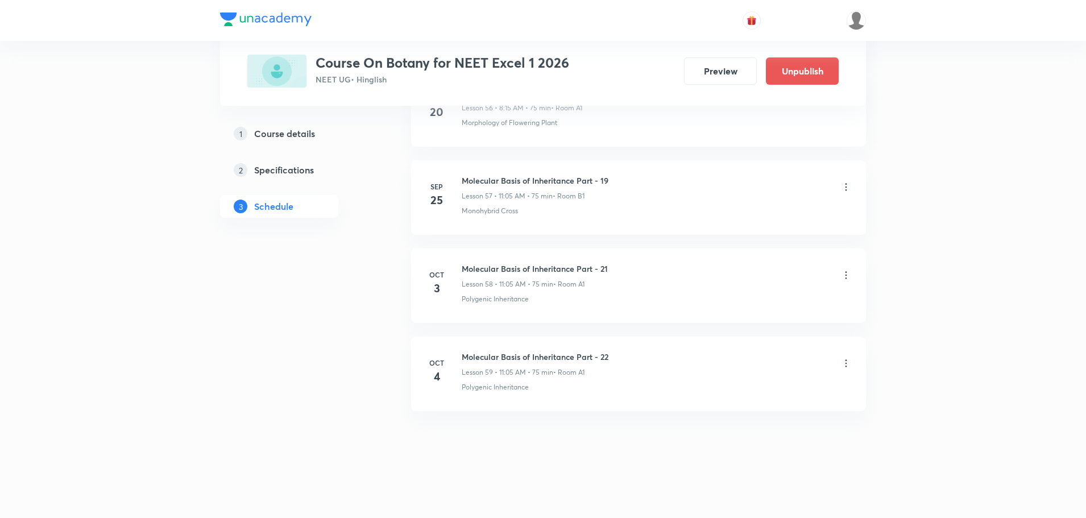
click at [844, 276] on icon at bounding box center [845, 274] width 11 height 11
click at [739, 323] on p "Delete" at bounding box center [747, 325] width 24 height 12
click at [708, 495] on button "Delete" at bounding box center [707, 493] width 100 height 27
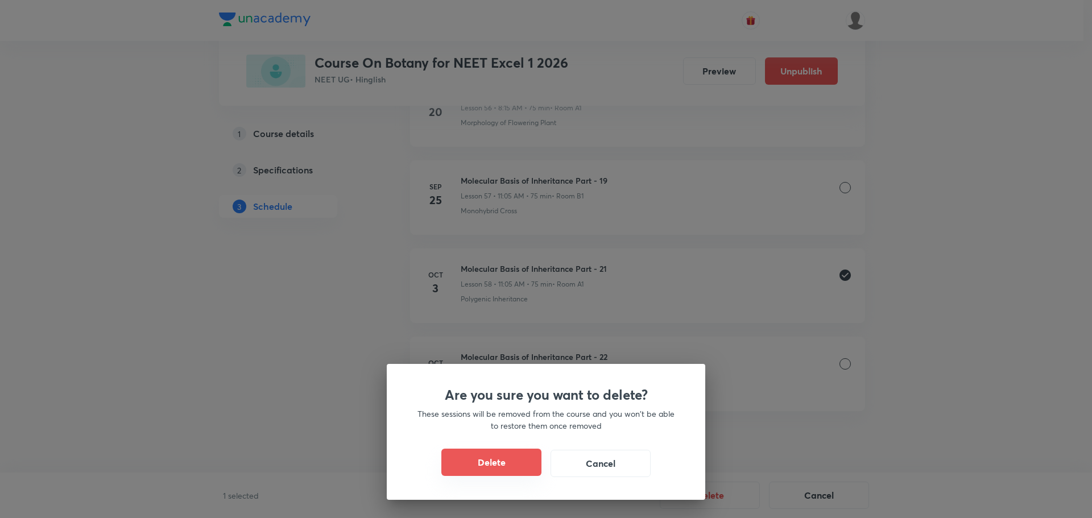
click at [525, 464] on button "Delete" at bounding box center [491, 462] width 100 height 27
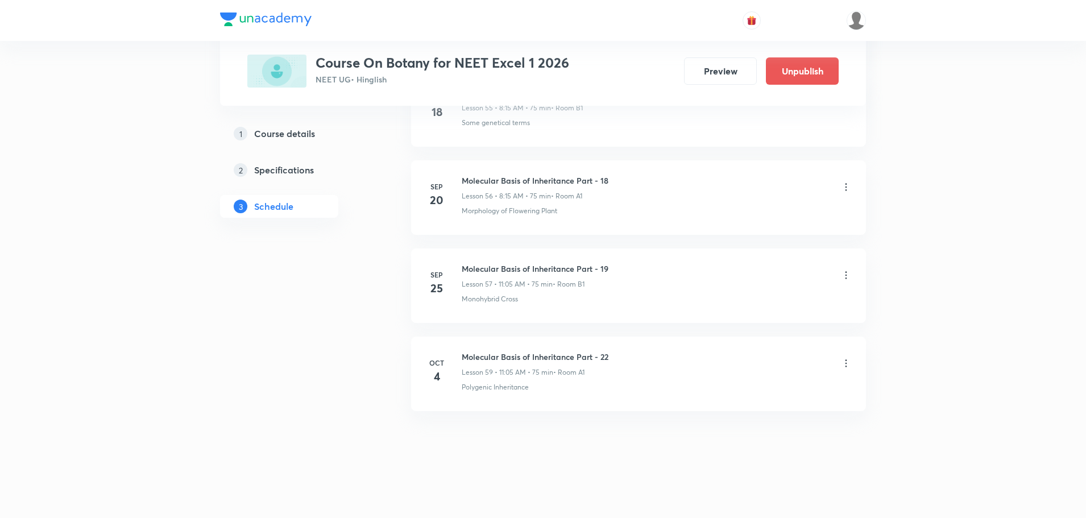
scroll to position [5505, 0]
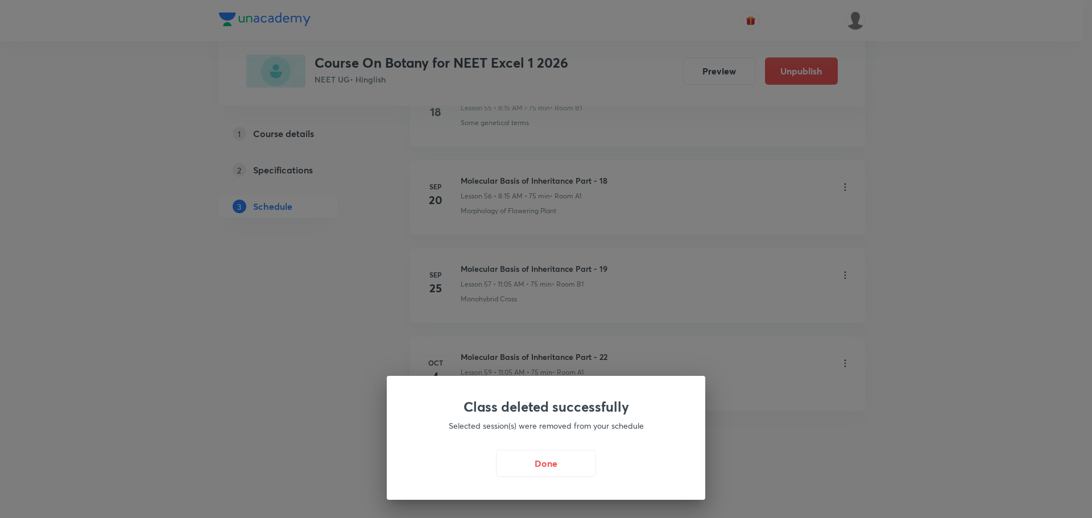
drag, startPoint x: 565, startPoint y: 471, endPoint x: 613, endPoint y: 442, distance: 56.6
click at [565, 471] on button "Done" at bounding box center [546, 463] width 100 height 27
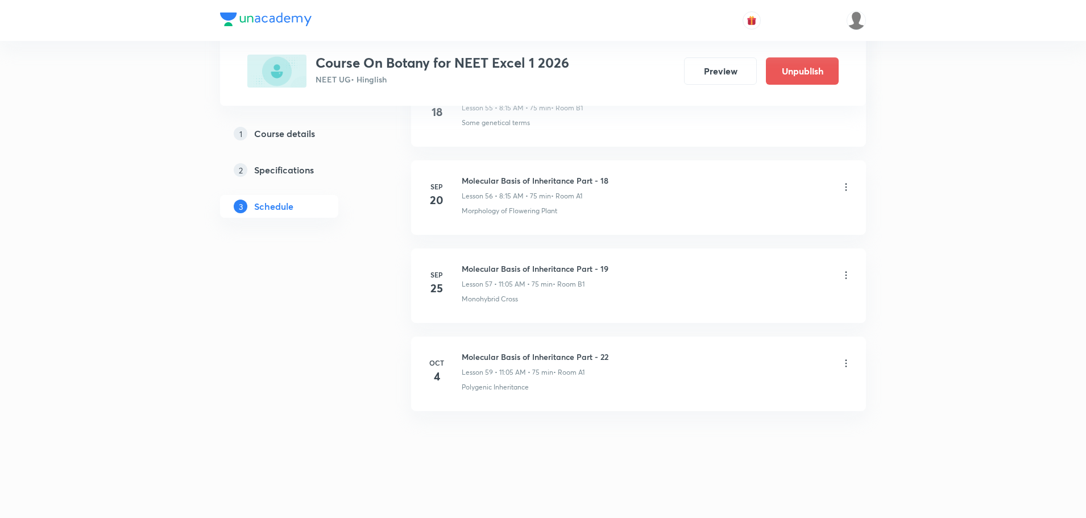
click at [847, 367] on icon at bounding box center [845, 363] width 11 height 11
click at [749, 412] on p "Delete" at bounding box center [747, 413] width 24 height 12
click at [716, 478] on div "1 selected Delete Cancel" at bounding box center [543, 494] width 1086 height 45
click at [712, 488] on button "Delete" at bounding box center [707, 493] width 100 height 27
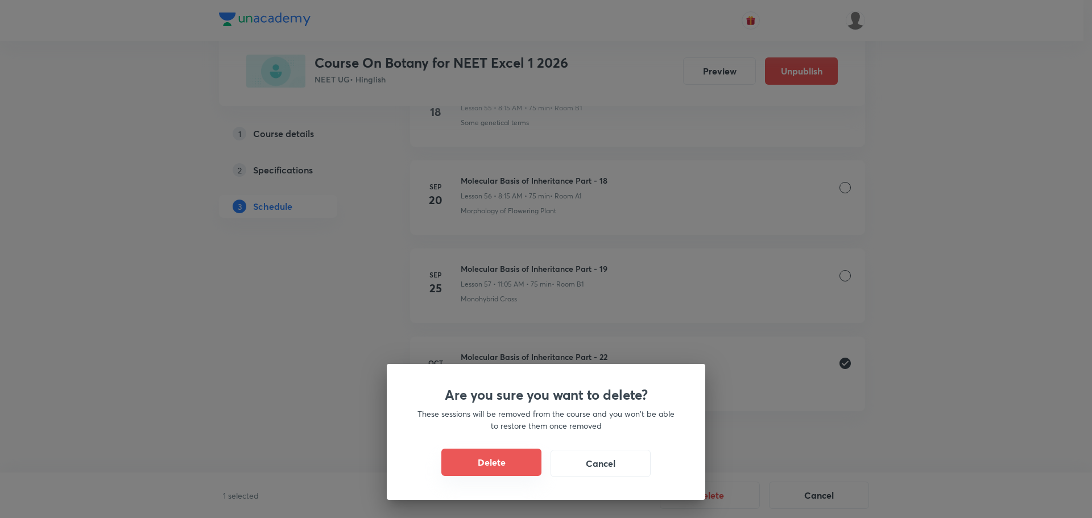
click at [512, 457] on button "Delete" at bounding box center [491, 462] width 100 height 27
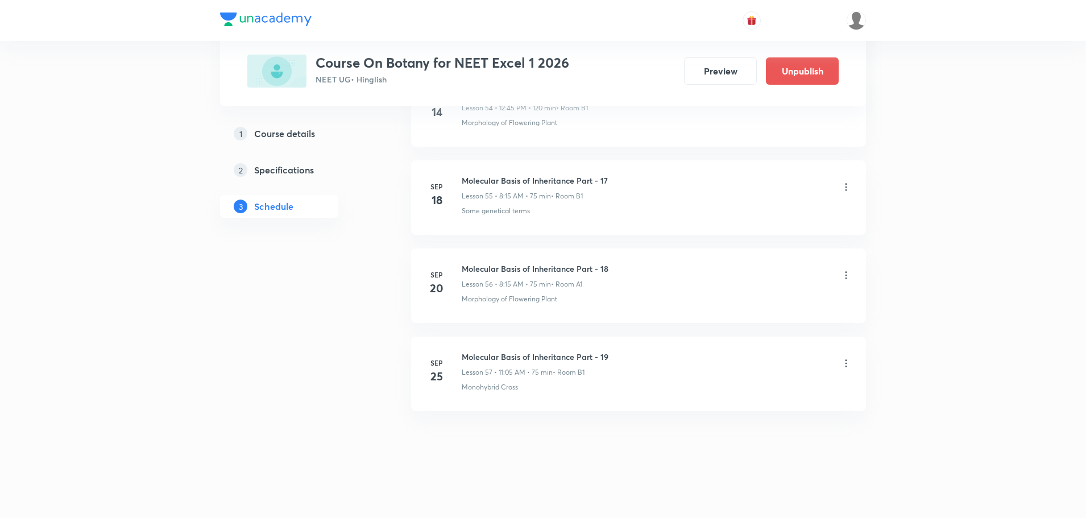
scroll to position [5417, 0]
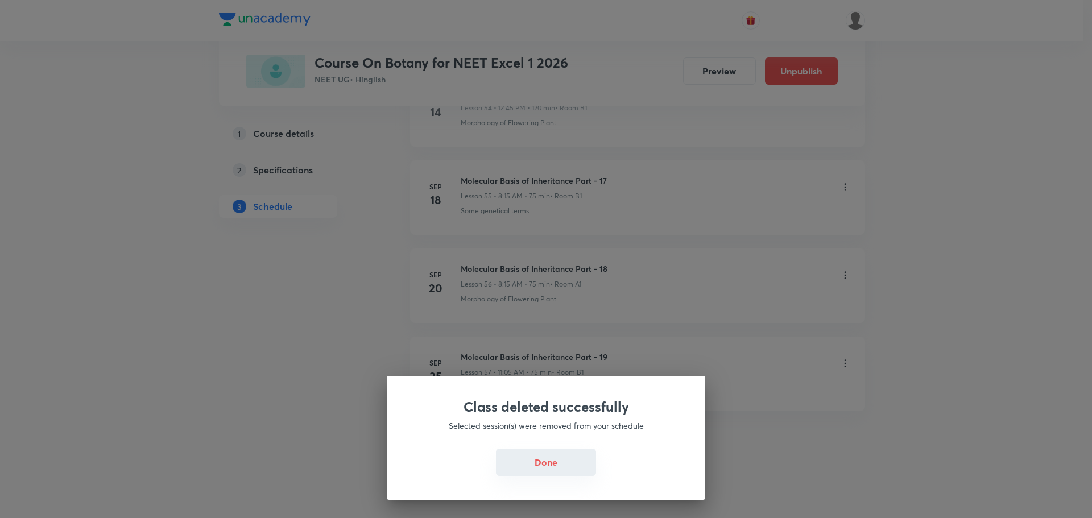
click at [545, 466] on button "Done" at bounding box center [546, 462] width 100 height 27
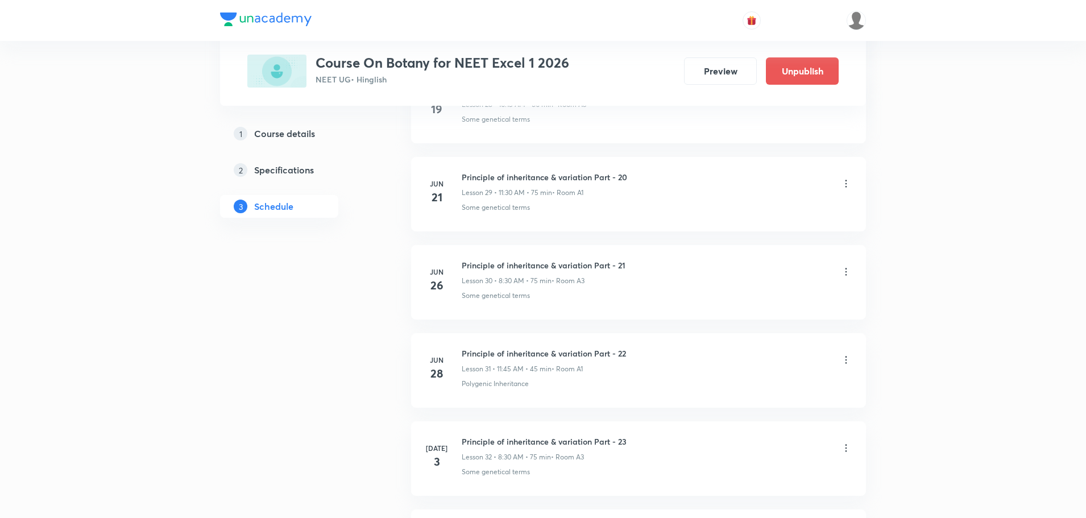
scroll to position [3086, 0]
